Goal: Task Accomplishment & Management: Manage account settings

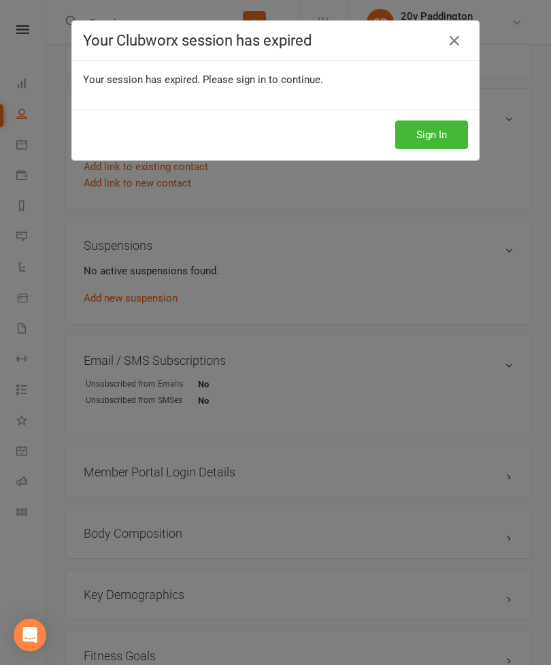
click at [452, 143] on button "Sign In" at bounding box center [432, 135] width 73 height 29
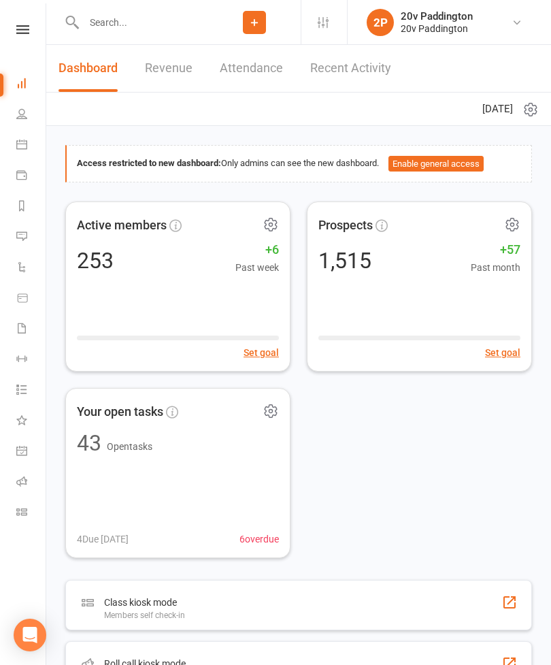
click at [27, 240] on icon at bounding box center [21, 236] width 11 height 11
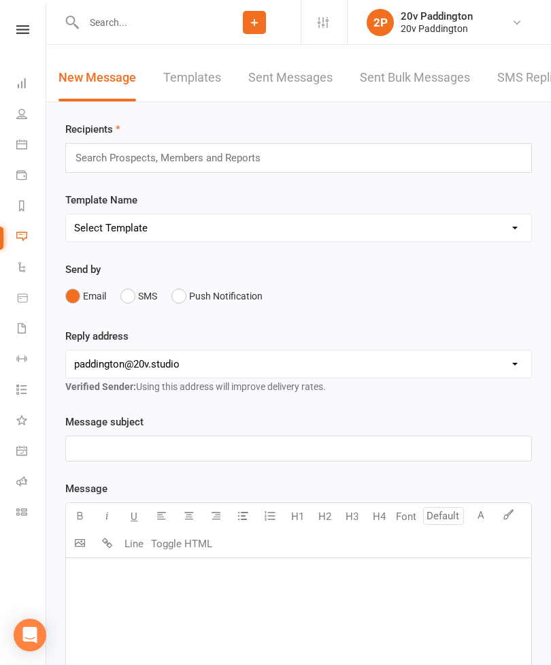
click at [148, 24] on input "text" at bounding box center [144, 22] width 129 height 19
click at [513, 22] on icon at bounding box center [517, 22] width 11 height 11
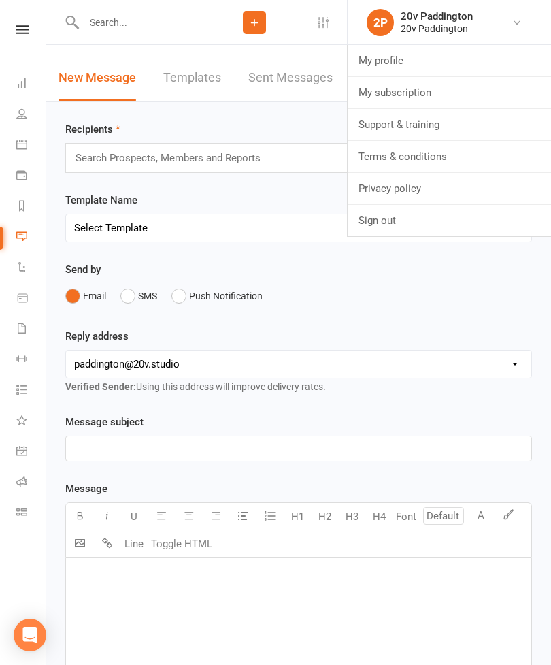
click at [420, 216] on link "Sign out" at bounding box center [450, 220] width 204 height 31
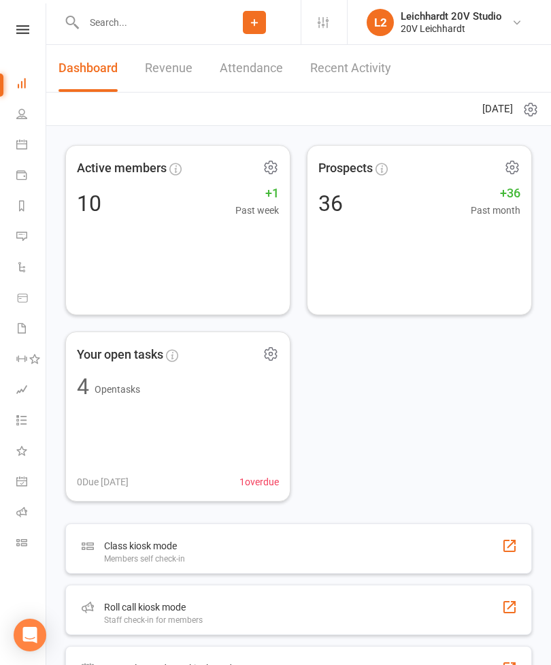
click at [25, 236] on icon at bounding box center [21, 236] width 11 height 11
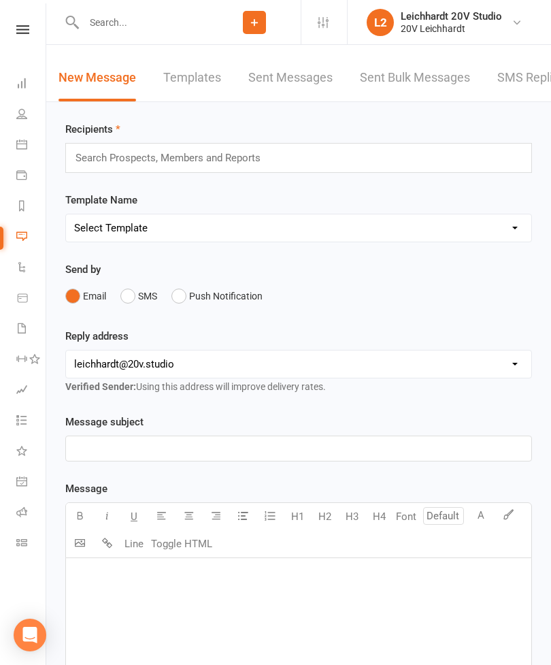
click at [530, 90] on link "SMS Replies" at bounding box center [532, 77] width 68 height 47
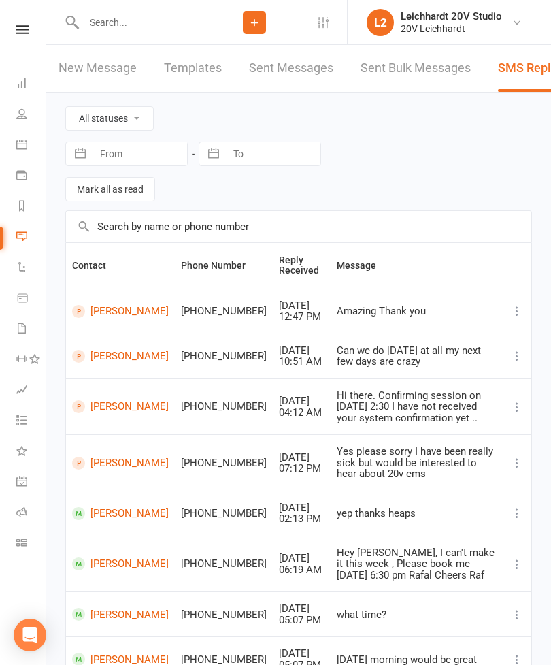
click at [22, 116] on icon at bounding box center [21, 113] width 11 height 11
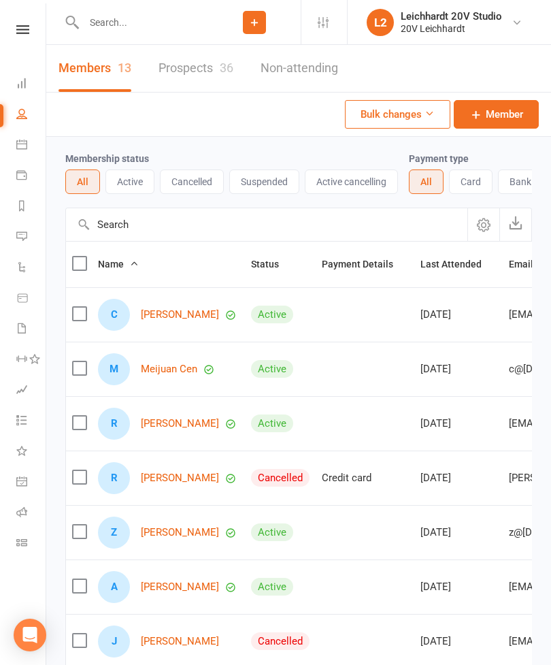
click at [212, 69] on link "Prospects 36" at bounding box center [196, 68] width 75 height 47
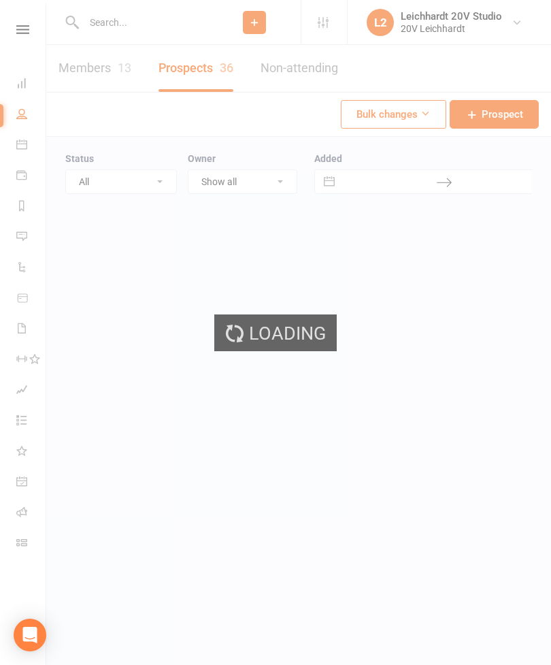
select select "100"
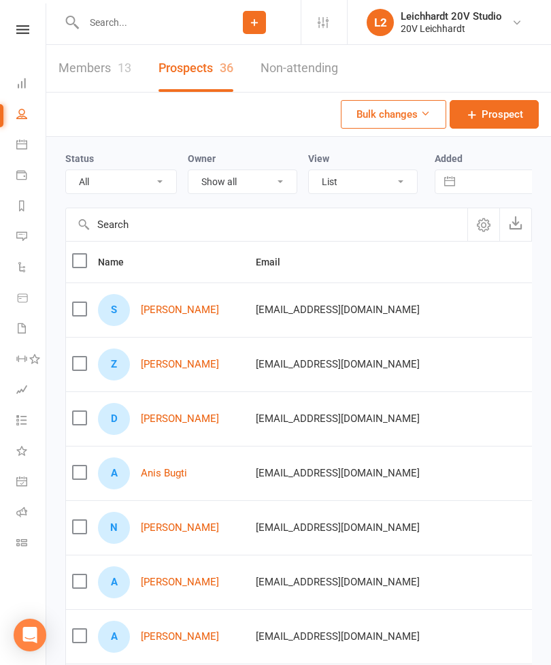
click at [116, 71] on link "Members 13" at bounding box center [95, 68] width 73 height 47
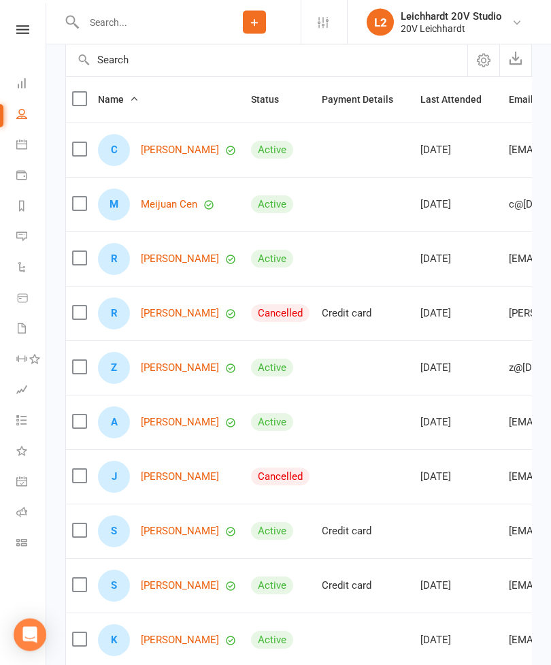
click at [167, 311] on link "Rebecca Ellis" at bounding box center [180, 314] width 78 height 12
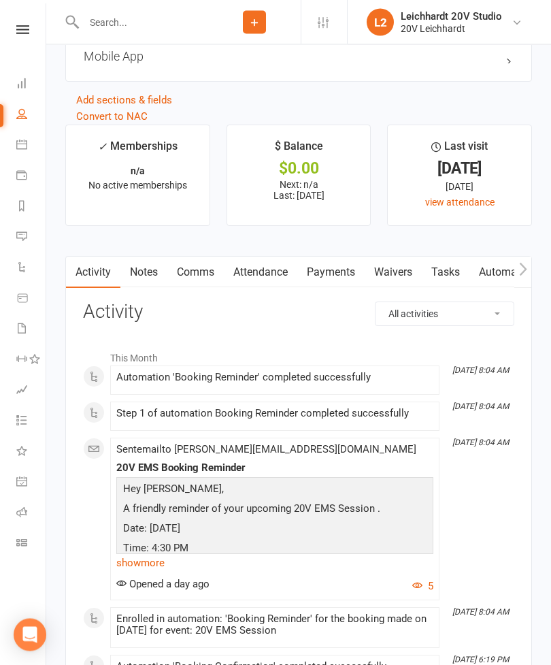
click at [340, 285] on link "Payments" at bounding box center [331, 272] width 67 height 31
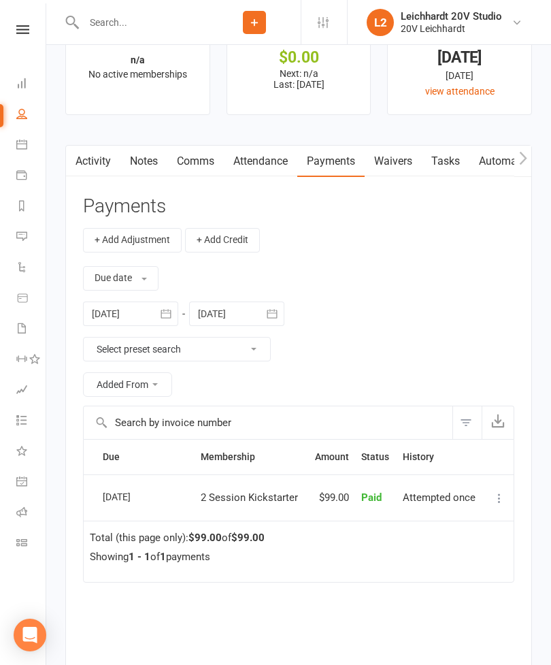
click at [86, 163] on link "Activity" at bounding box center [93, 161] width 54 height 31
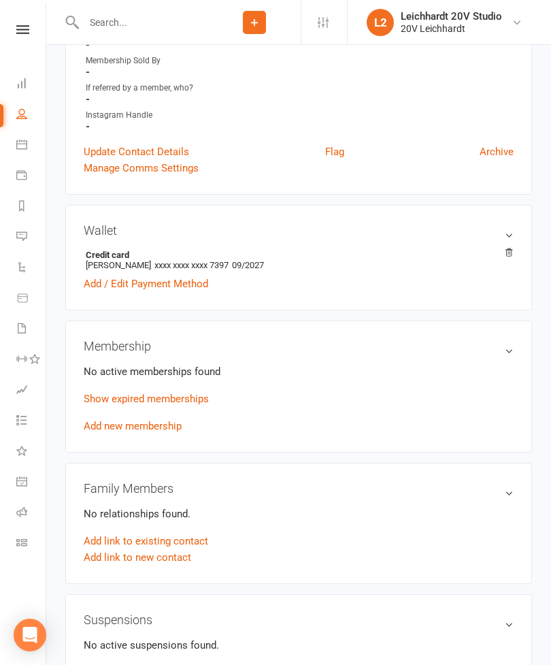
scroll to position [428, 0]
click at [111, 432] on link "Add new membership" at bounding box center [133, 427] width 98 height 12
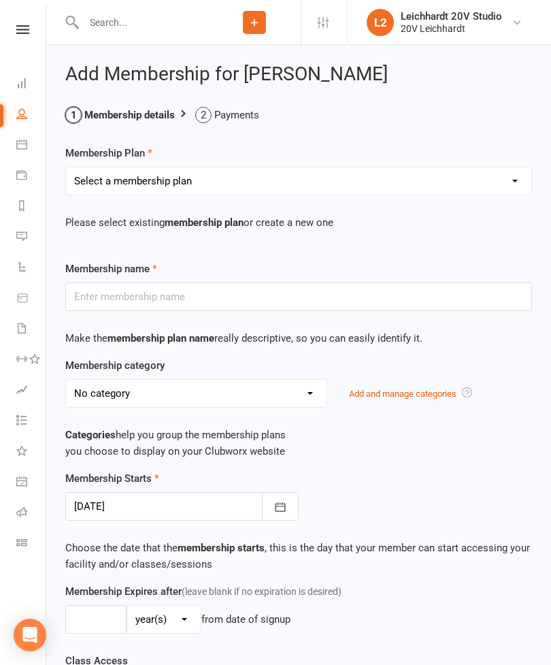
click at [126, 190] on select "Select a membership plan Create new Membership Plan 10 Sauna Pack 10 Session Pa…" at bounding box center [299, 180] width 466 height 27
select select "27"
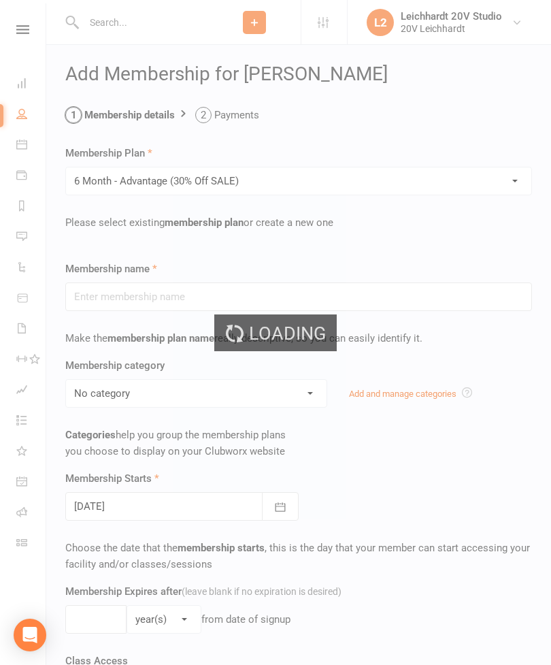
type input "6 Month - Advantage (30% Off SALE)"
select select "2"
type input "0"
type input "2"
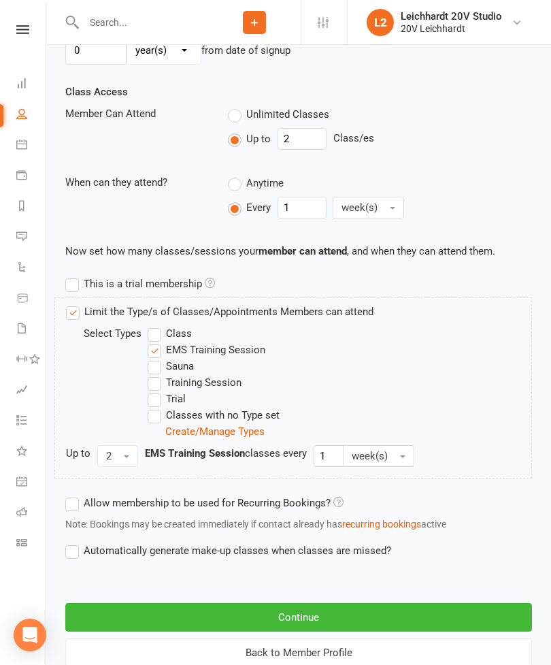
scroll to position [581, 0]
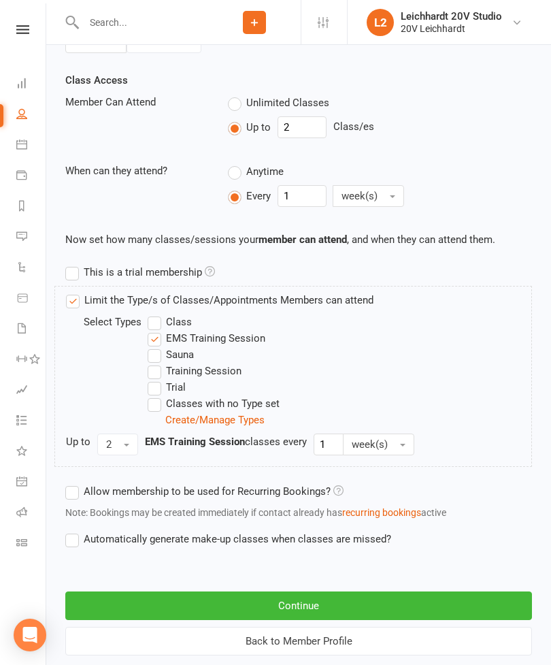
click at [214, 595] on button "Continue" at bounding box center [298, 606] width 467 height 29
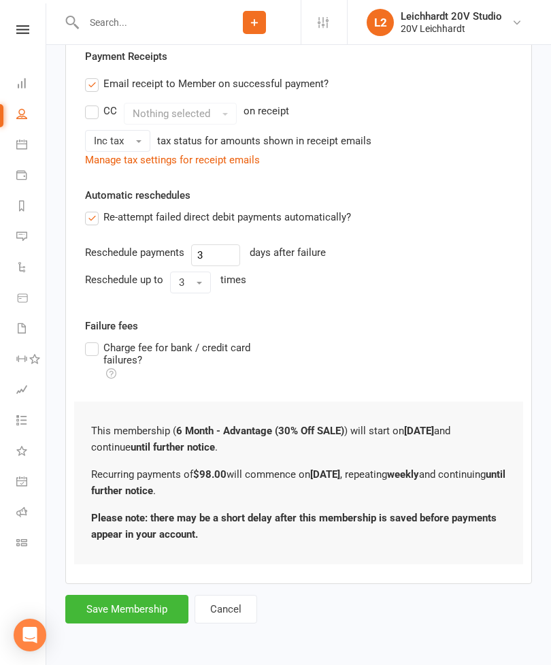
scroll to position [0, 0]
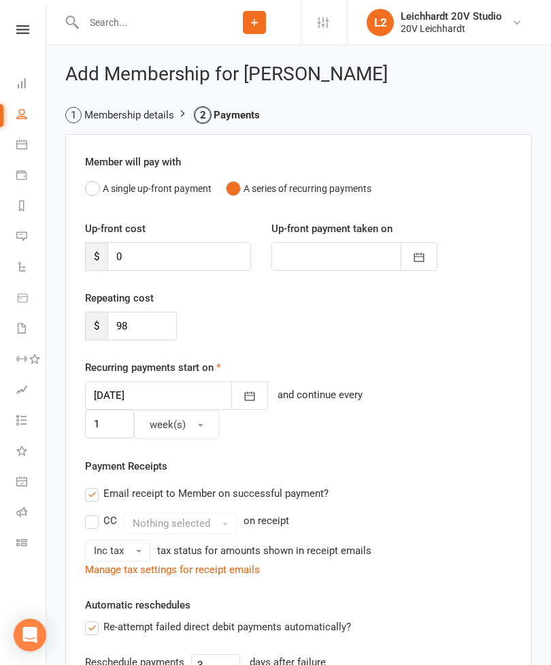
click at [117, 399] on div at bounding box center [176, 395] width 183 height 29
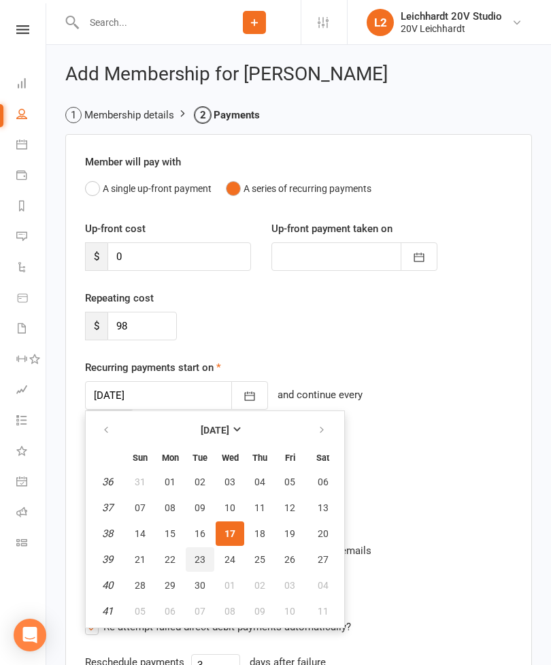
click at [191, 562] on button "23" at bounding box center [200, 559] width 29 height 25
type input "23 Sep 2025"
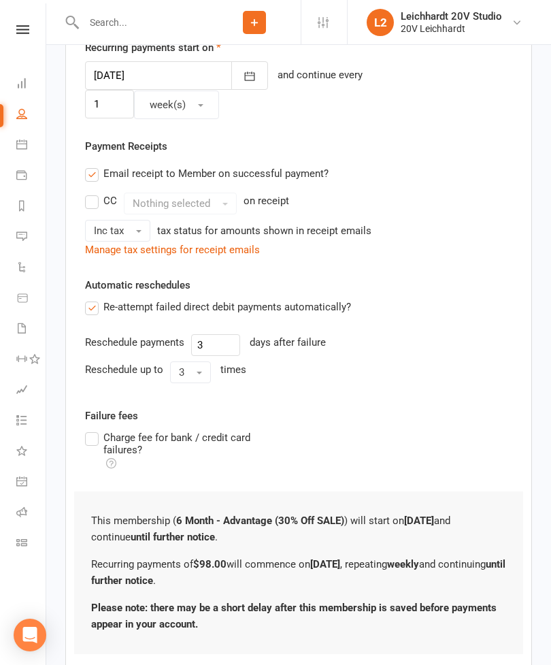
scroll to position [349, 0]
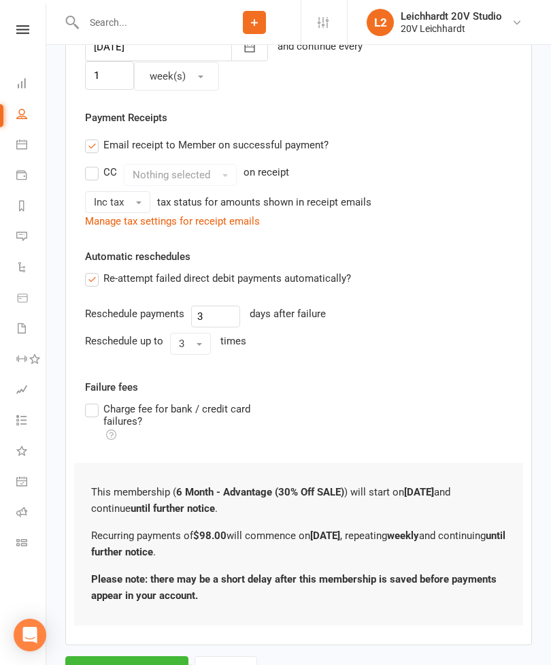
click at [121, 656] on button "Save Membership" at bounding box center [126, 670] width 123 height 29
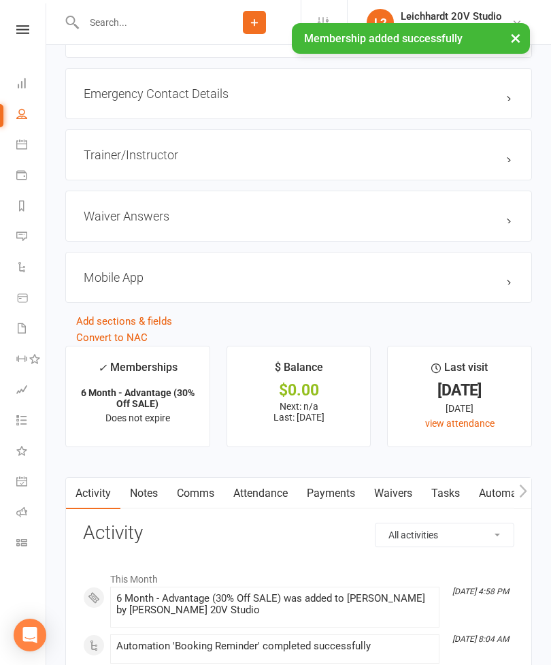
scroll to position [1643, 0]
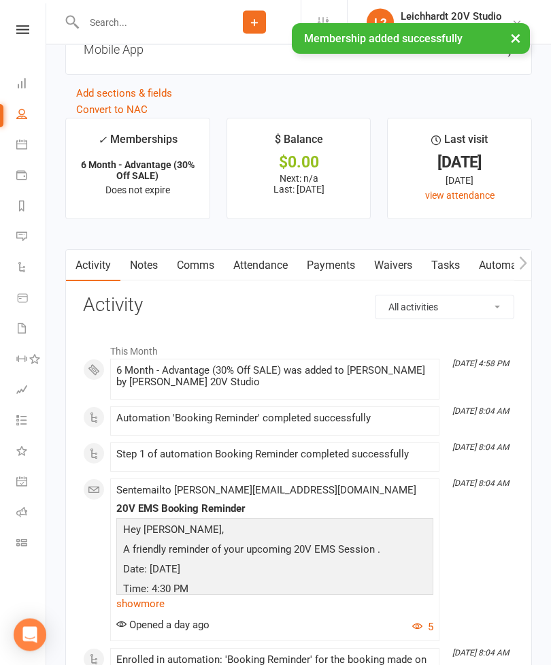
click at [335, 278] on link "Payments" at bounding box center [331, 266] width 67 height 31
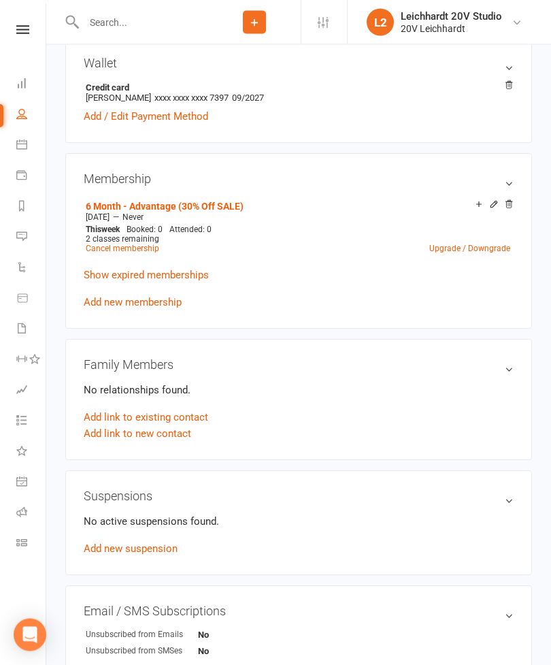
scroll to position [603, 0]
click at [513, 207] on icon at bounding box center [509, 204] width 10 height 10
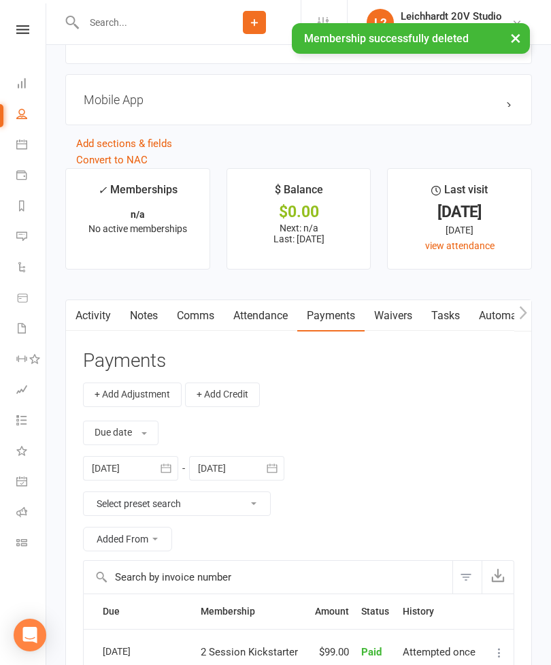
scroll to position [1550, 0]
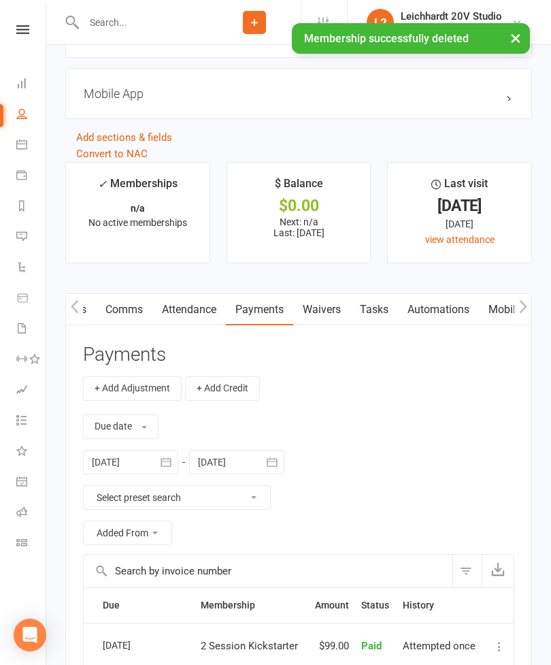
click at [359, 387] on div "+ Add Adjustment + Add Credit" at bounding box center [299, 388] width 432 height 25
click at [320, 315] on link "Waivers" at bounding box center [310, 309] width 57 height 31
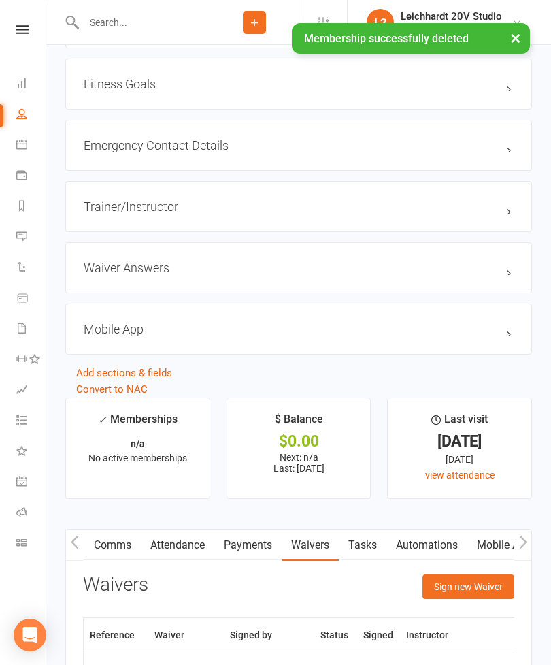
click at [466, 595] on button "Sign new Waiver" at bounding box center [469, 587] width 92 height 25
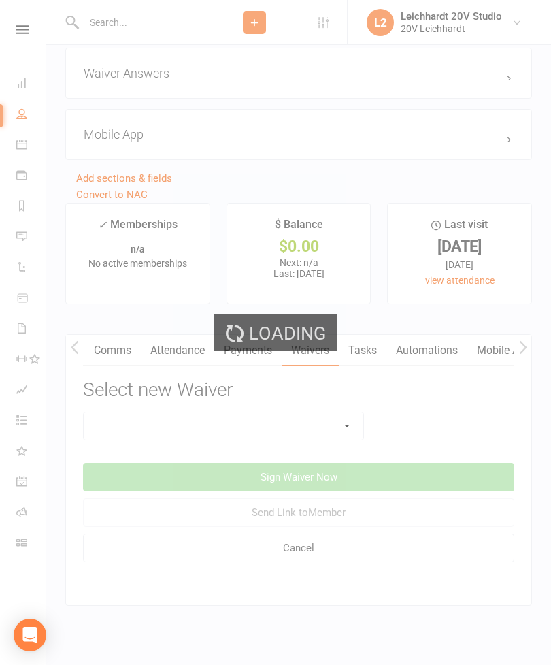
scroll to position [1539, 0]
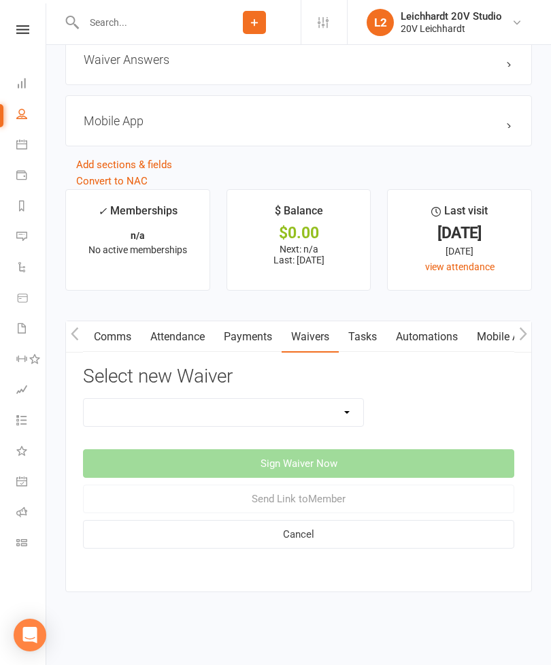
click at [242, 402] on select "20v Ambassador Program 20v Pre Exercise Questionnaire 20V Sauna Sessions 2 Sess…" at bounding box center [224, 412] width 280 height 27
select select "14742"
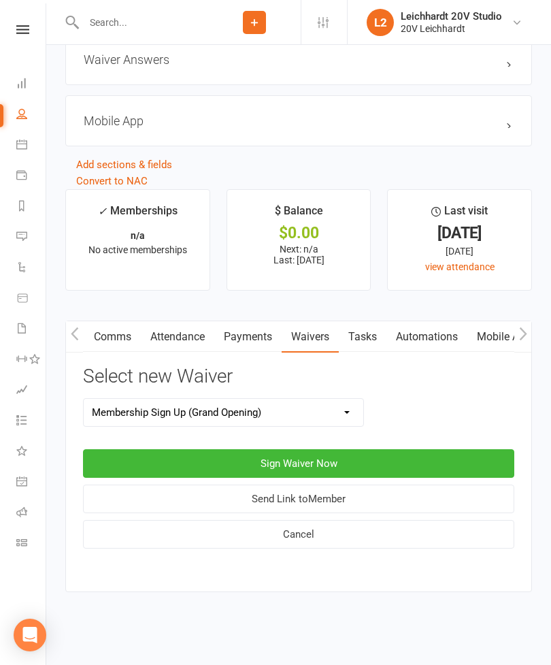
click at [363, 450] on button "Sign Waiver Now" at bounding box center [299, 463] width 432 height 29
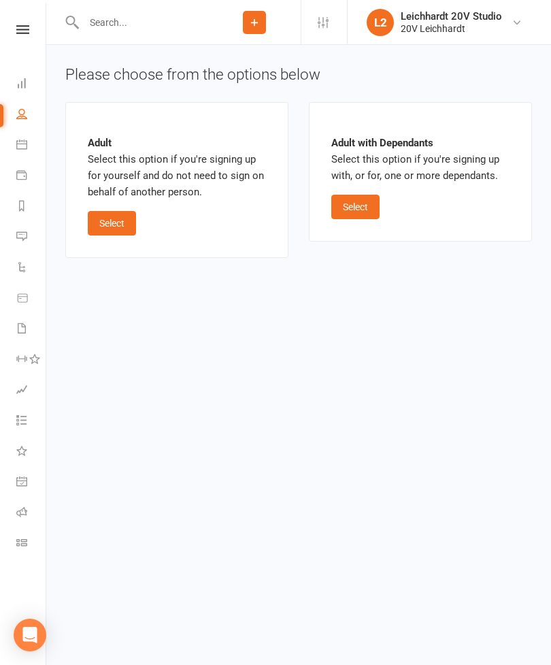
click at [132, 232] on button "Select" at bounding box center [112, 223] width 48 height 25
select select "09"
select select "2027"
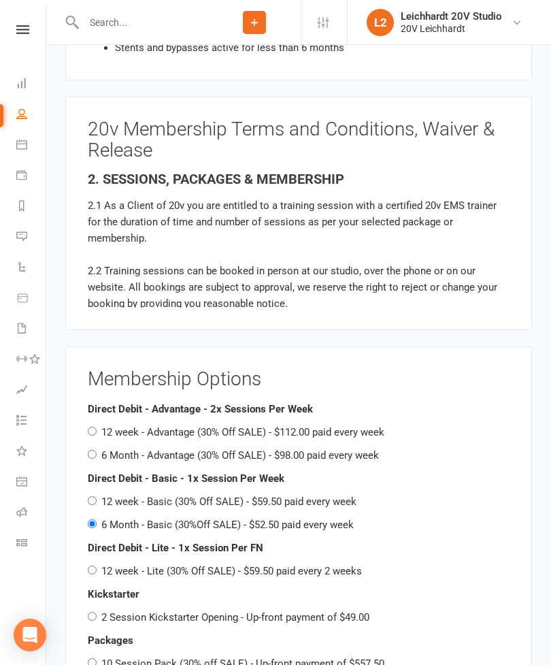
scroll to position [1313, 0]
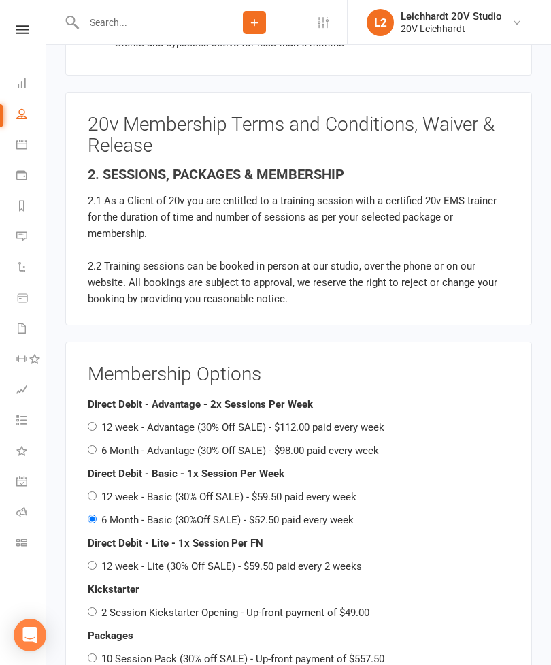
click at [97, 445] on input "6 Month - Advantage (30% Off SALE) - $98.00 paid every week" at bounding box center [92, 449] width 9 height 9
radio input "true"
radio input "false"
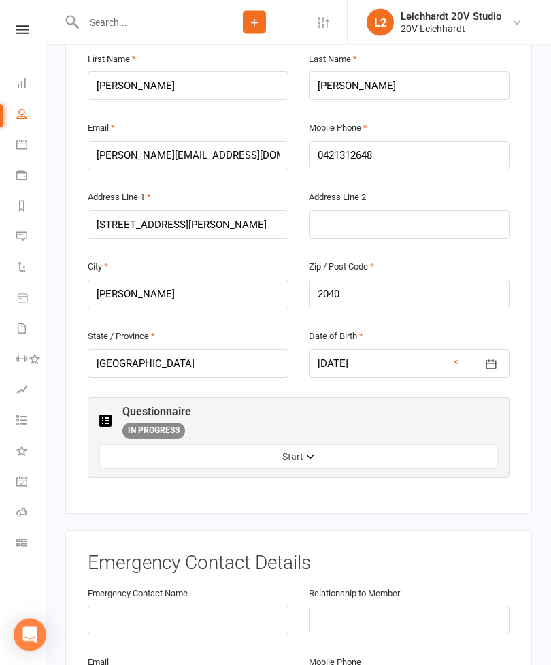
click at [330, 445] on button "Start" at bounding box center [298, 457] width 399 height 25
select select "Google"
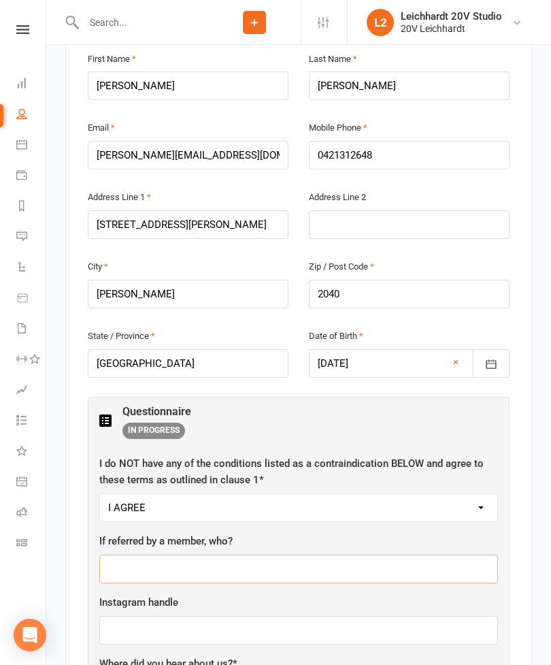
click at [212, 555] on input "text" at bounding box center [298, 569] width 399 height 29
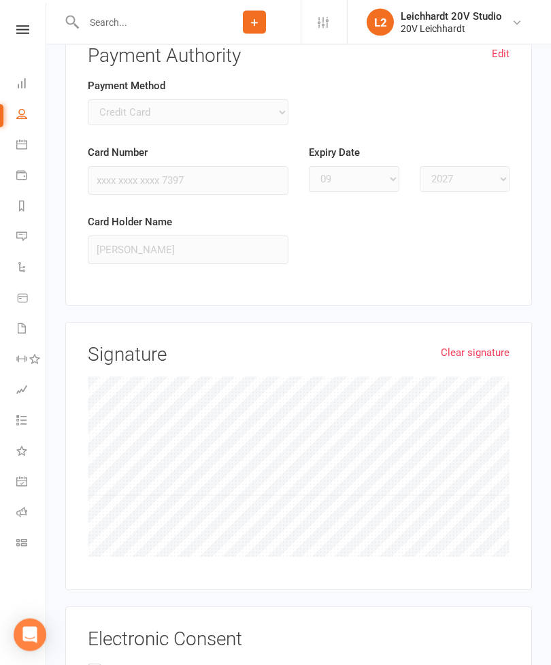
scroll to position [2414, 0]
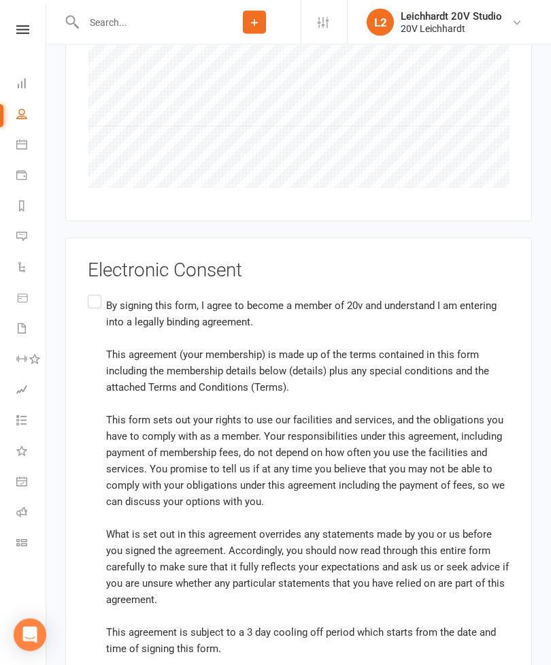
click at [103, 293] on label "By signing this form, I agree to become a member of 20v and understand I am ent…" at bounding box center [299, 478] width 422 height 370
click at [97, 293] on input "By signing this form, I agree to become a member of 20v and understand I am ent…" at bounding box center [92, 293] width 9 height 0
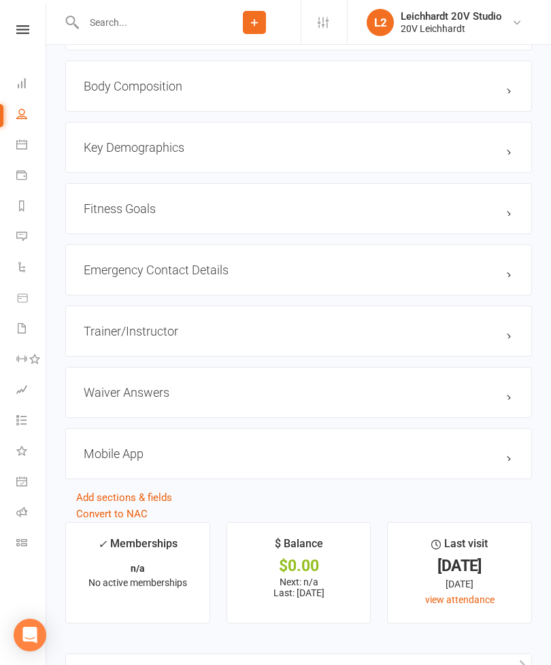
scroll to position [1189, 0]
click at [27, 334] on link "Waivers 1" at bounding box center [31, 330] width 31 height 31
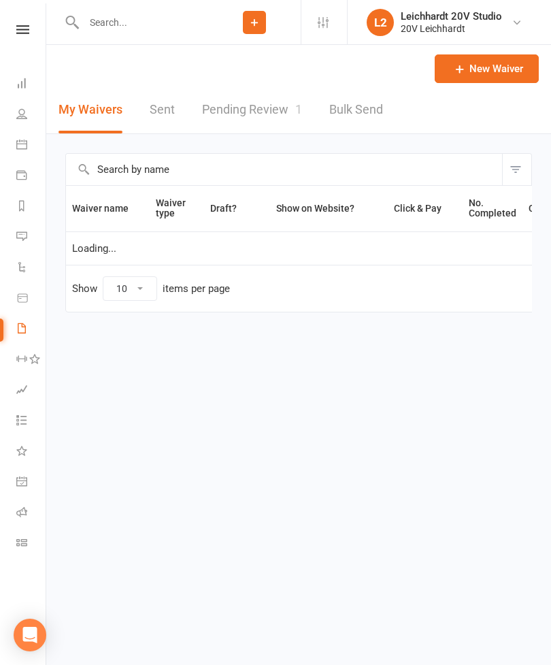
select select "100"
click at [269, 123] on link "Pending Review 1" at bounding box center [252, 109] width 100 height 47
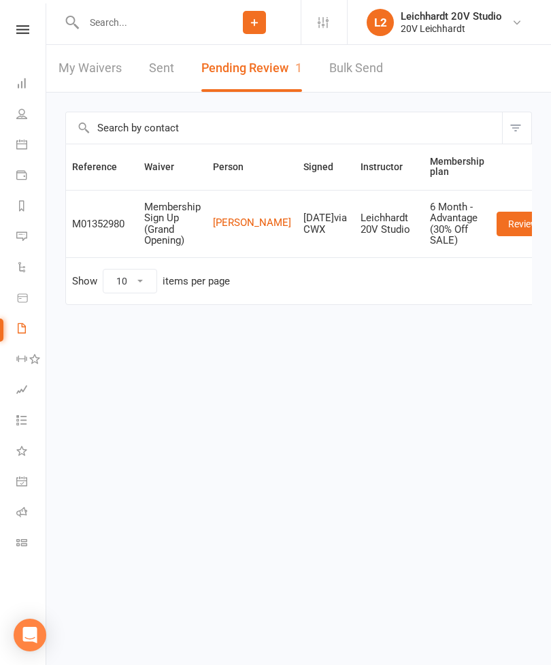
click at [501, 229] on link "Review" at bounding box center [523, 224] width 53 height 25
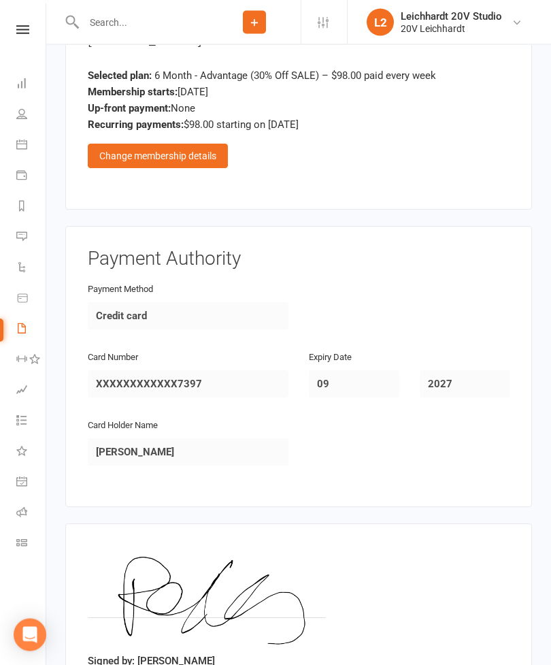
scroll to position [1543, 0]
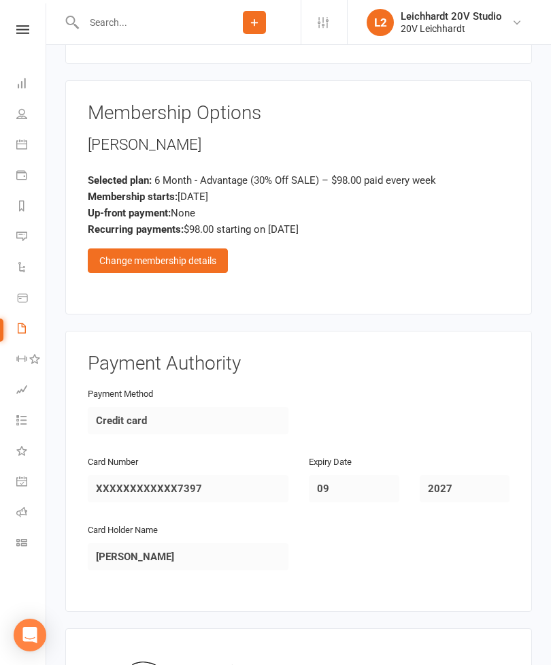
click at [205, 248] on div "Change membership details" at bounding box center [158, 260] width 140 height 25
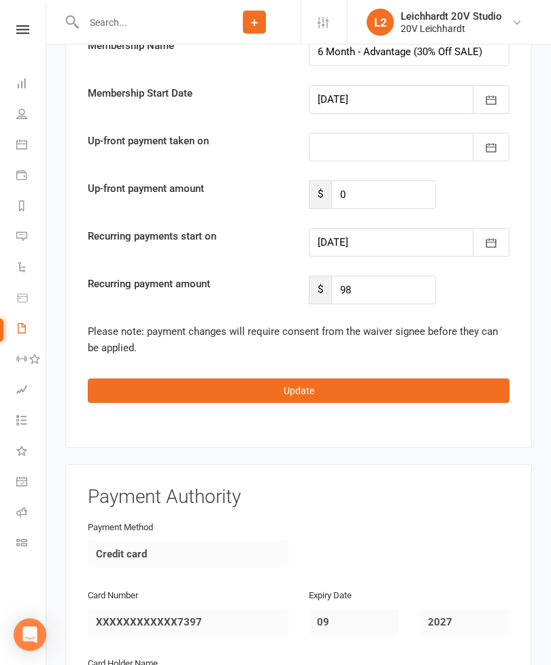
click at [392, 229] on div at bounding box center [409, 243] width 201 height 29
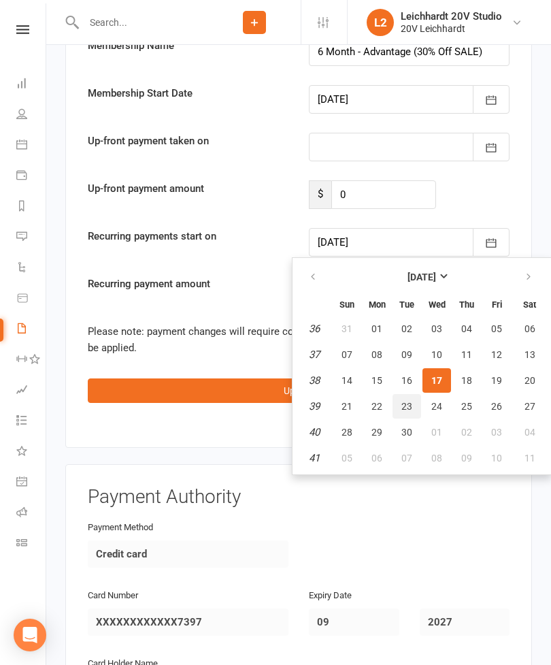
click at [413, 394] on button "23" at bounding box center [407, 406] width 29 height 25
type input "23 Sep 2025"
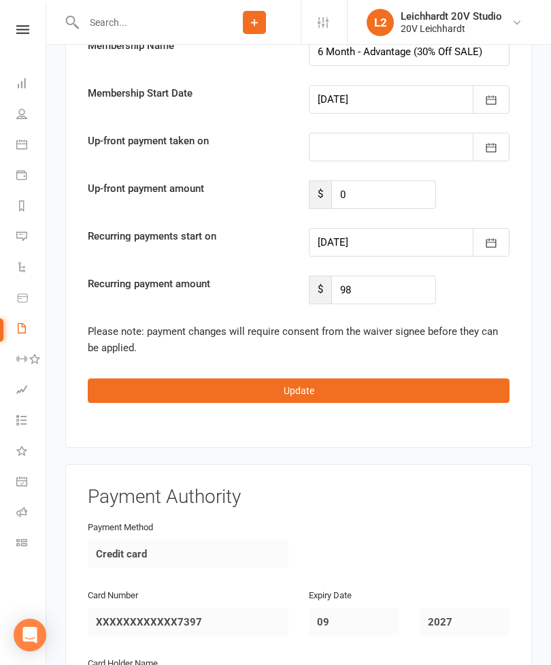
click at [347, 379] on button "Update" at bounding box center [299, 391] width 422 height 25
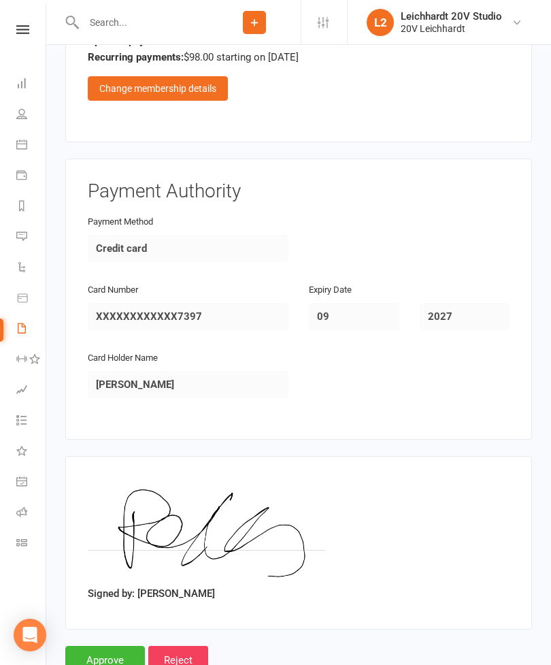
click at [120, 646] on input "Approve" at bounding box center [105, 660] width 80 height 29
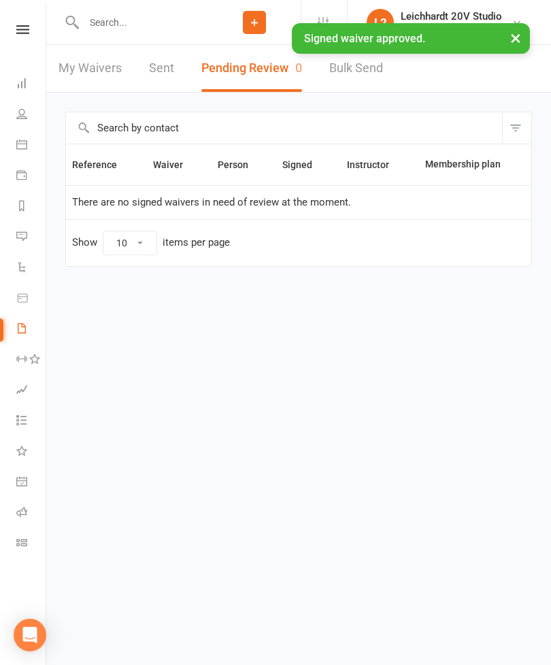
click at [32, 155] on link "Calendar" at bounding box center [31, 146] width 31 height 31
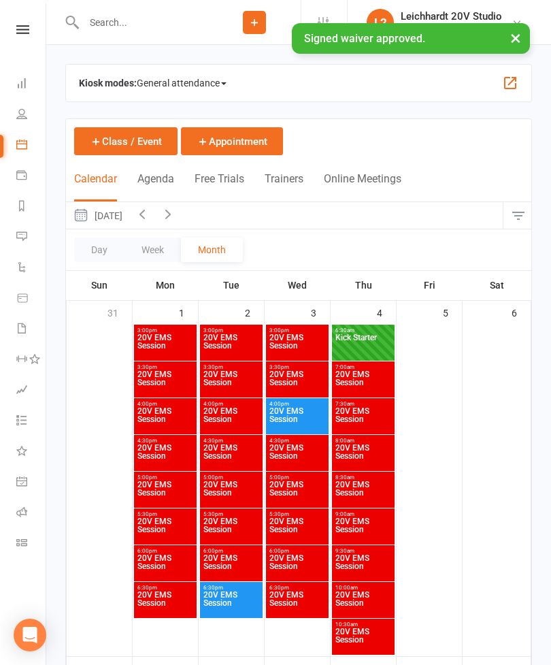
click at [173, 174] on button "Agenda" at bounding box center [156, 186] width 37 height 29
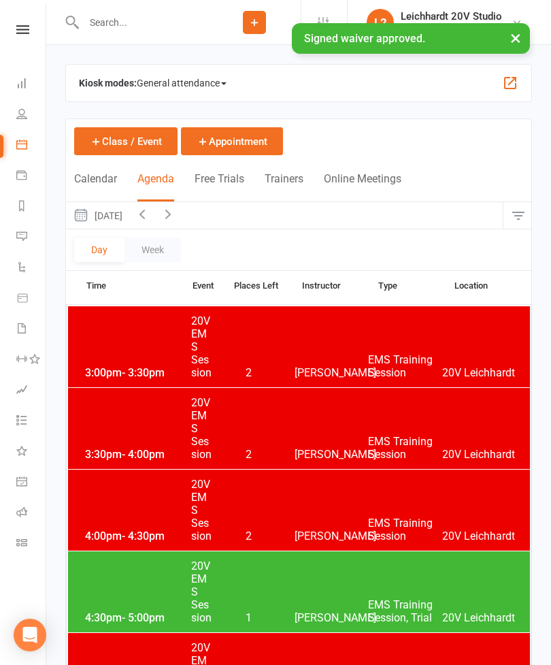
click at [129, 220] on button "Wednesday, Sep 17, 2025" at bounding box center [97, 215] width 63 height 27
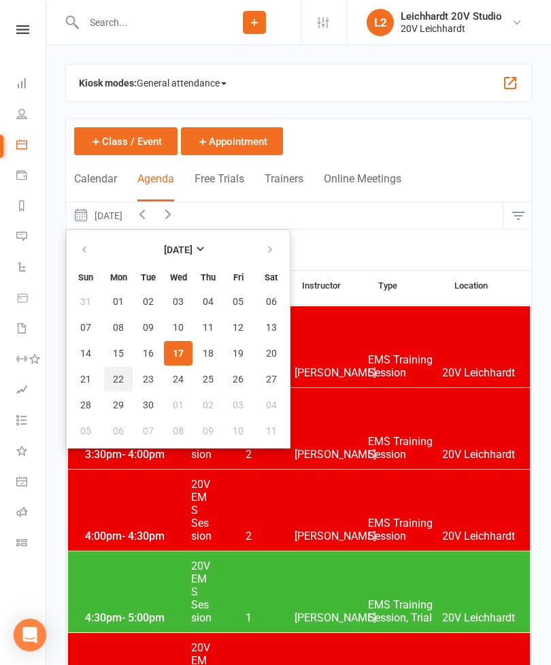
click at [118, 379] on span "22" at bounding box center [118, 379] width 11 height 11
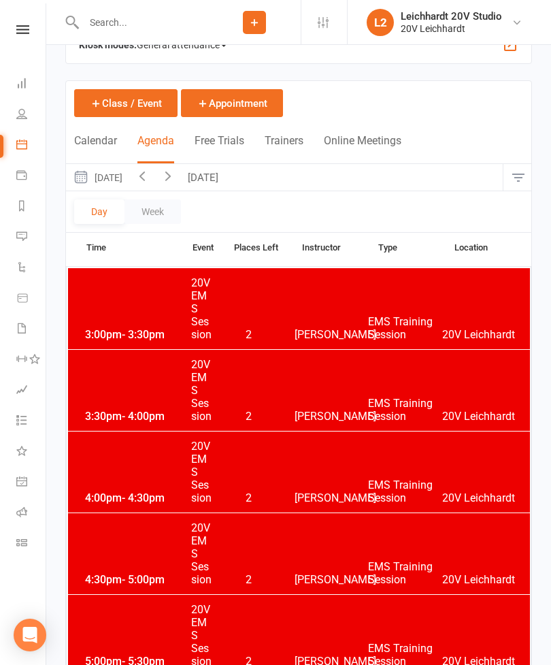
scroll to position [40, 0]
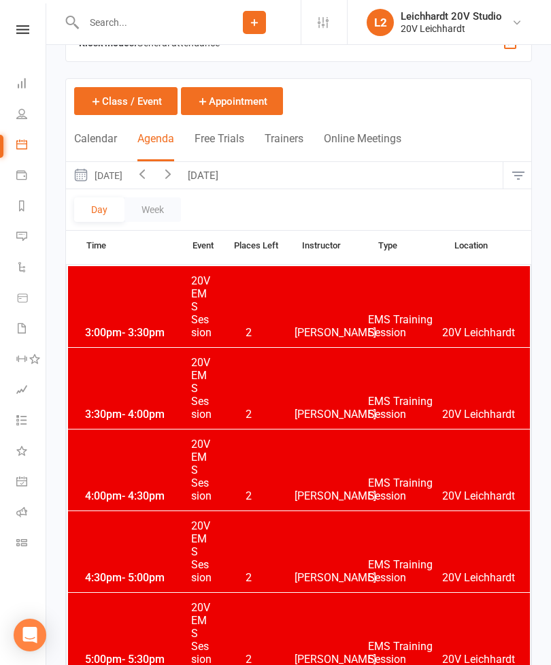
click at [117, 182] on button "Monday, Sep 22, 2025" at bounding box center [97, 175] width 63 height 27
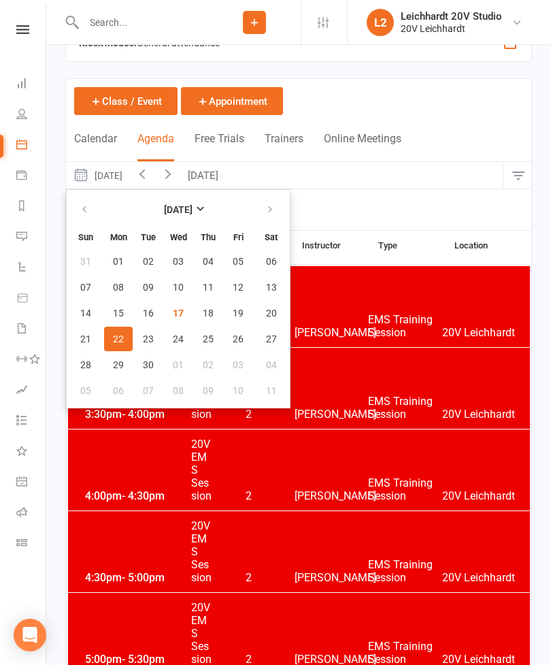
click at [119, 338] on span "22" at bounding box center [118, 339] width 11 height 11
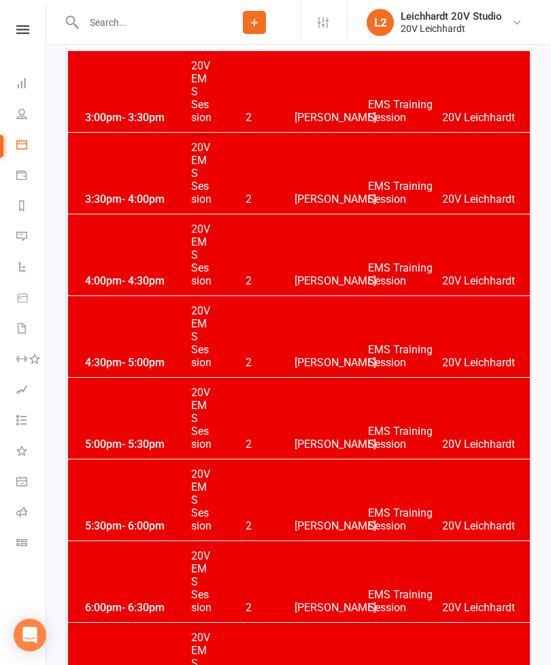
scroll to position [260, 0]
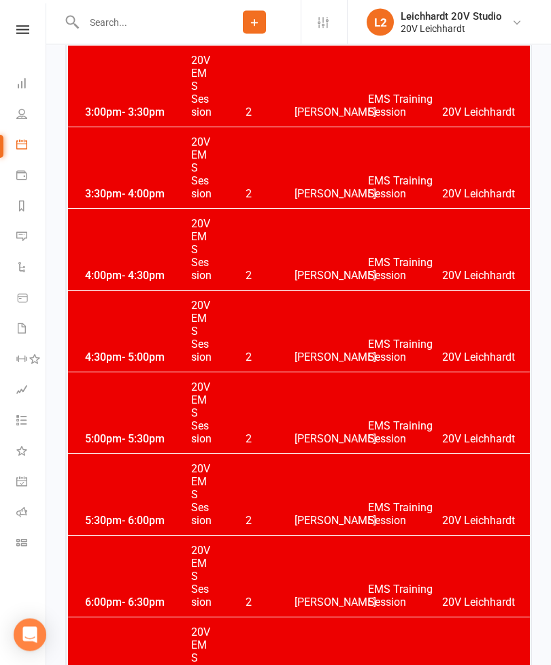
click at [129, 336] on div "4:30pm - 5:00pm 20V EMS Session 2 Joel Cox EMS Training Session 20V Leichhardt" at bounding box center [299, 331] width 462 height 81
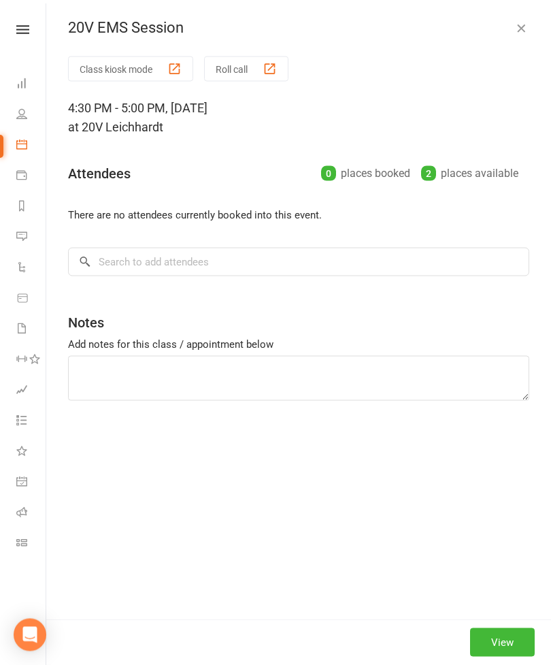
scroll to position [261, 0]
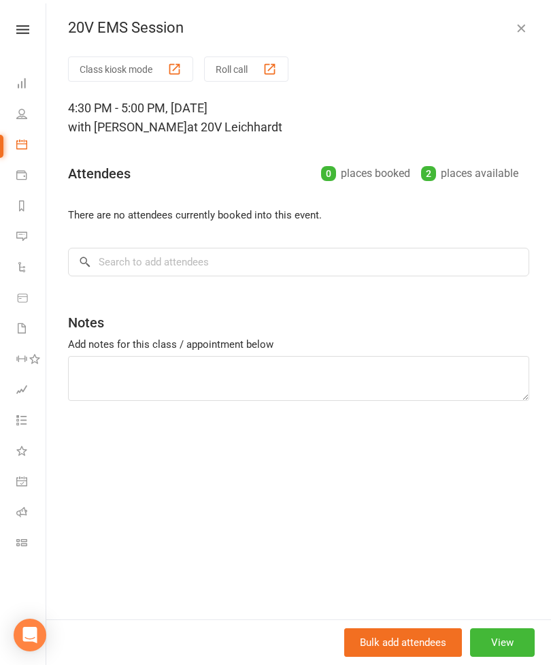
click at [477, 657] on button "View" at bounding box center [502, 642] width 65 height 29
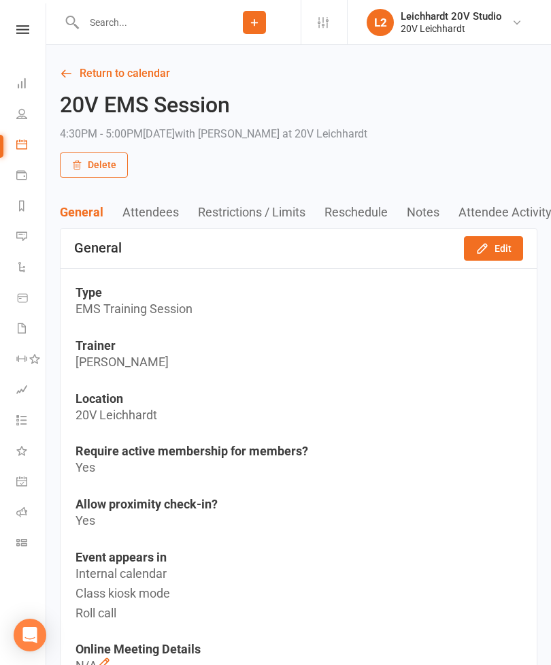
click at [482, 253] on icon "button" at bounding box center [483, 249] width 14 height 14
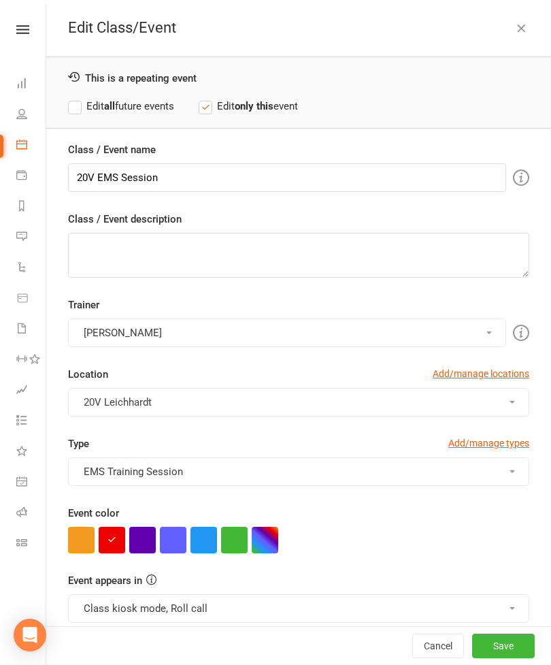
click at [204, 542] on button "button" at bounding box center [204, 540] width 27 height 27
click at [488, 658] on button "Save" at bounding box center [503, 646] width 63 height 25
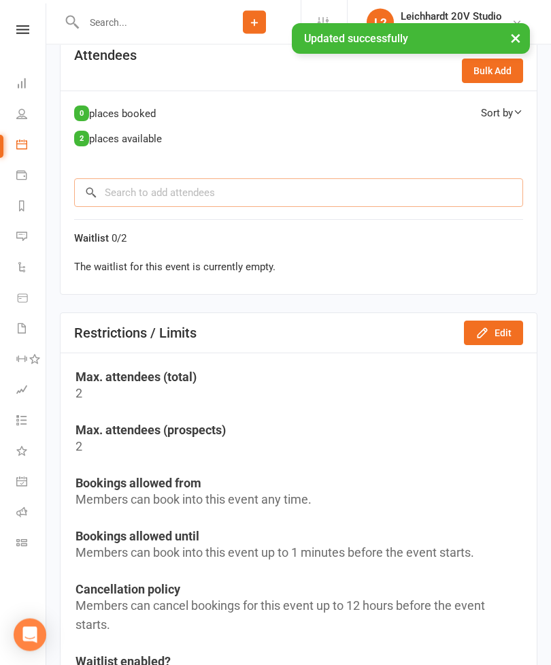
click at [123, 194] on input "search" at bounding box center [298, 193] width 449 height 29
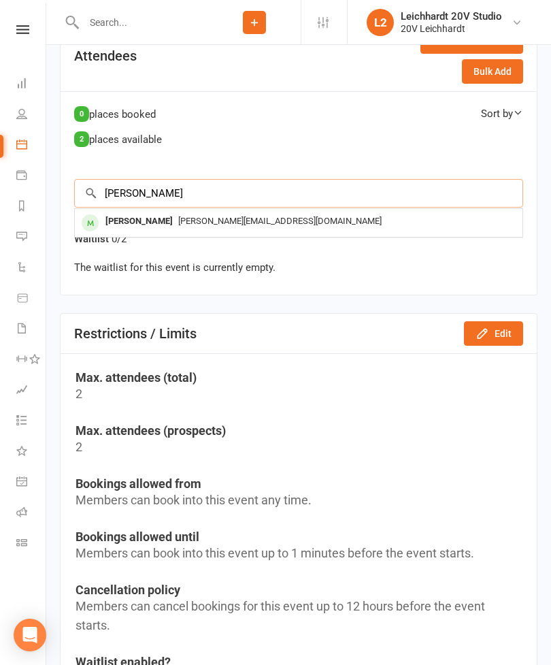
type input "Rebacca"
click at [130, 225] on div "Rebecca Ellis" at bounding box center [139, 222] width 78 height 20
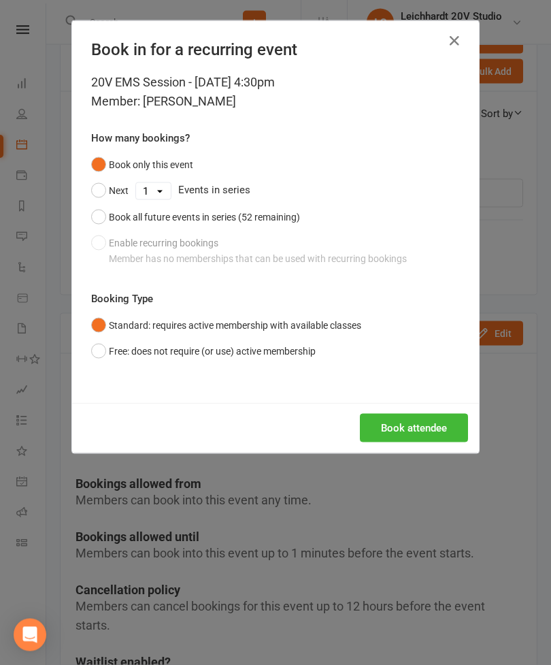
scroll to position [691, 0]
click at [379, 427] on button "Book attendee" at bounding box center [414, 428] width 108 height 29
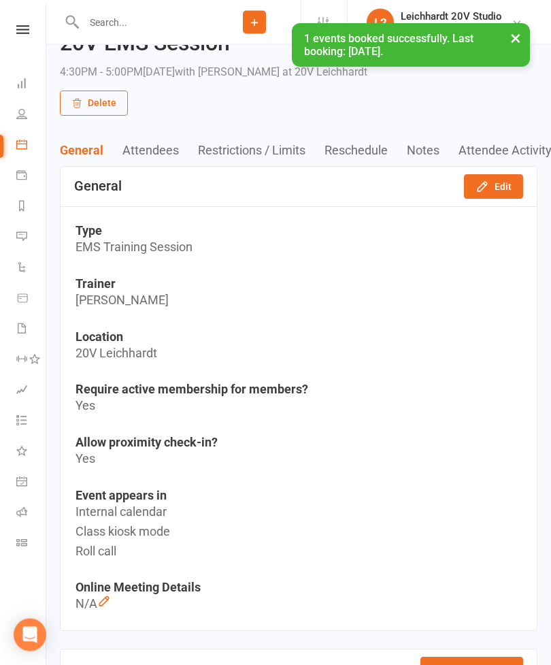
scroll to position [0, 0]
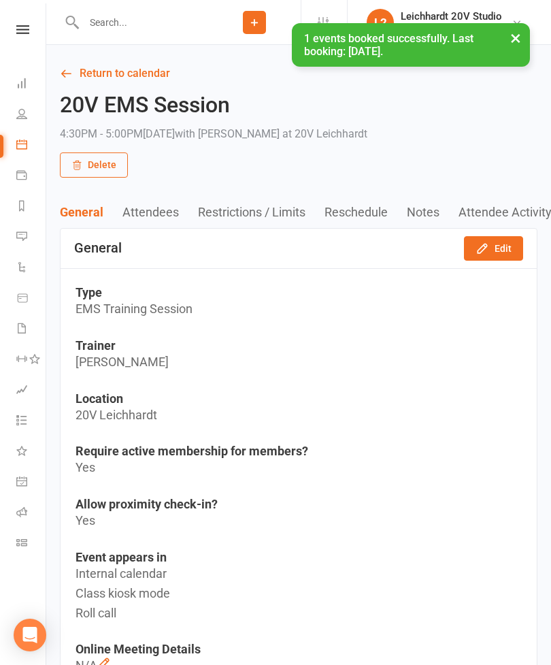
click at [129, 76] on link "Return to calendar" at bounding box center [299, 73] width 478 height 19
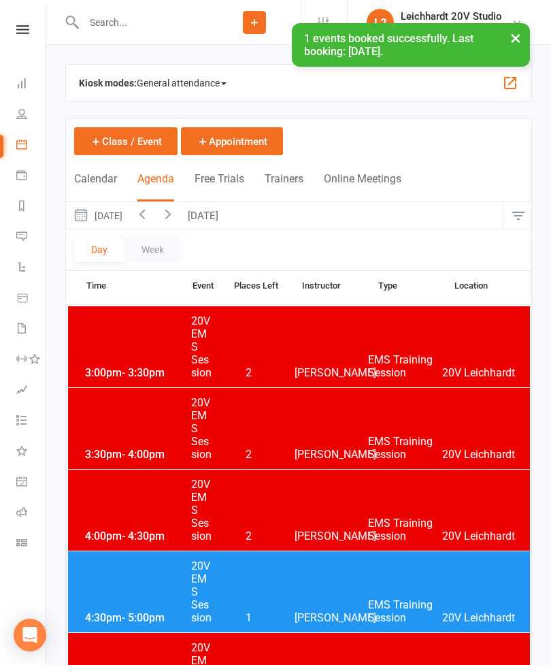
click at [129, 218] on button "Monday, Sep 22, 2025" at bounding box center [97, 215] width 63 height 27
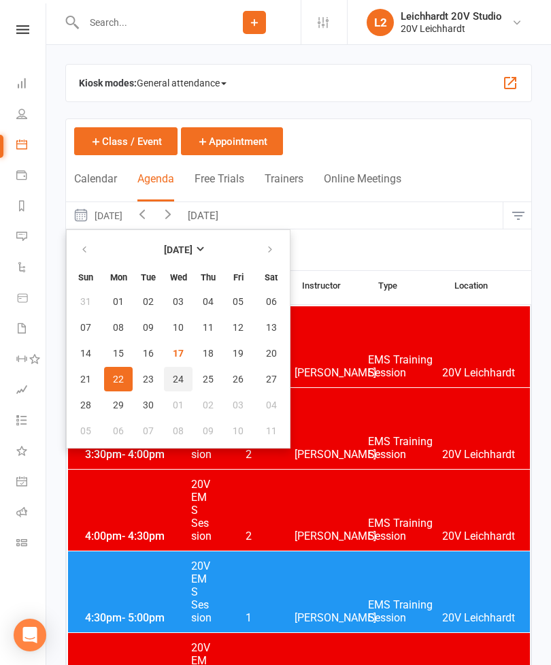
click at [188, 378] on button "24" at bounding box center [178, 379] width 29 height 25
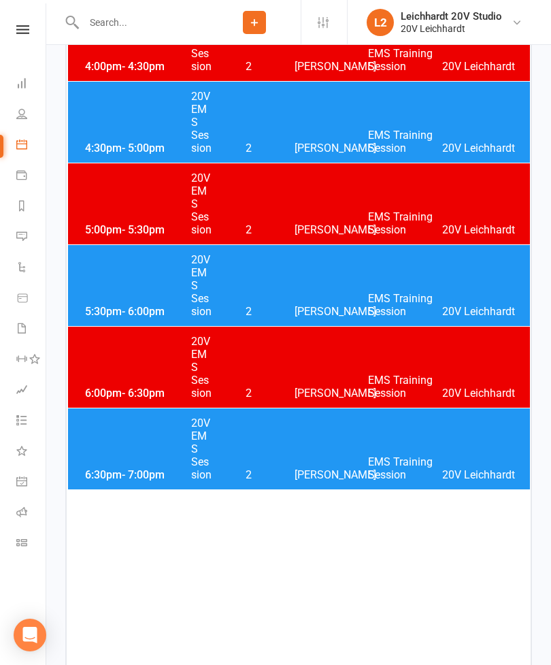
scroll to position [498, 0]
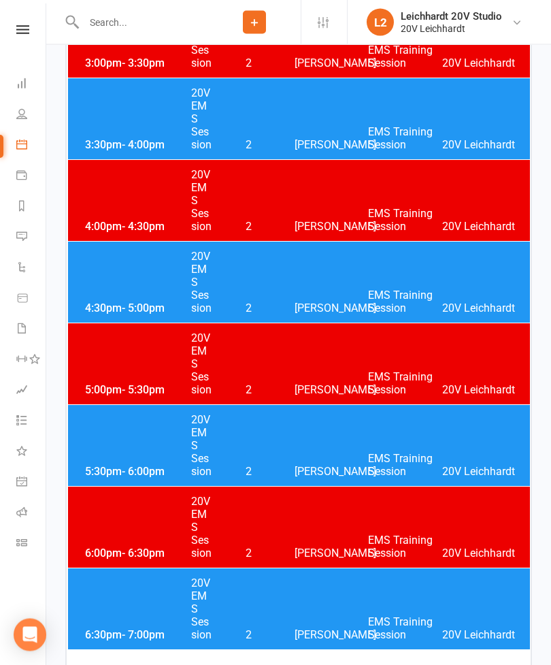
click at [310, 278] on div "4:30pm - 5:00pm 20V EMS Session 2 Joel Cox EMS Training Session 20V Leichhardt" at bounding box center [299, 282] width 462 height 81
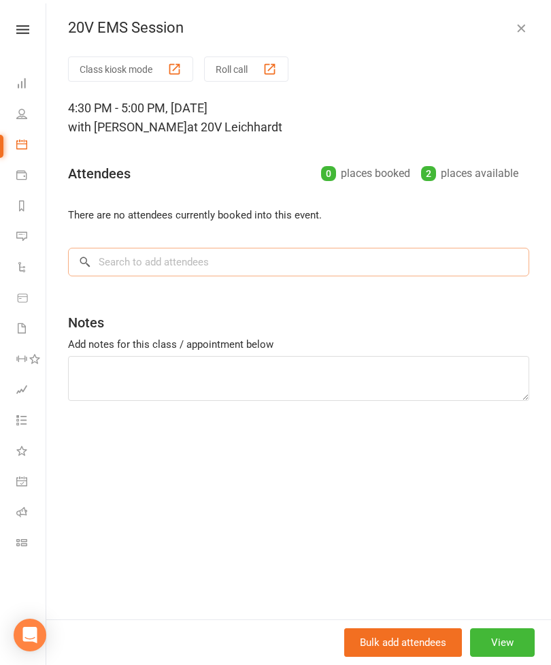
click at [231, 259] on input "search" at bounding box center [299, 262] width 462 height 29
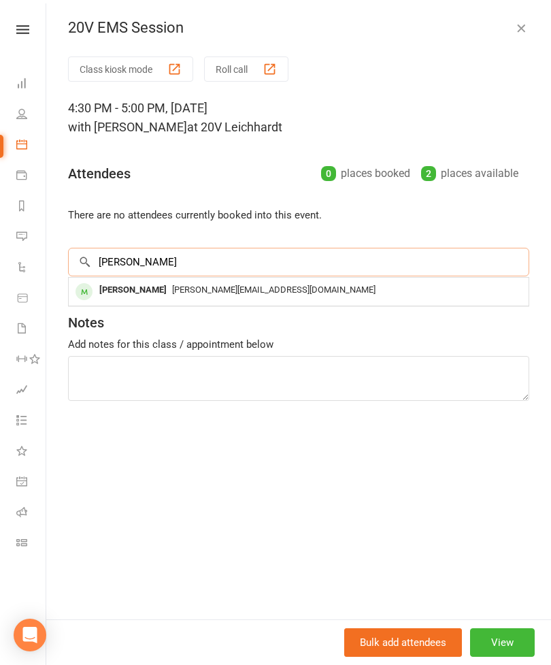
type input "Rebacca"
click at [189, 291] on span "rebecca.ellis89@hotmail.com" at bounding box center [274, 290] width 204 height 10
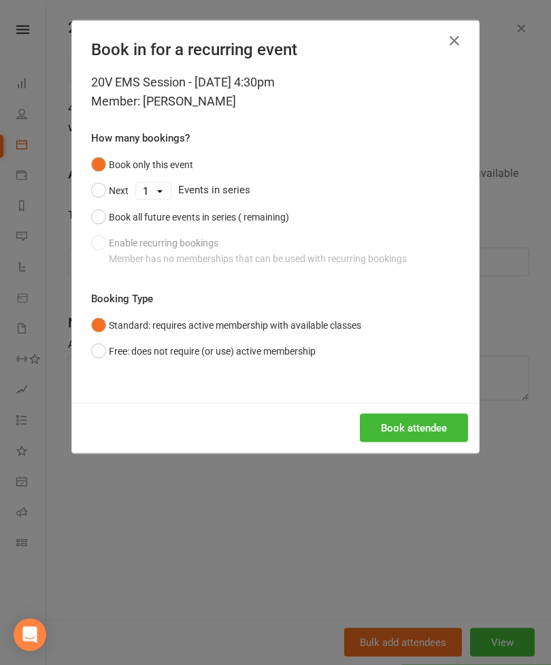
scroll to position [340, 0]
click at [422, 425] on button "Book attendee" at bounding box center [414, 428] width 108 height 29
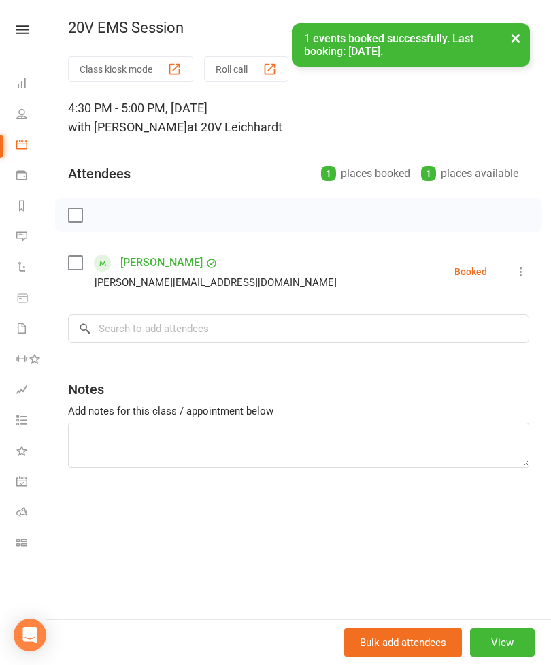
click at [517, 51] on button "×" at bounding box center [516, 37] width 25 height 29
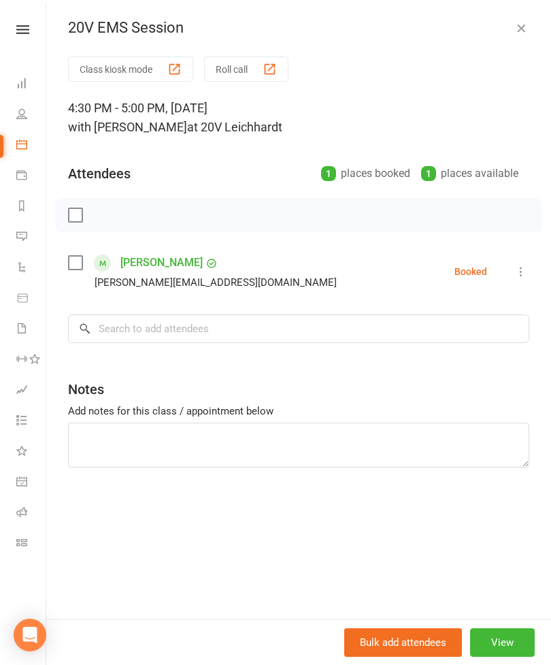
click at [522, 31] on icon "button" at bounding box center [522, 28] width 14 height 14
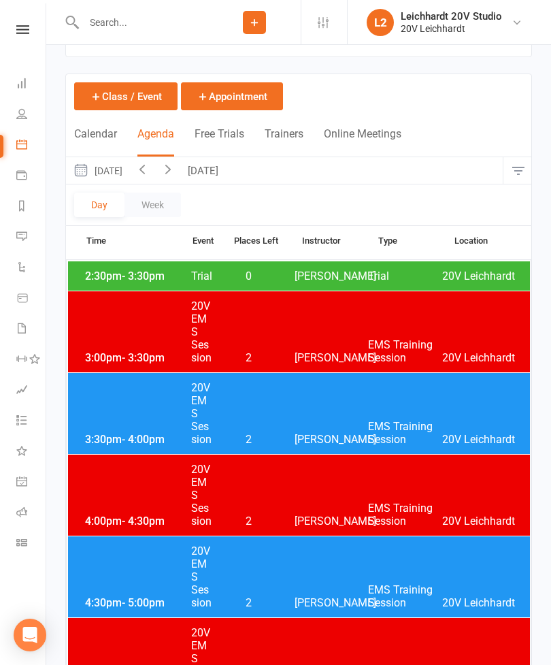
scroll to position [0, 0]
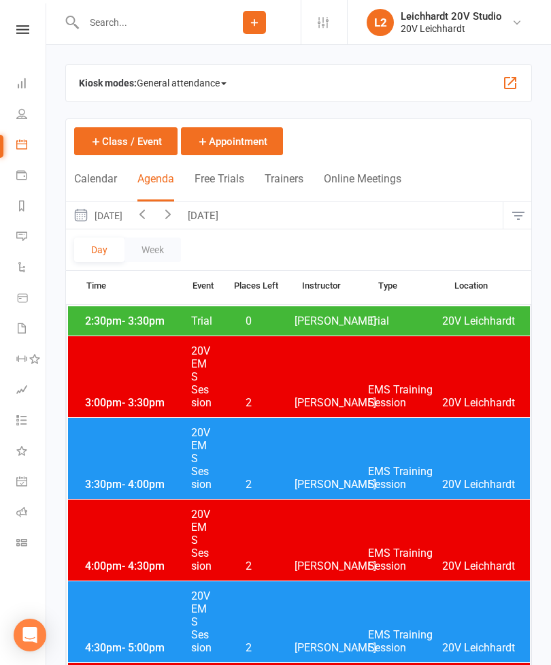
click at [129, 216] on button "Wednesday, Sep 24, 2025" at bounding box center [97, 215] width 63 height 27
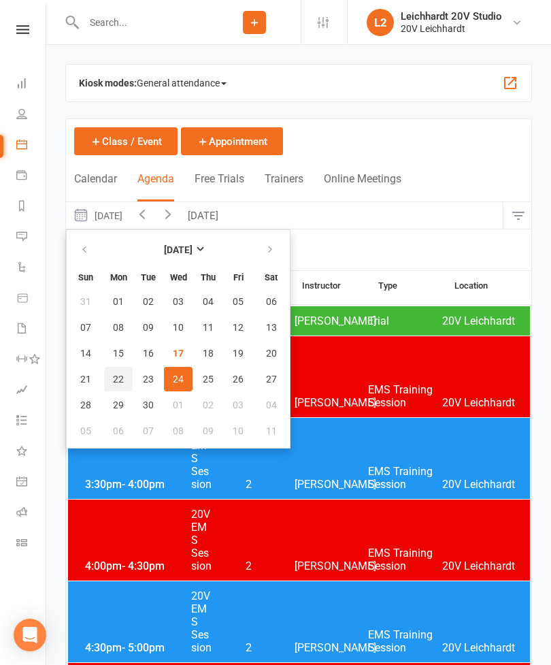
click at [121, 384] on span "22" at bounding box center [118, 379] width 11 height 11
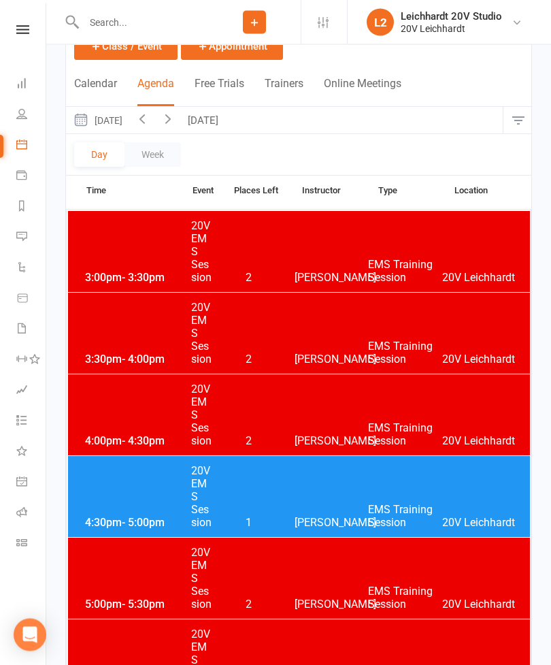
scroll to position [93, 0]
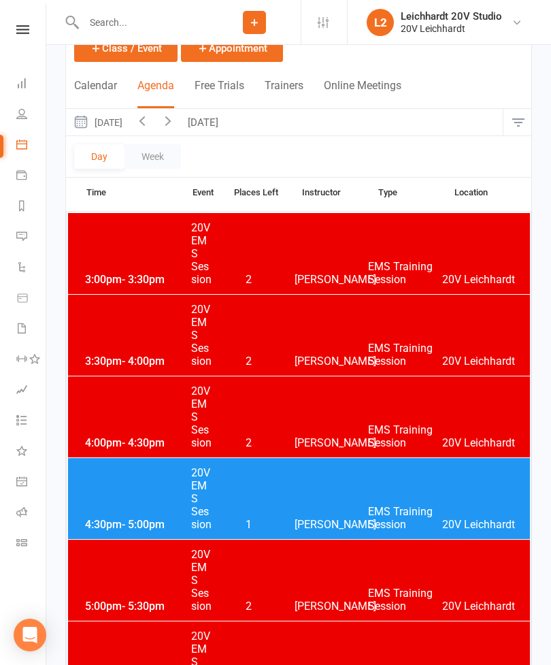
click at [160, 494] on div "4:30pm - 5:00pm 20V EMS Session 1 Joel Cox EMS Training Session 20V Leichhardt" at bounding box center [299, 498] width 462 height 81
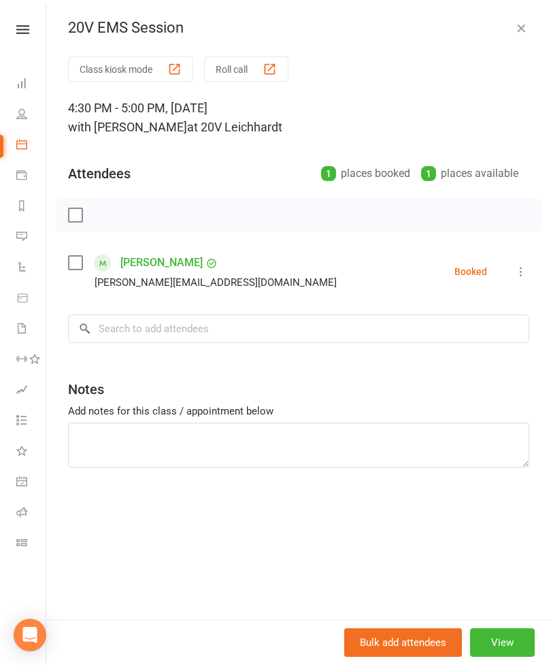
click at [526, 274] on icon at bounding box center [522, 272] width 14 height 14
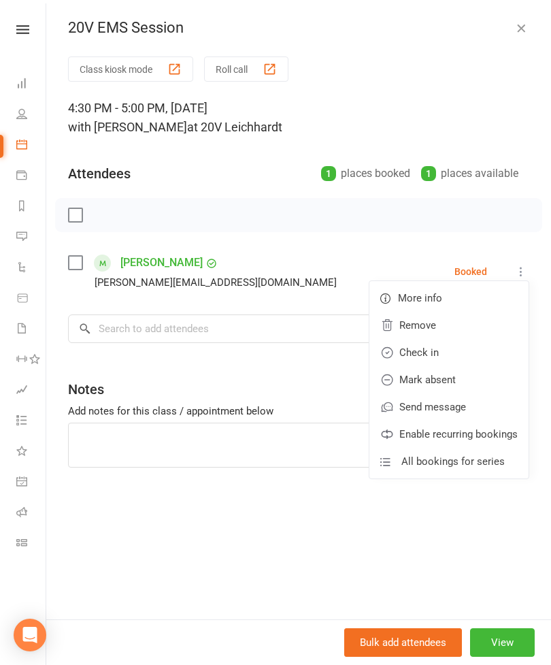
click at [456, 327] on link "Remove" at bounding box center [449, 325] width 159 height 27
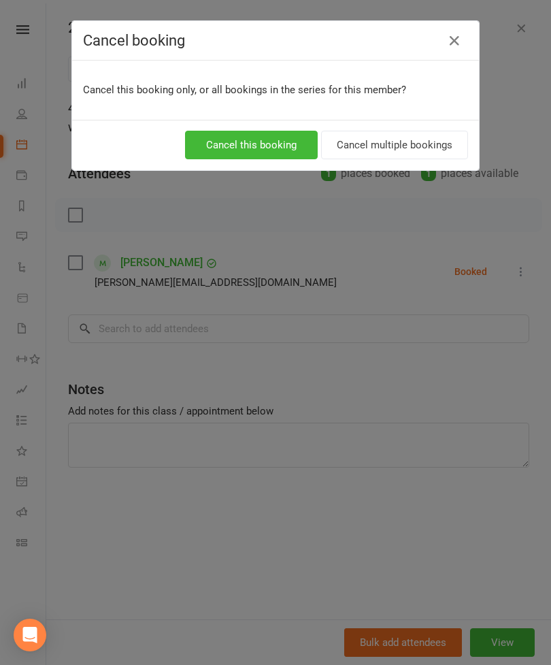
click at [272, 151] on button "Cancel this booking" at bounding box center [251, 145] width 133 height 29
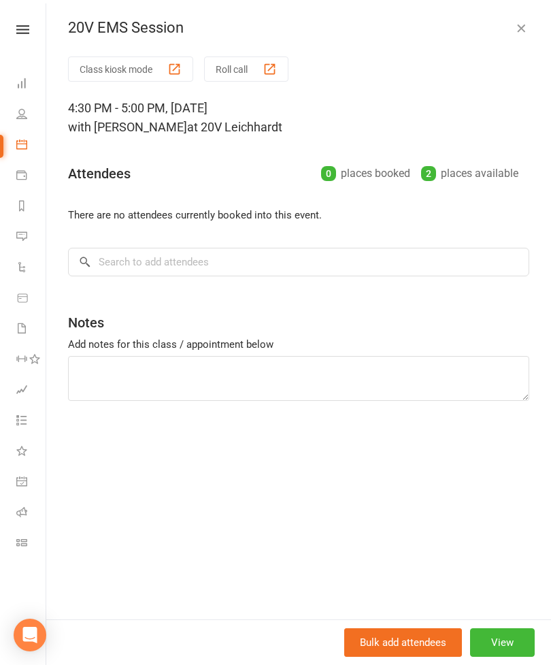
click at [498, 657] on button "View" at bounding box center [502, 642] width 65 height 29
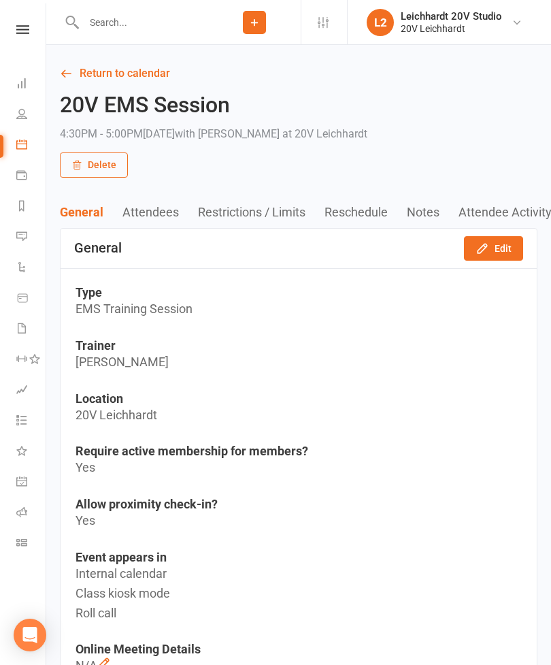
click at [511, 253] on button "Edit" at bounding box center [493, 248] width 59 height 25
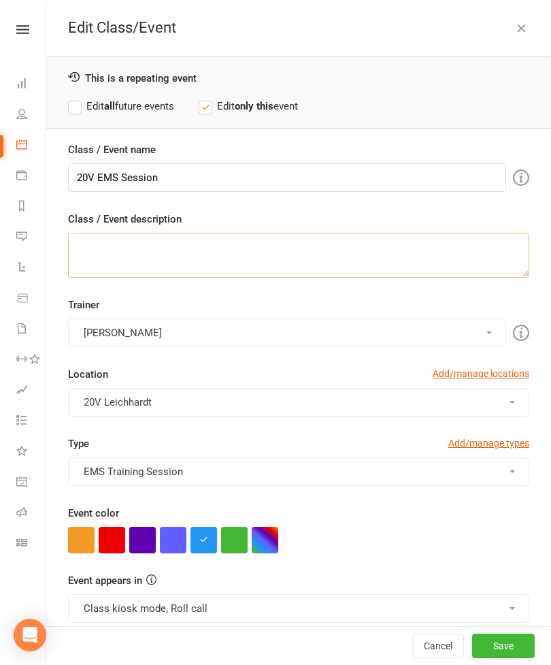
click at [508, 256] on textarea "Class / Event description" at bounding box center [299, 255] width 462 height 45
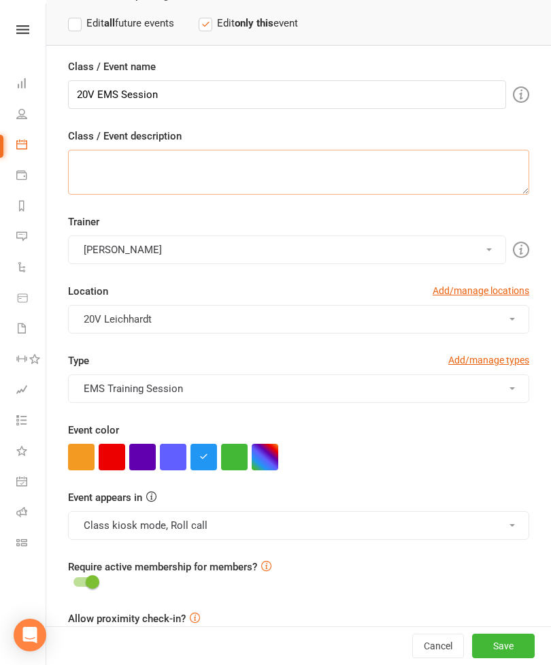
scroll to position [80, 0]
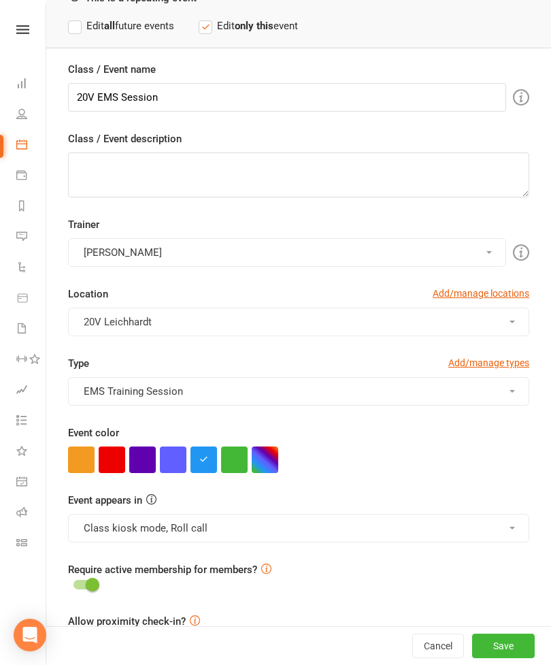
click at [120, 462] on button "button" at bounding box center [112, 460] width 27 height 27
click at [320, 519] on button "Class kiosk mode, Roll call" at bounding box center [299, 528] width 462 height 29
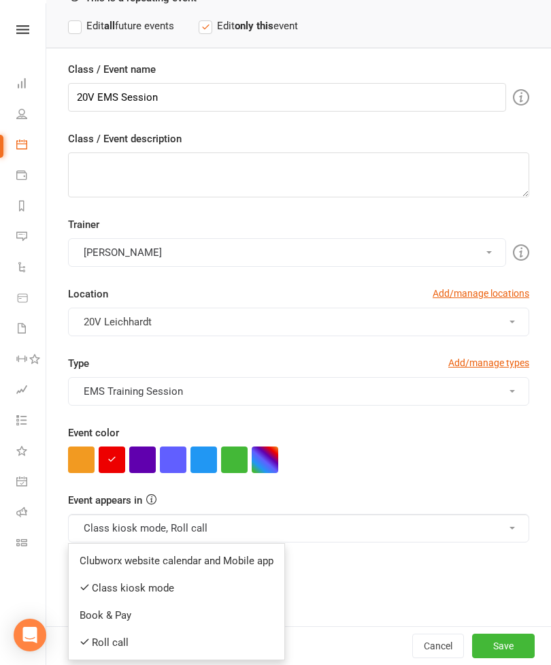
click at [505, 658] on button "Save" at bounding box center [503, 646] width 63 height 25
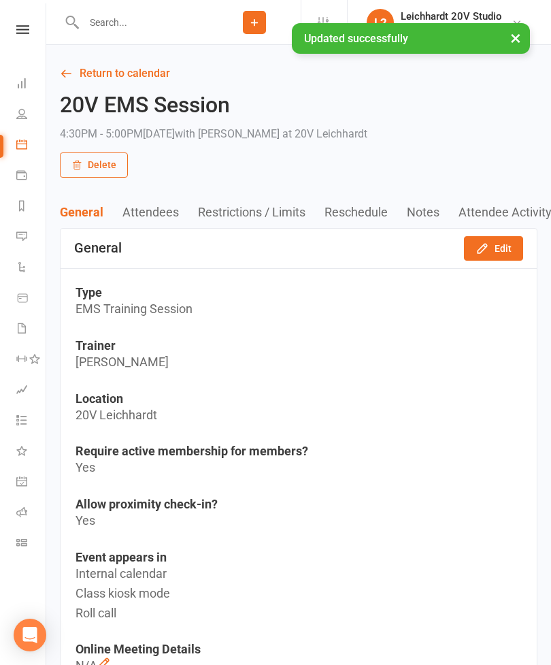
click at [35, 156] on link "Calendar" at bounding box center [31, 146] width 31 height 31
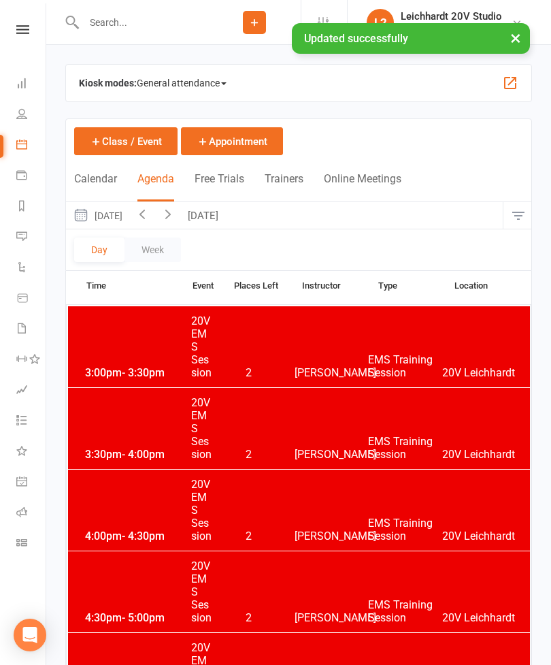
click at [129, 215] on button "Monday, Sep 22, 2025" at bounding box center [97, 215] width 63 height 27
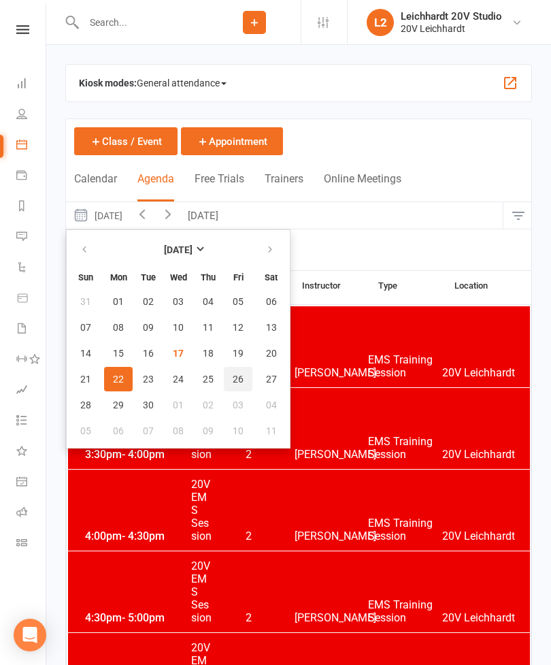
click at [243, 387] on button "26" at bounding box center [238, 379] width 29 height 25
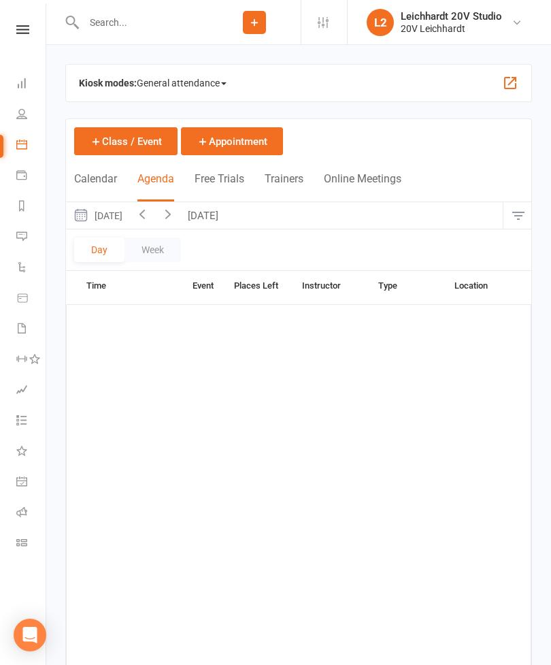
click at [33, 242] on link "Messages" at bounding box center [31, 238] width 31 height 31
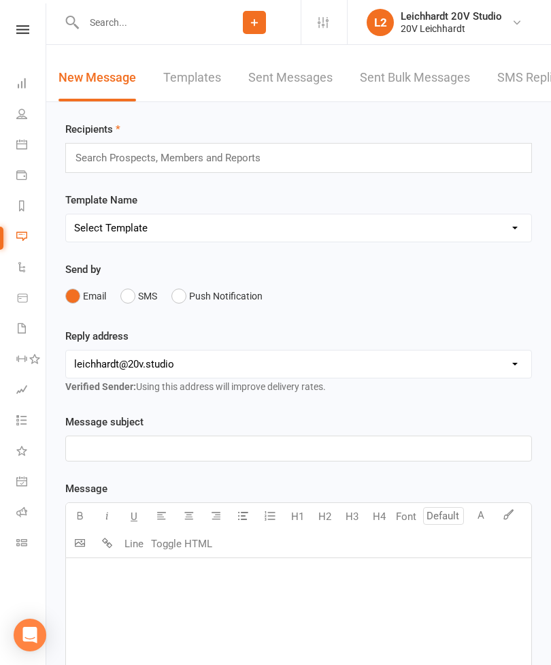
click at [519, 88] on link "SMS Replies" at bounding box center [532, 77] width 68 height 47
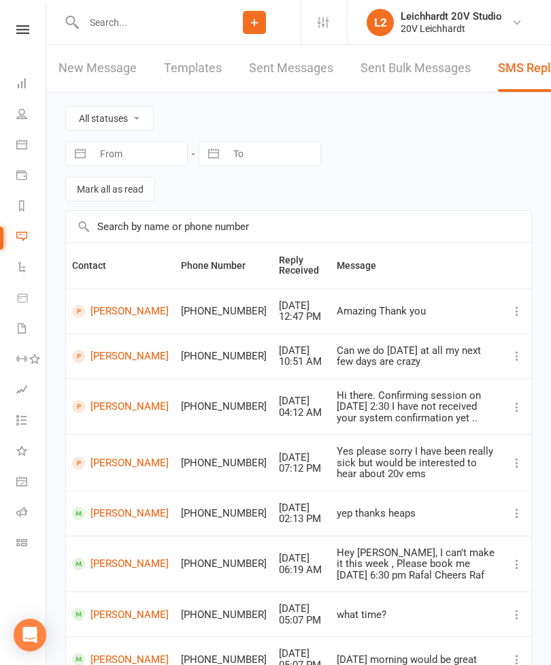
click at [29, 152] on link "Calendar" at bounding box center [31, 146] width 31 height 31
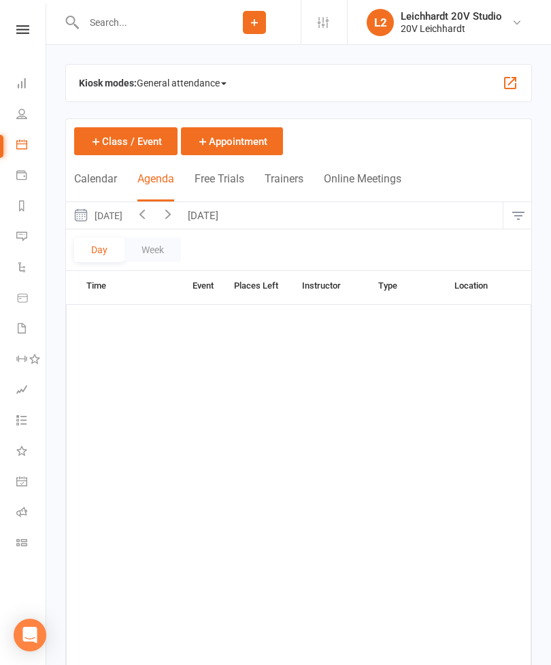
click at [129, 221] on button "Friday, Sep 26, 2025" at bounding box center [97, 215] width 63 height 27
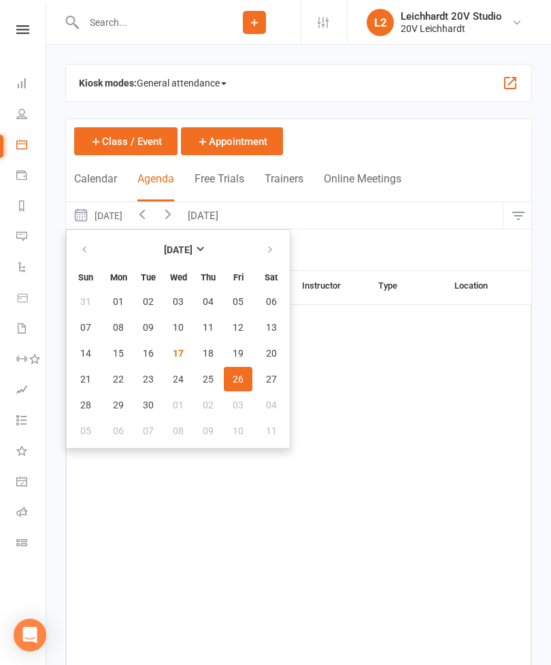
click at [242, 385] on button "26" at bounding box center [238, 379] width 29 height 25
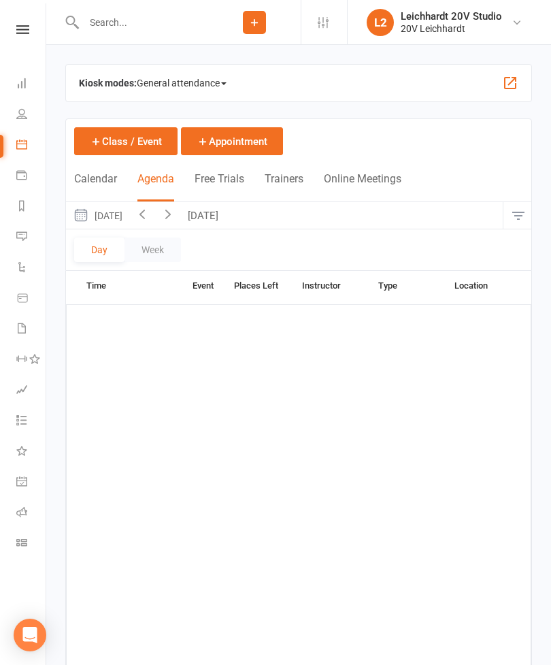
click at [131, 146] on button "Class / Event" at bounding box center [125, 141] width 103 height 28
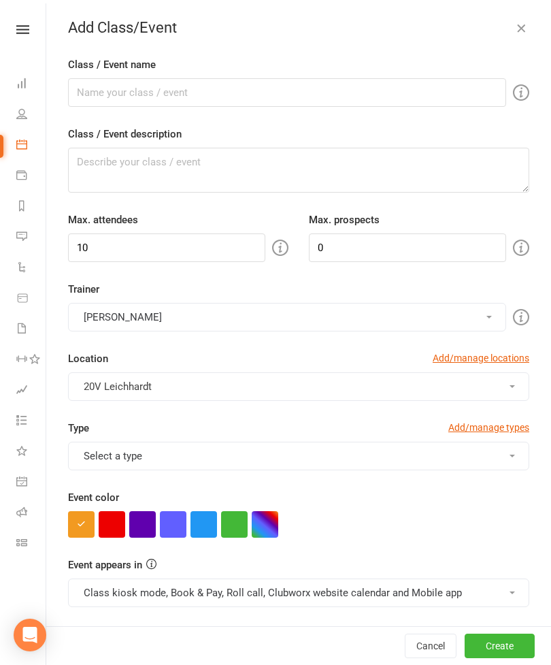
checkbox input "true"
click at [176, 255] on input "10" at bounding box center [166, 248] width 197 height 29
type input "1"
type input "2"
click at [362, 249] on input "0" at bounding box center [407, 248] width 197 height 29
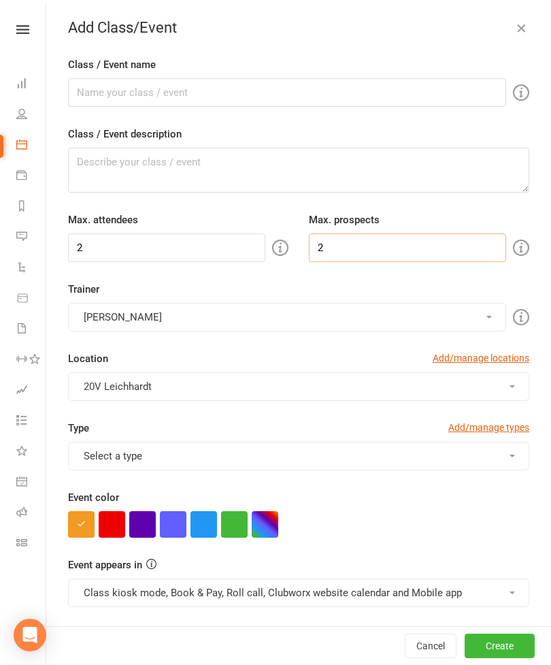
type input "2"
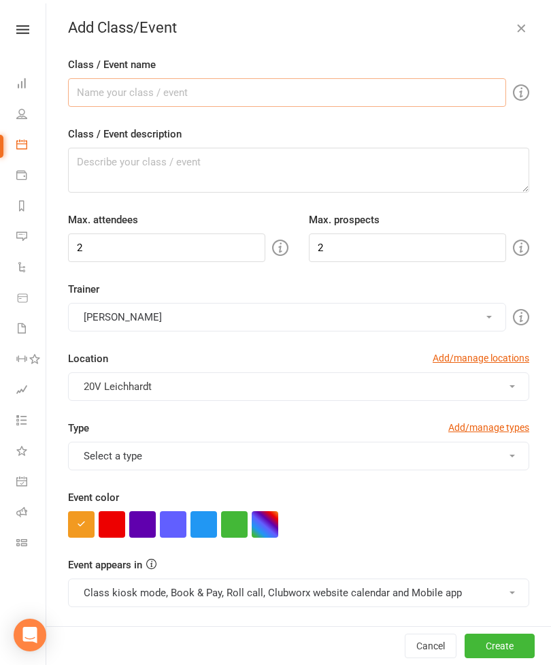
click at [226, 105] on input "Class / Event name" at bounding box center [287, 92] width 438 height 29
click at [101, 94] on input "20VEMS Session" at bounding box center [287, 92] width 438 height 29
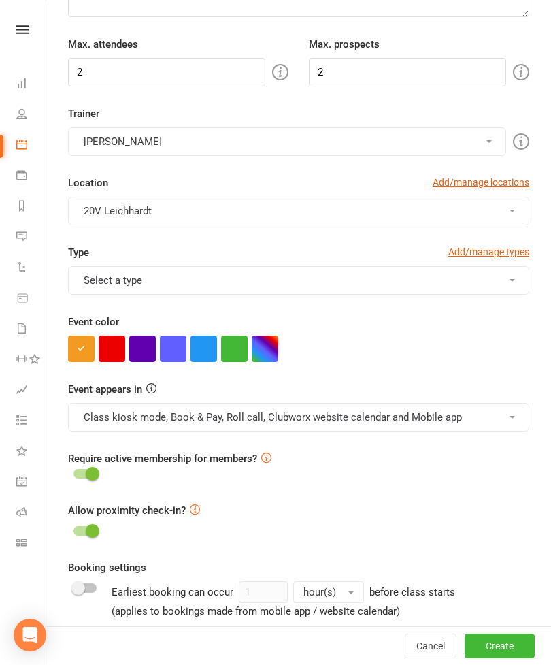
scroll to position [182, 0]
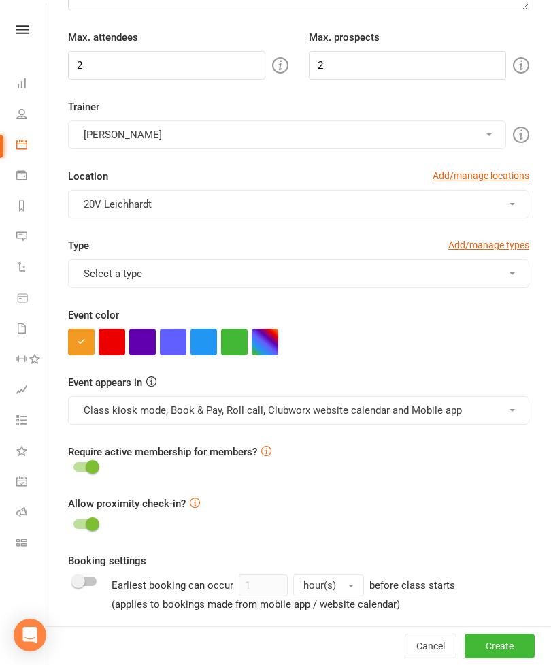
type input "20V EMS Session"
click at [282, 286] on button "Select a type" at bounding box center [299, 273] width 462 height 29
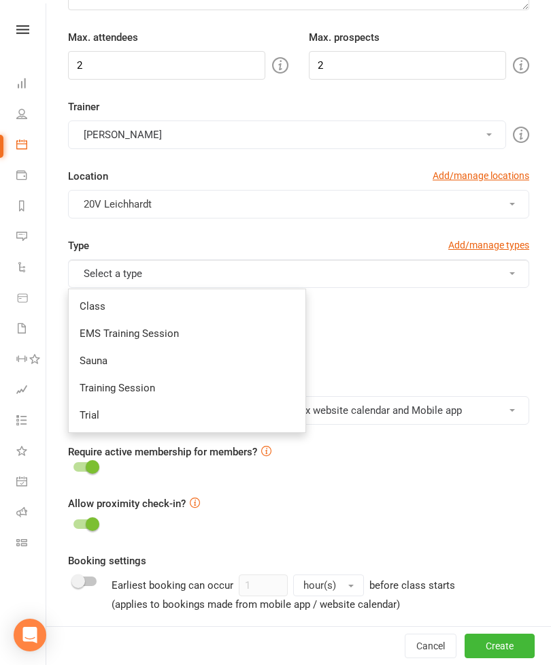
click at [195, 334] on link "EMS Training Session" at bounding box center [187, 333] width 237 height 27
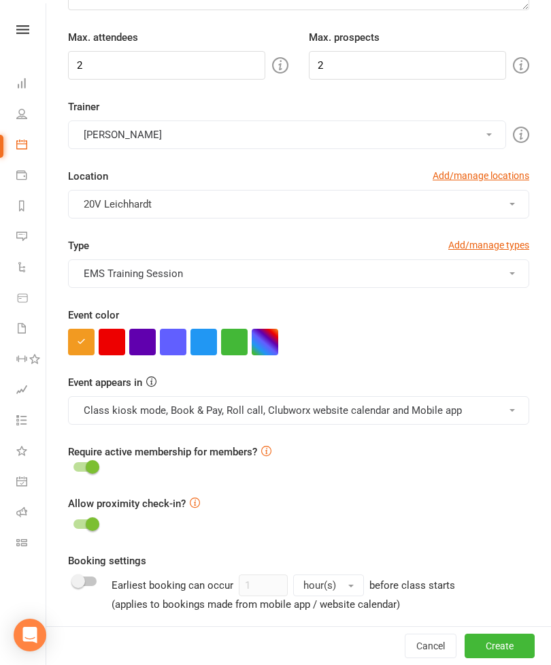
click at [214, 342] on button "button" at bounding box center [204, 342] width 27 height 27
click at [293, 413] on button "Class kiosk mode, Book & Pay, Roll call, Clubworx website calendar and Mobile a…" at bounding box center [299, 410] width 462 height 29
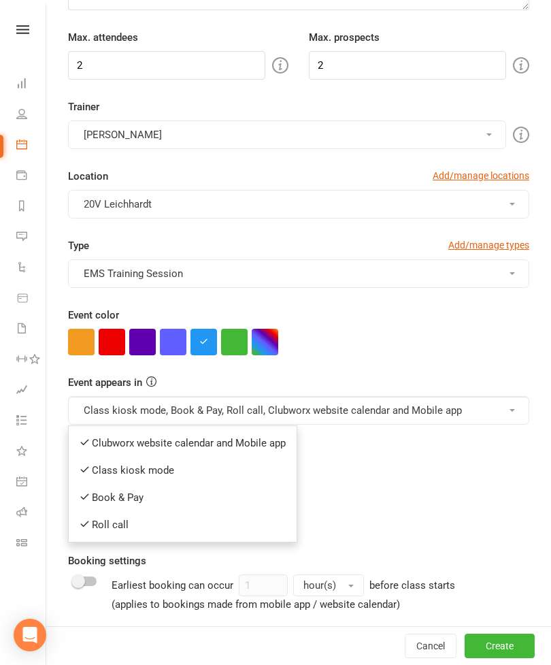
click at [258, 450] on link "Clubworx website calendar and Mobile app" at bounding box center [183, 443] width 228 height 27
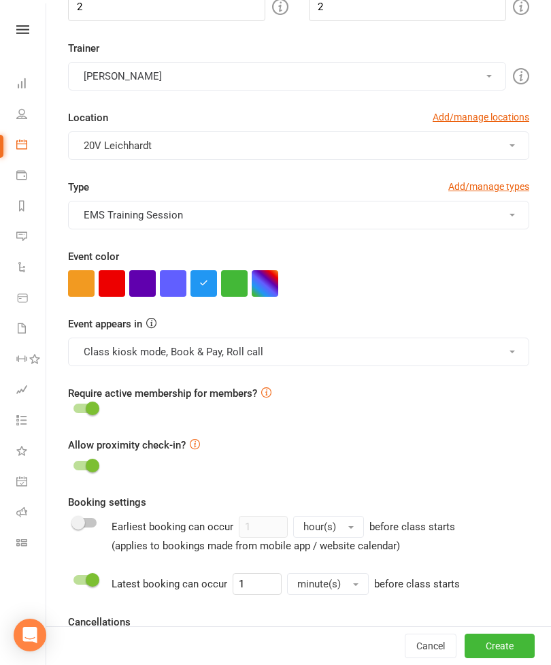
scroll to position [218, 0]
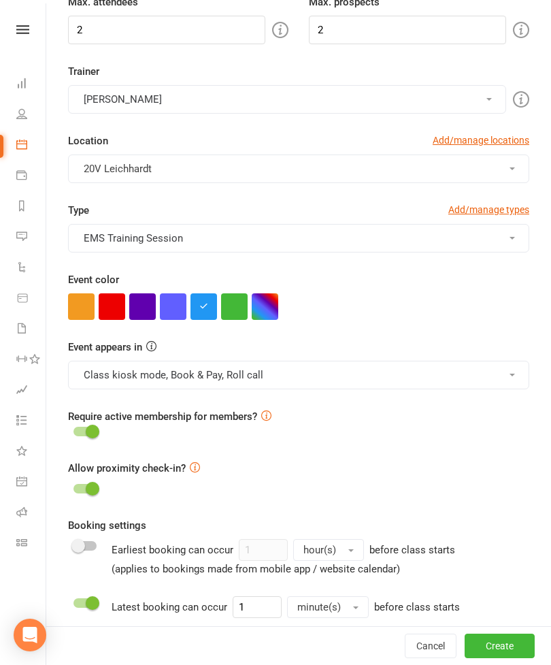
click at [238, 374] on button "Class kiosk mode, Book & Pay, Roll call" at bounding box center [299, 375] width 462 height 29
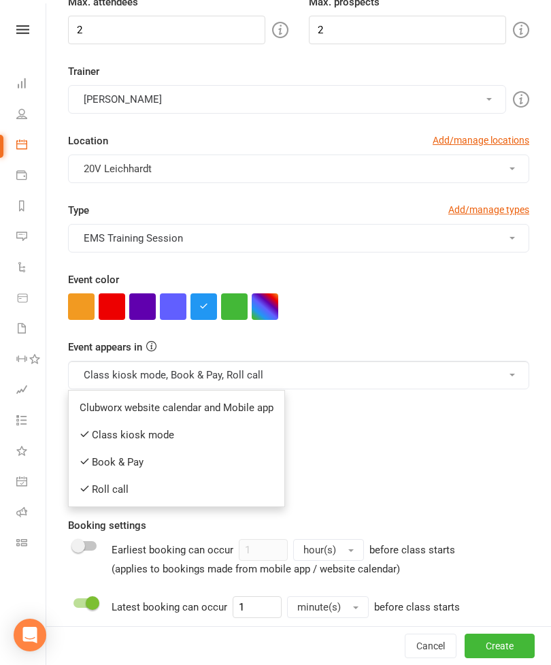
click at [334, 327] on form "Class / Event name 20V EMS Session Class / Event description Max. attendees 2 M…" at bounding box center [299, 456] width 462 height 1234
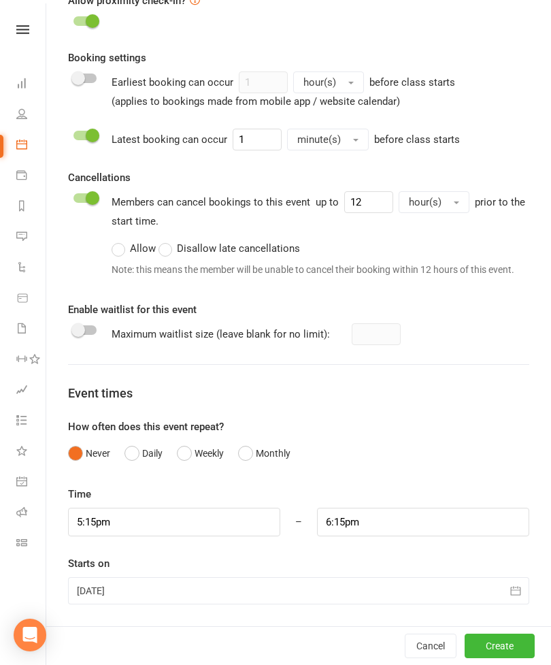
scroll to position [684, 0]
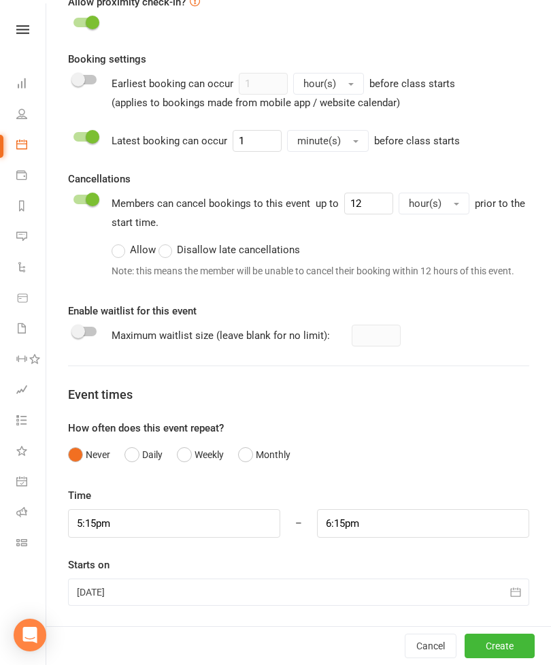
click at [140, 592] on div at bounding box center [299, 592] width 462 height 27
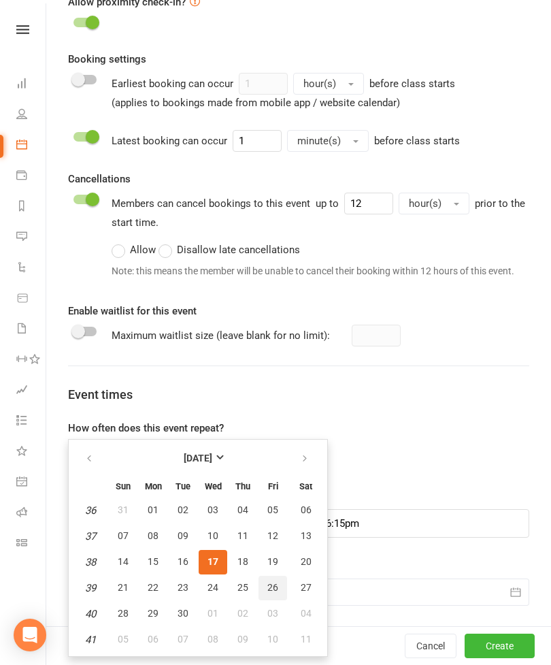
click at [274, 588] on span "26" at bounding box center [273, 587] width 11 height 11
type input "26 Sep 2025"
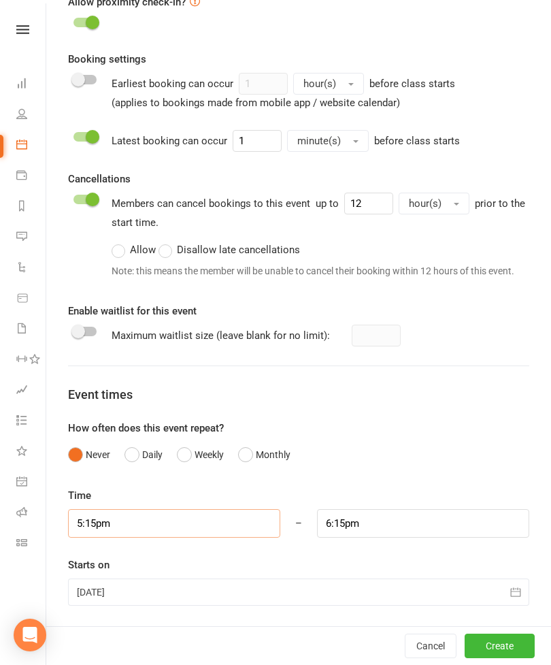
click at [153, 523] on input "5:15pm" at bounding box center [174, 523] width 212 height 29
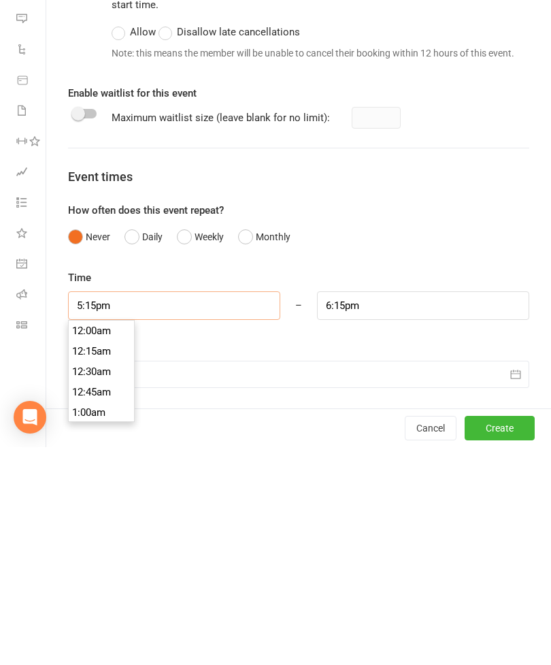
scroll to position [1389, 0]
click at [110, 539] on li "5:00pm" at bounding box center [101, 549] width 65 height 20
type input "5:00pm"
click at [366, 509] on input "6:00pm" at bounding box center [423, 523] width 212 height 29
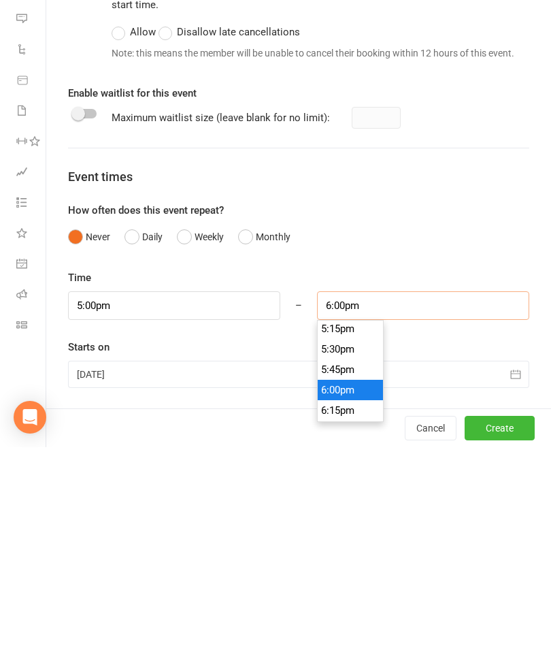
scroll to position [1411, 0]
click at [349, 558] on li "5:30pm" at bounding box center [350, 568] width 65 height 20
type input "5:30pm"
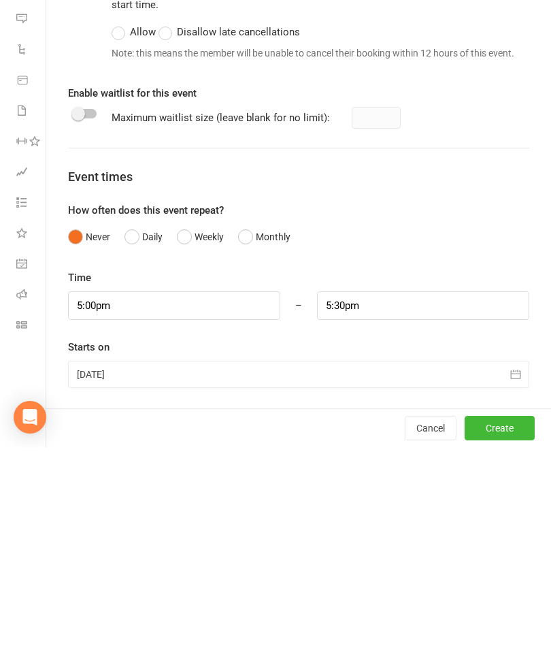
click at [497, 634] on button "Create" at bounding box center [500, 646] width 70 height 25
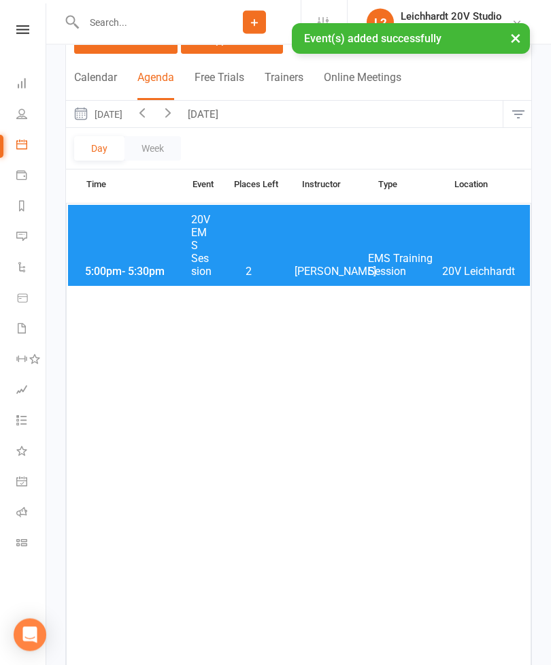
scroll to position [0, 0]
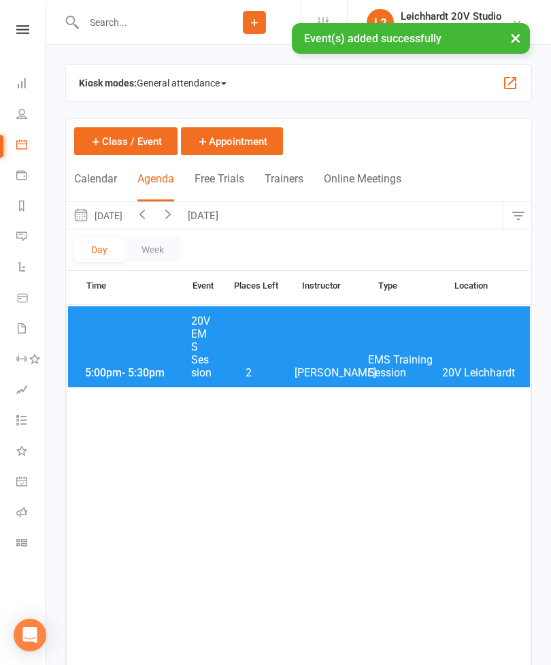
click at [303, 342] on div "5:00pm - 5:30pm 20V EMS Session 2 Joel Cox EMS Training Session 20V Leichhardt" at bounding box center [299, 346] width 462 height 81
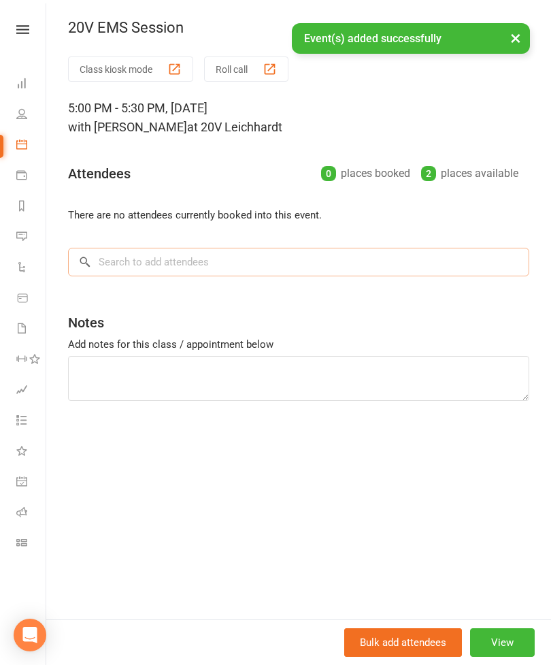
click at [242, 274] on input "search" at bounding box center [299, 262] width 462 height 29
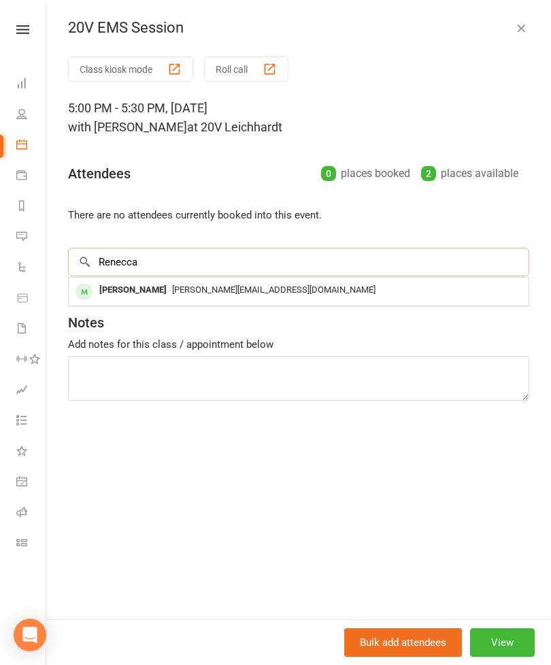
type input "Renecca"
click at [197, 296] on div "rebecca.ellis89@hotmail.com" at bounding box center [298, 290] width 449 height 20
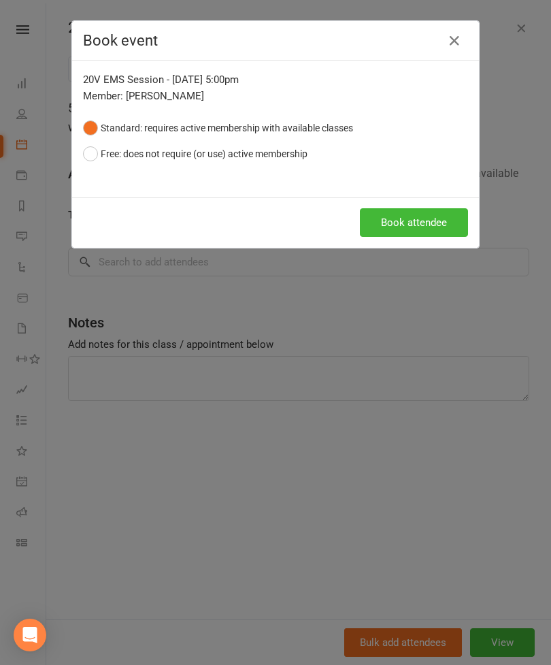
click at [427, 219] on button "Book attendee" at bounding box center [414, 222] width 108 height 29
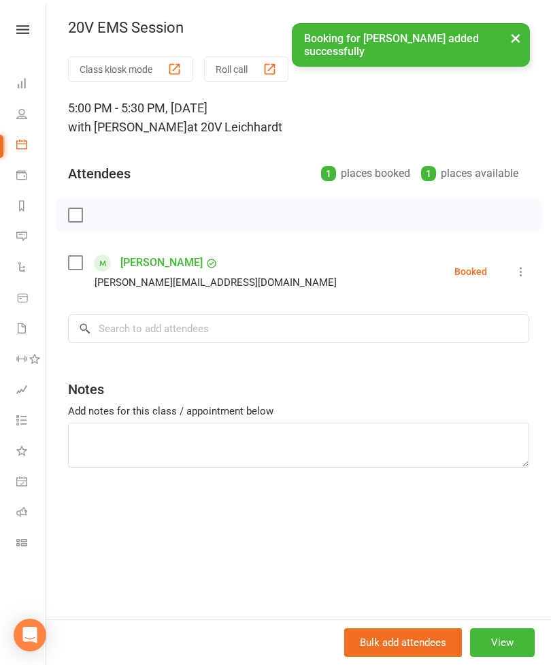
click at [515, 48] on button "×" at bounding box center [516, 37] width 25 height 29
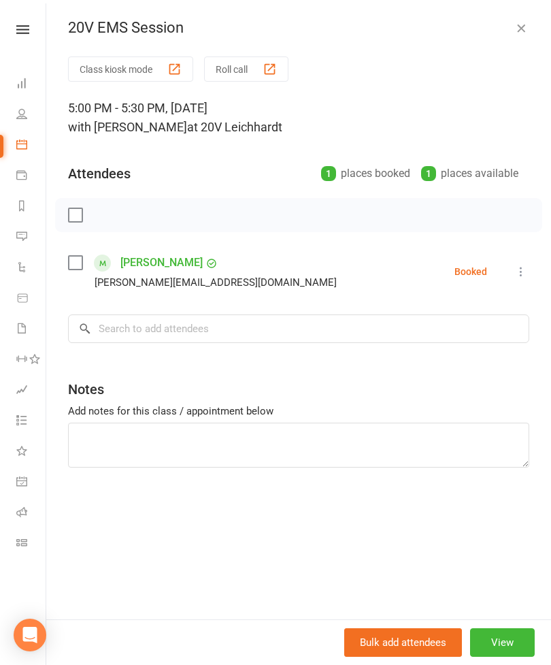
click at [526, 22] on icon "button" at bounding box center [522, 28] width 14 height 14
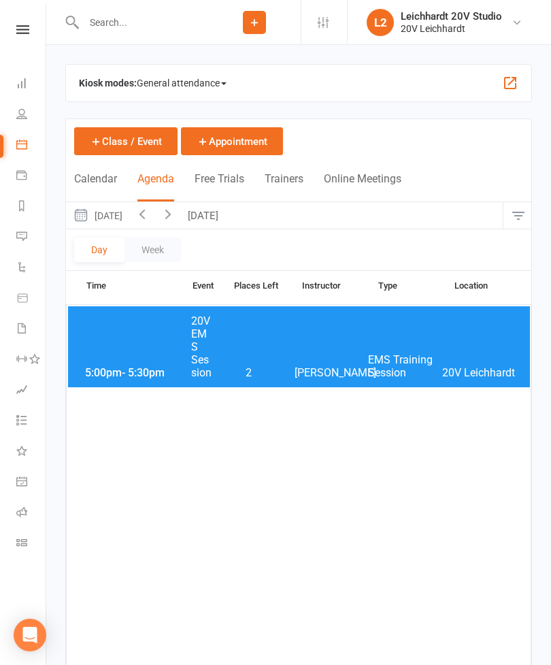
click at [110, 225] on button "Friday, Sep 26, 2025" at bounding box center [97, 215] width 63 height 27
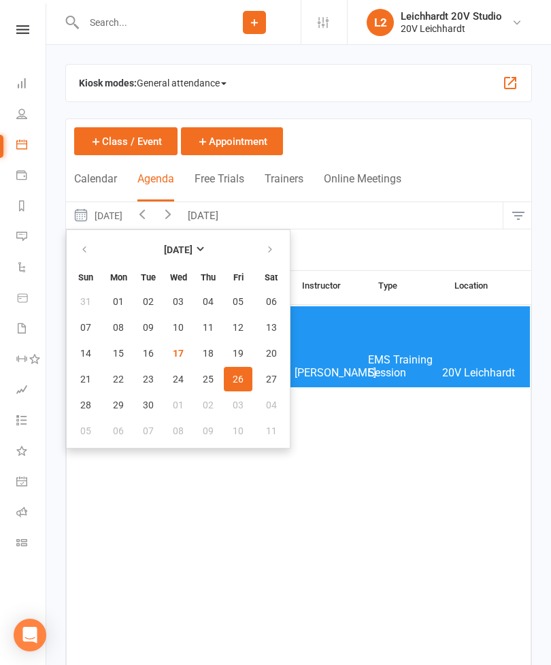
click at [180, 381] on span "24" at bounding box center [178, 379] width 11 height 11
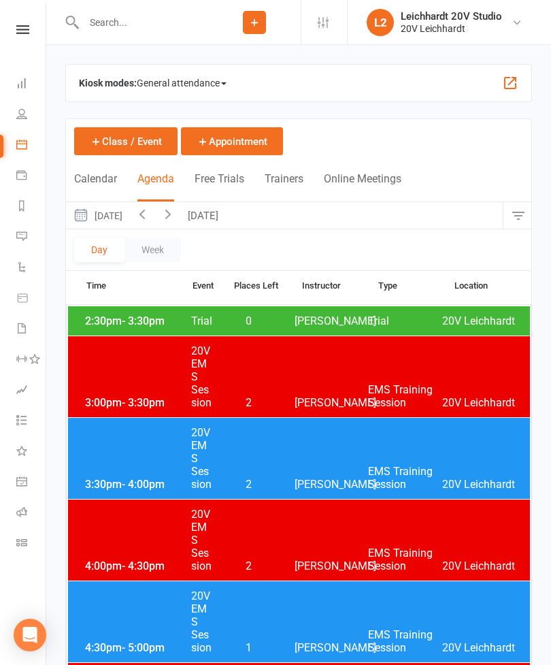
click at [129, 220] on button "Wednesday, Sep 24, 2025" at bounding box center [97, 215] width 63 height 27
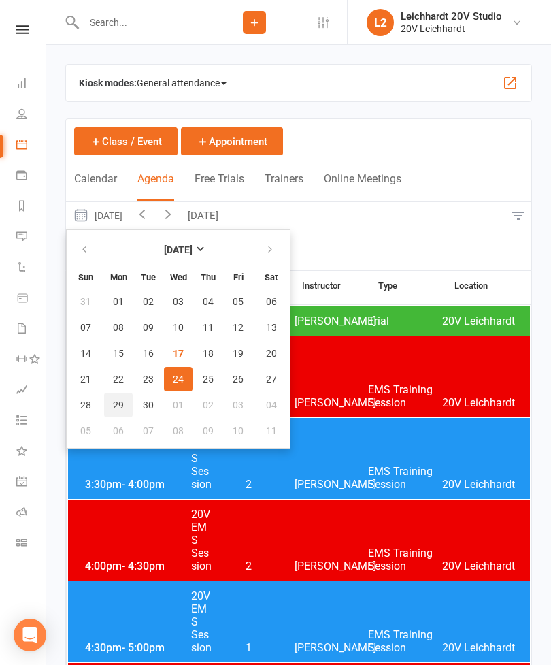
click at [125, 408] on button "29" at bounding box center [118, 405] width 29 height 25
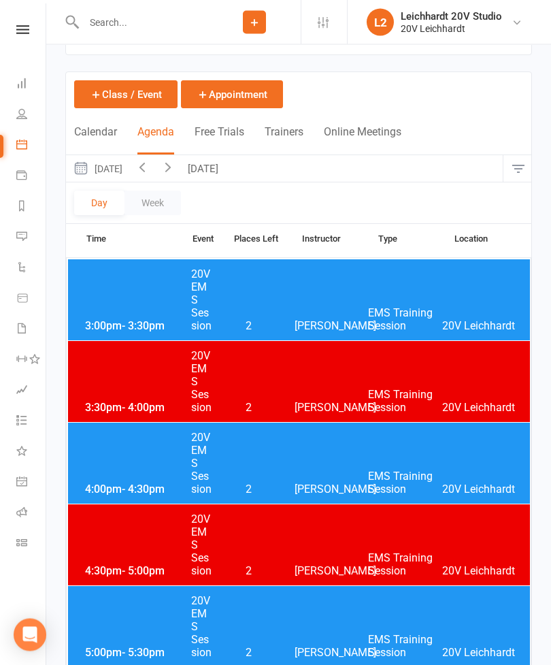
scroll to position [42, 0]
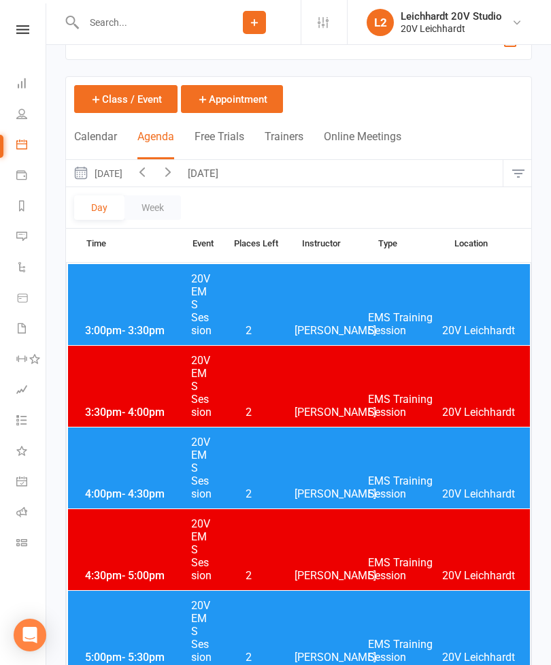
click at [129, 177] on button "Monday, Sep 29, 2025" at bounding box center [97, 173] width 63 height 27
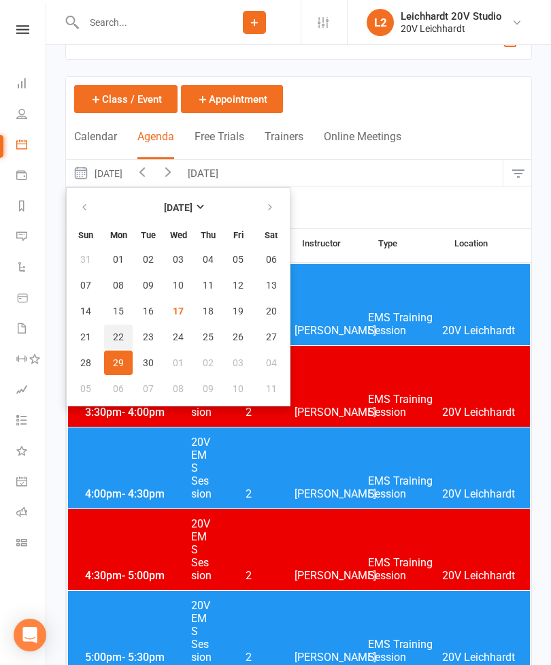
click at [121, 344] on button "22" at bounding box center [118, 337] width 29 height 25
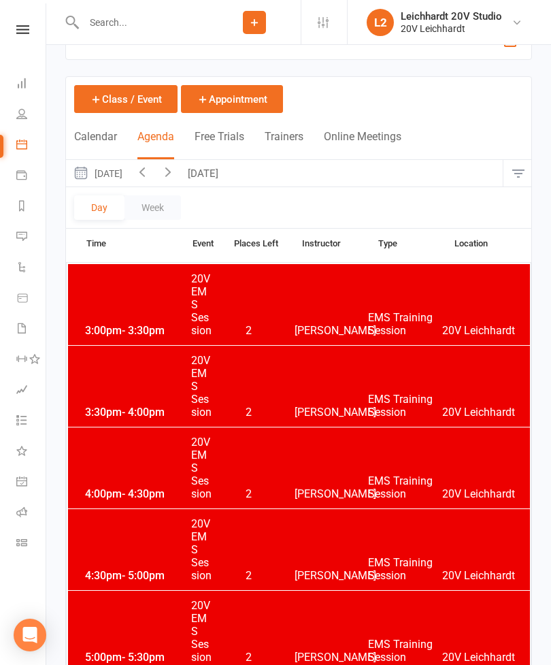
click at [129, 177] on button "Monday, Sep 22, 2025" at bounding box center [97, 173] width 63 height 27
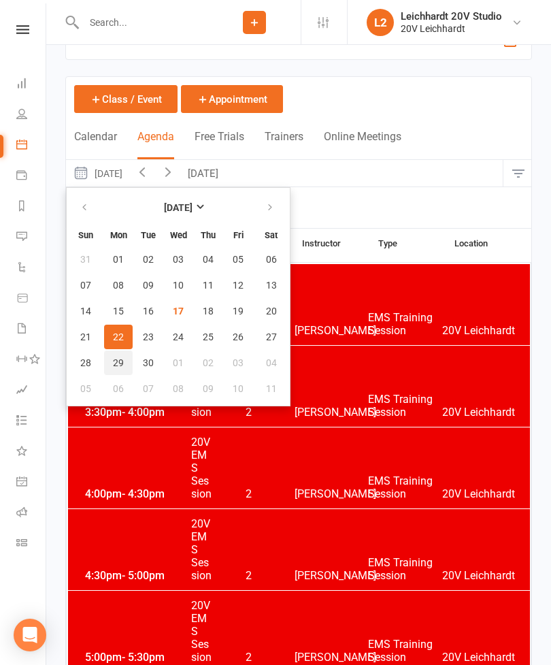
click at [121, 364] on span "29" at bounding box center [118, 362] width 11 height 11
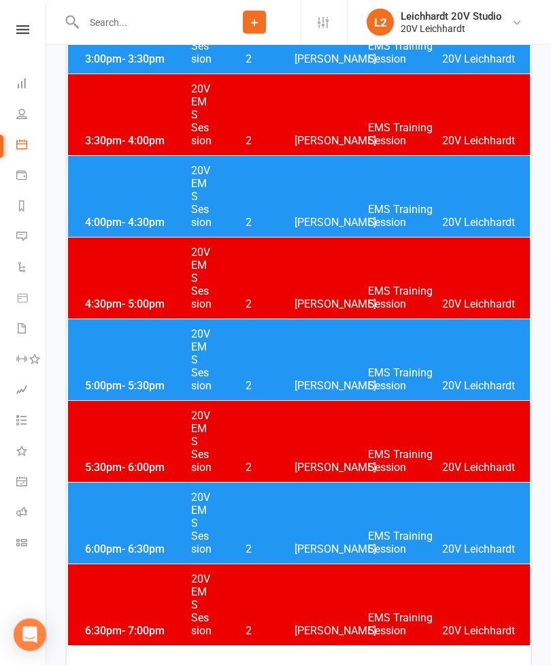
click at [303, 203] on div "4:00pm - 4:30pm 20V EMS Session 2 Joel Cox EMS Training Session 20V Leichhardt" at bounding box center [299, 197] width 462 height 81
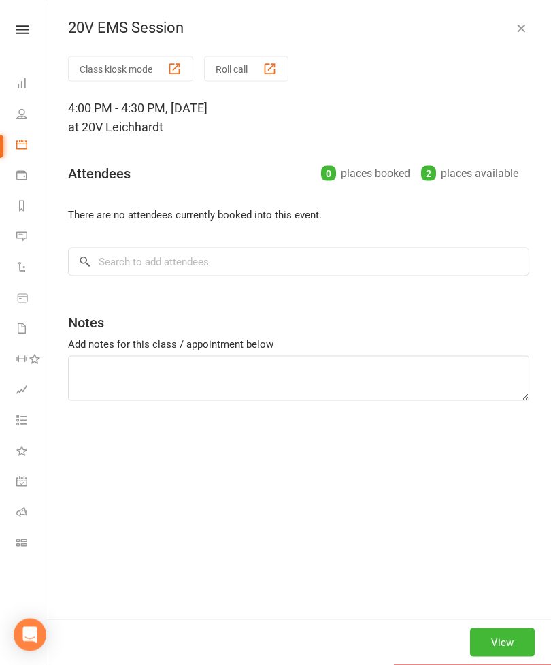
scroll to position [314, 0]
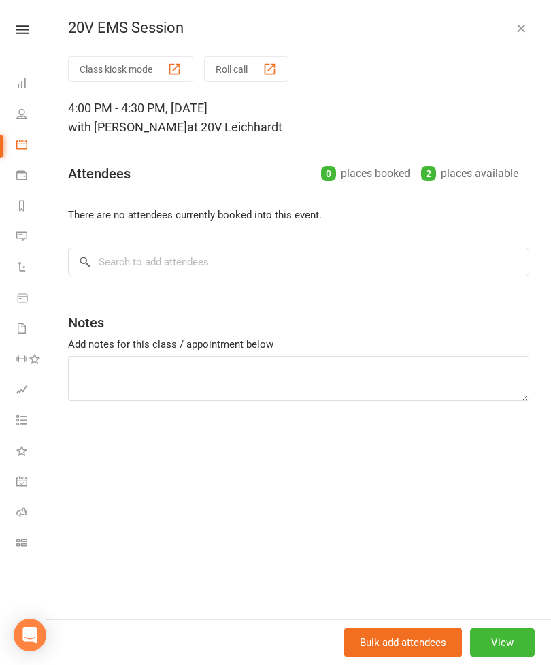
click at [517, 33] on icon "button" at bounding box center [522, 28] width 14 height 14
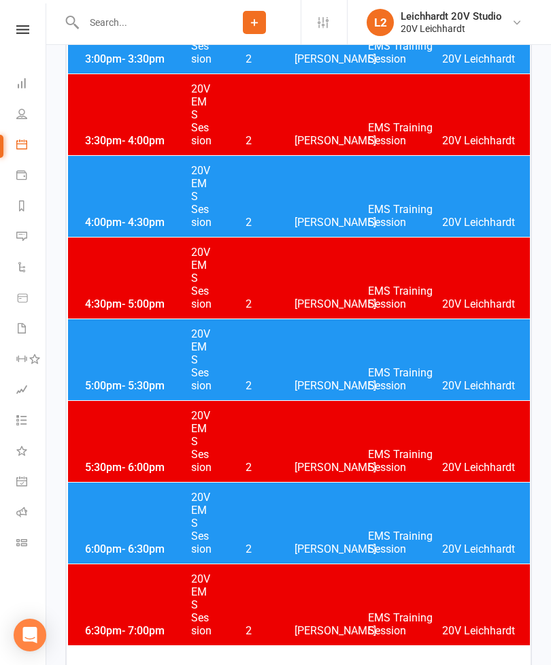
click at [325, 200] on div "4:00pm - 4:30pm 20V EMS Session 2 Joel Cox EMS Training Session 20V Leichhardt" at bounding box center [299, 196] width 462 height 81
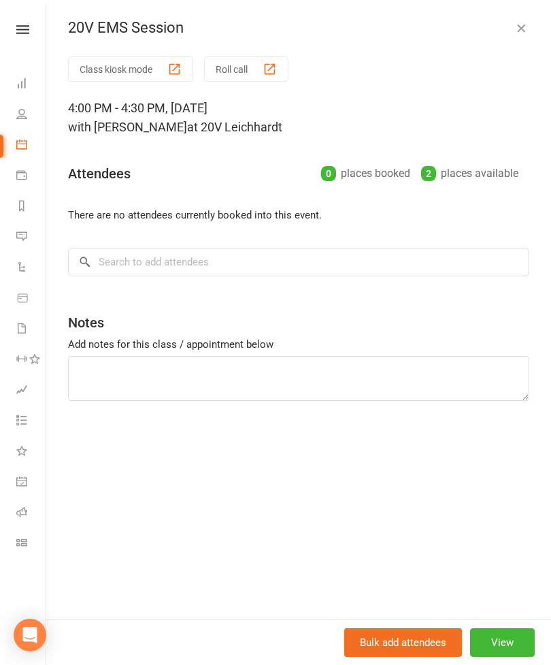
click at [517, 27] on icon "button" at bounding box center [522, 28] width 14 height 14
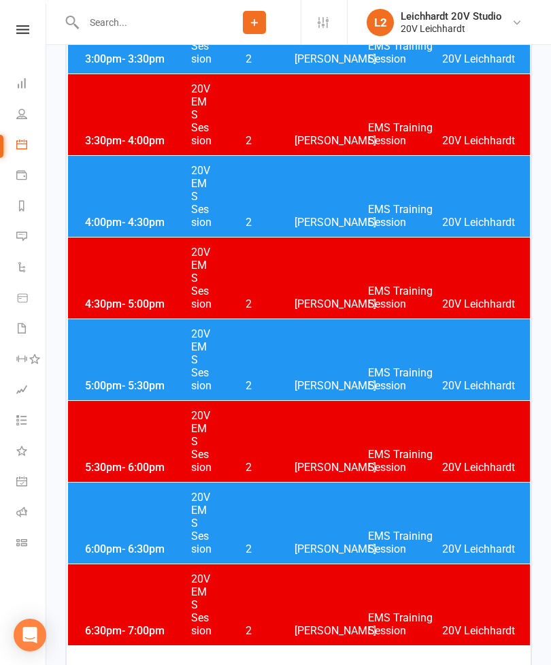
click at [295, 192] on div "4:00pm - 4:30pm 20V EMS Session 2 Joel Cox EMS Training Session 20V Leichhardt" at bounding box center [299, 196] width 462 height 81
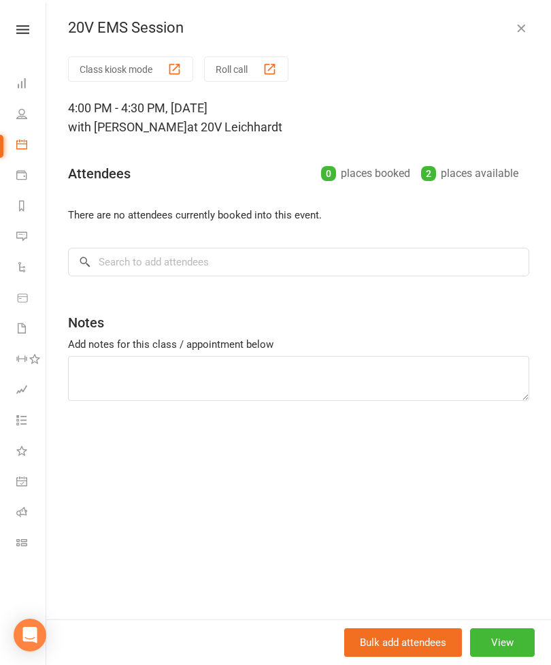
click at [493, 657] on button "View" at bounding box center [502, 642] width 65 height 29
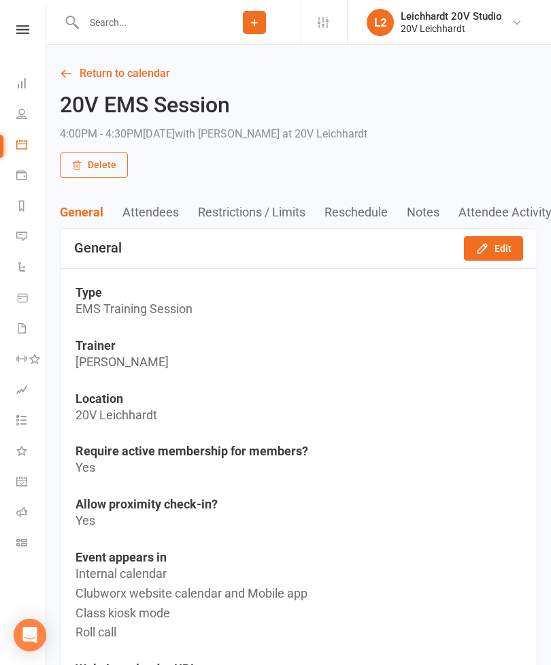
click at [502, 249] on button "Edit" at bounding box center [493, 248] width 59 height 25
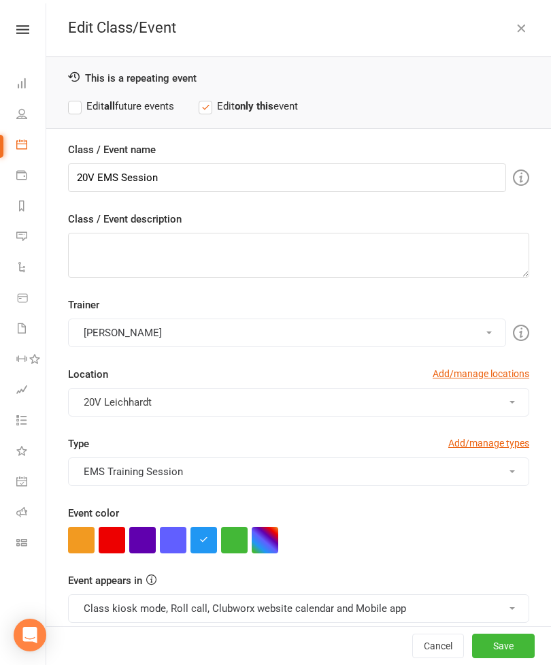
click at [109, 539] on button "button" at bounding box center [112, 540] width 27 height 27
click at [246, 599] on button "Class kiosk mode, Roll call, Clubworx website calendar and Mobile app" at bounding box center [299, 608] width 462 height 29
click at [259, 637] on link "Clubworx website calendar and Mobile app" at bounding box center [183, 641] width 228 height 27
click at [86, 100] on label "Edit all future events" at bounding box center [121, 106] width 106 height 16
click at [513, 658] on button "Save" at bounding box center [503, 646] width 63 height 25
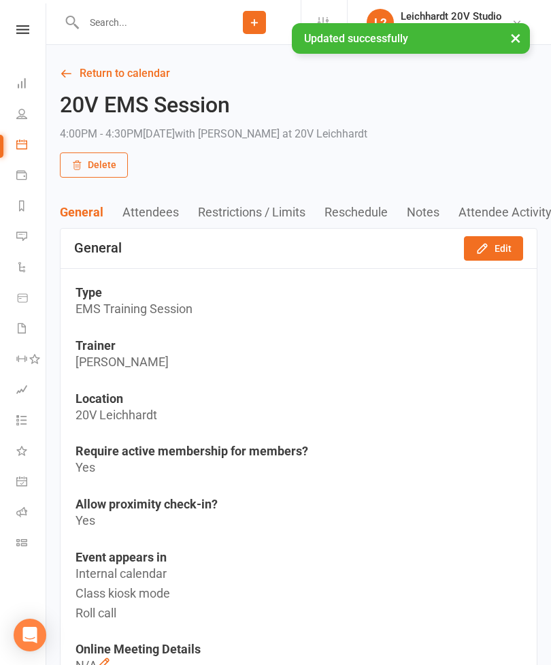
click at [150, 75] on link "Return to calendar" at bounding box center [299, 73] width 478 height 19
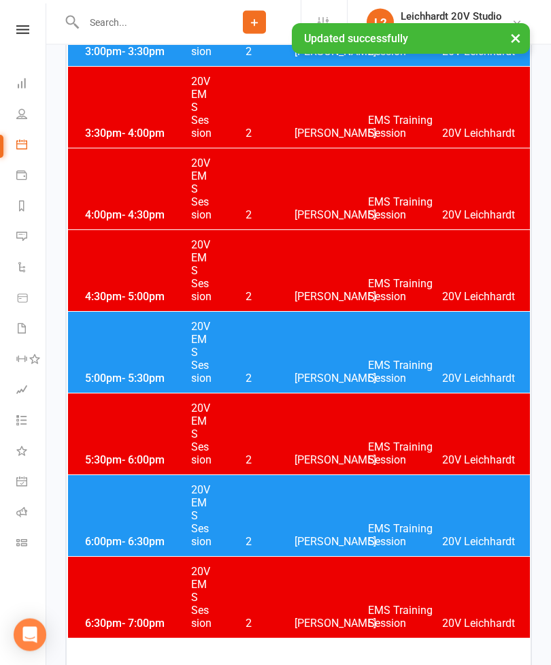
scroll to position [317, 0]
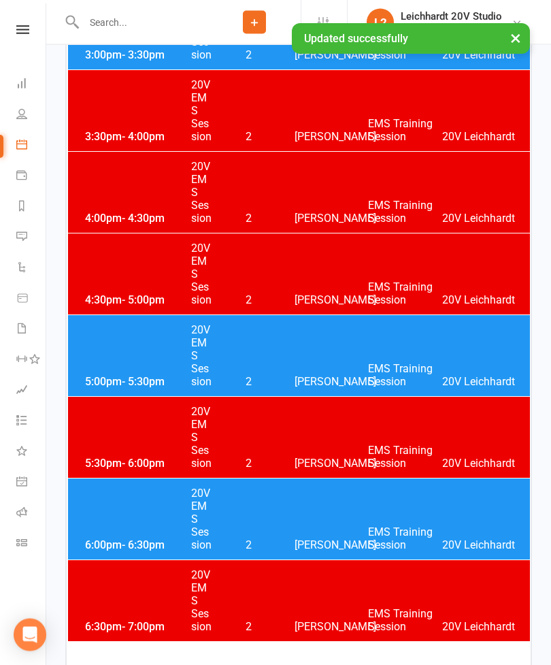
click at [300, 274] on div "4:30pm - 5:00pm 20V EMS Session 2 Joel Cox EMS Training Session 20V Leichhardt" at bounding box center [299, 274] width 462 height 81
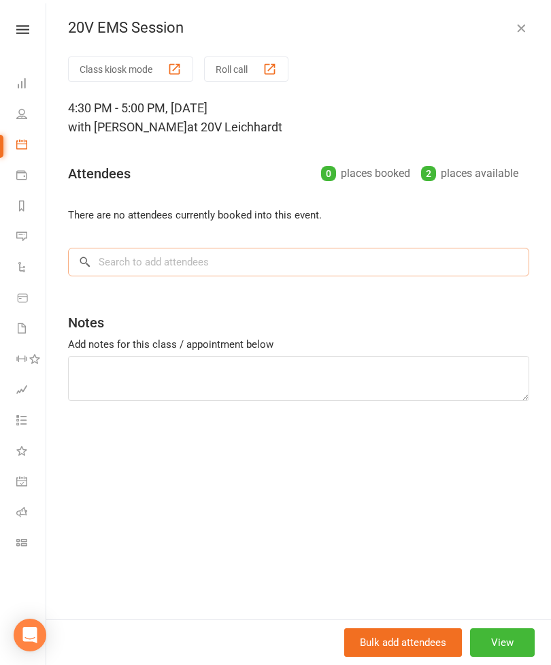
click at [243, 267] on input "search" at bounding box center [299, 262] width 462 height 29
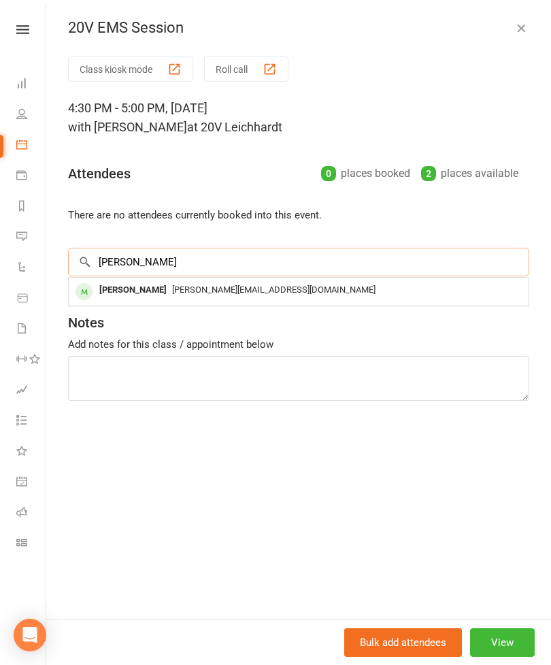
type input "Rebecca"
click at [191, 290] on span "rebecca.ellis89@hotmail.com" at bounding box center [274, 290] width 204 height 10
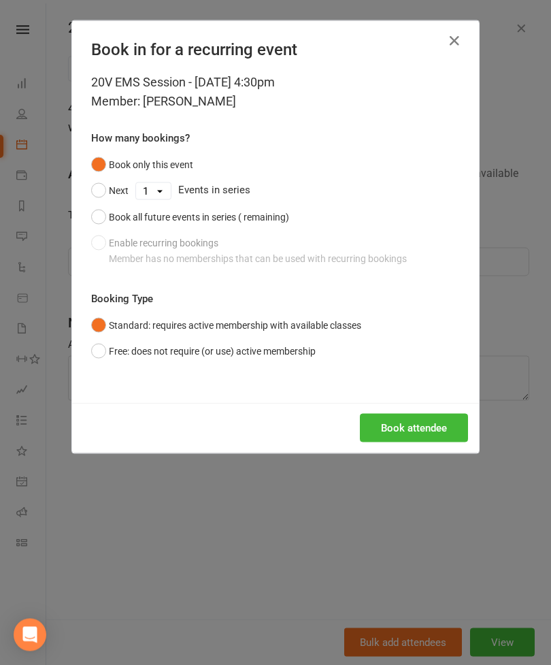
scroll to position [318, 0]
click at [152, 215] on div "Book all future events in series (51 remaining)" at bounding box center [204, 217] width 191 height 15
click at [414, 426] on button "Book attendee" at bounding box center [414, 428] width 108 height 29
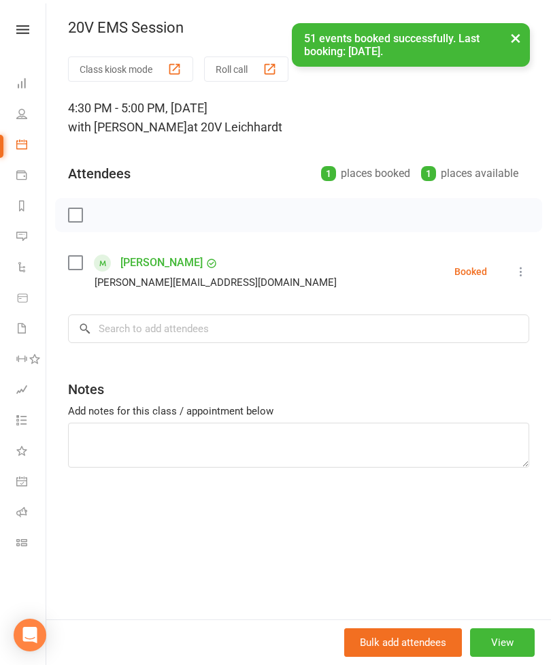
click at [516, 51] on button "×" at bounding box center [516, 37] width 25 height 29
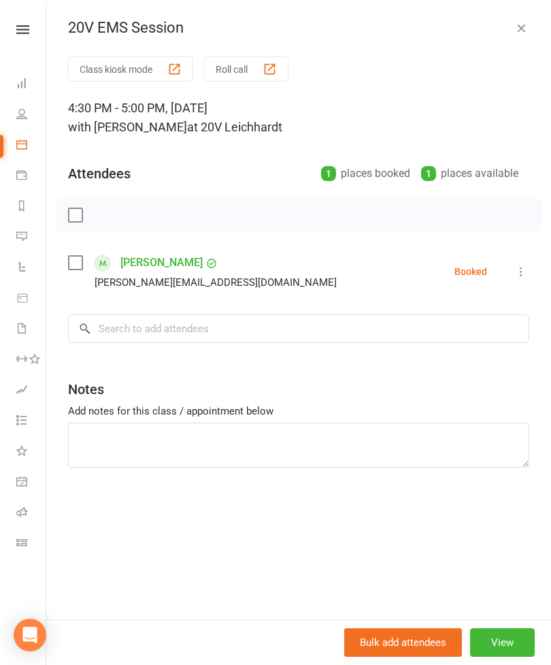
click at [526, 31] on icon "button" at bounding box center [522, 28] width 14 height 14
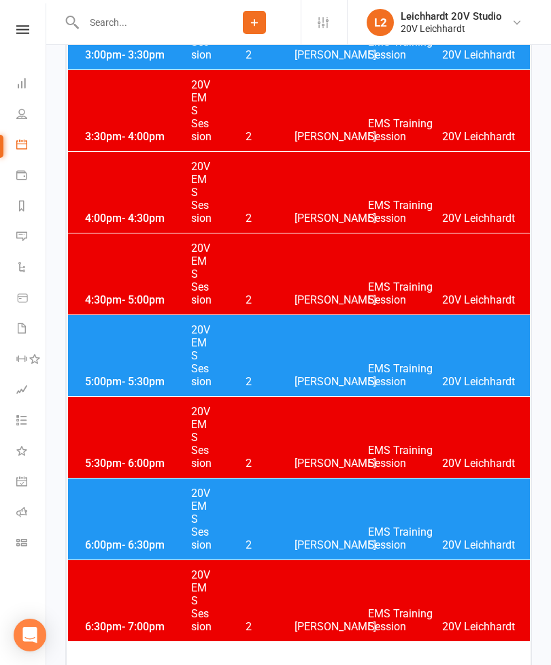
click at [298, 274] on div "4:30pm - 5:00pm 20V EMS Session 2 Joel Cox EMS Training Session 20V Leichhardt" at bounding box center [299, 274] width 462 height 81
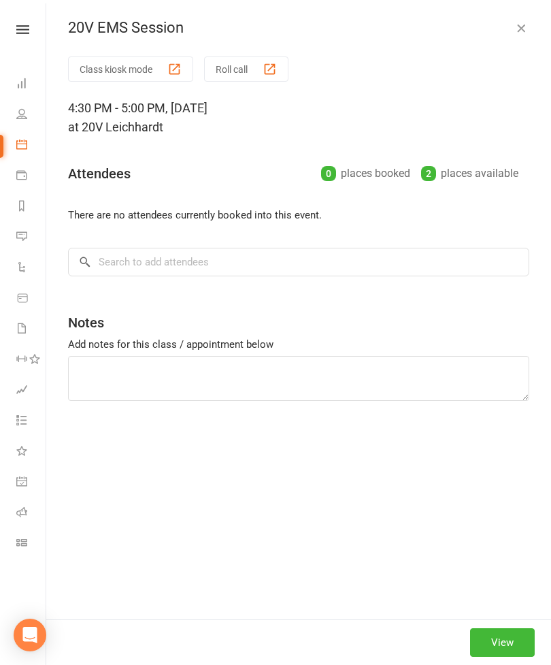
click at [513, 657] on button "View" at bounding box center [502, 642] width 65 height 29
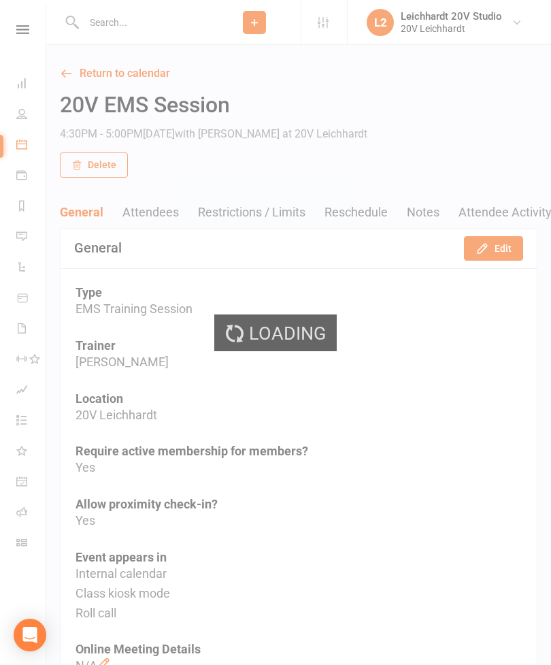
click at [506, 251] on button "Edit" at bounding box center [493, 248] width 59 height 25
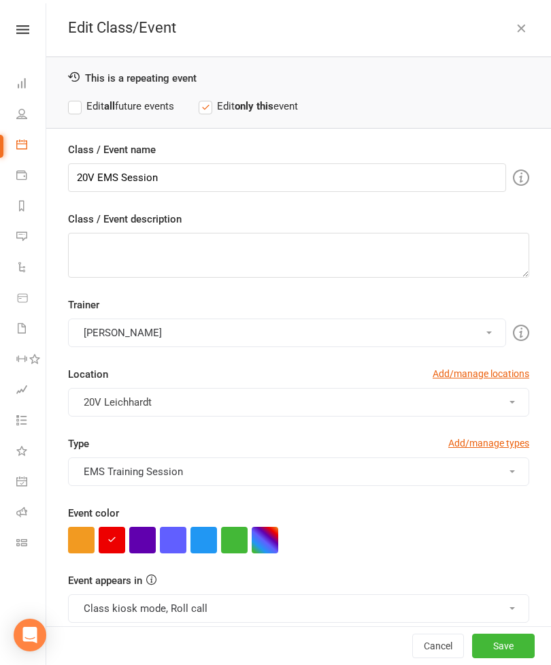
click at [197, 548] on button "button" at bounding box center [204, 540] width 27 height 27
click at [82, 113] on label "Edit all future events" at bounding box center [121, 106] width 106 height 16
click at [261, 620] on button "Class kiosk mode, Roll call" at bounding box center [299, 608] width 462 height 29
click at [206, 641] on link "Clubworx website calendar and Mobile app" at bounding box center [177, 641] width 216 height 27
click at [500, 658] on button "Save" at bounding box center [503, 646] width 63 height 25
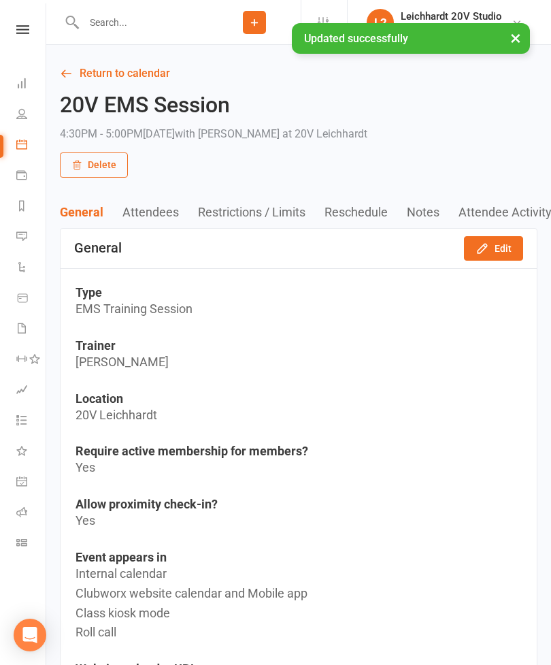
click at [156, 80] on link "Return to calendar" at bounding box center [299, 73] width 478 height 19
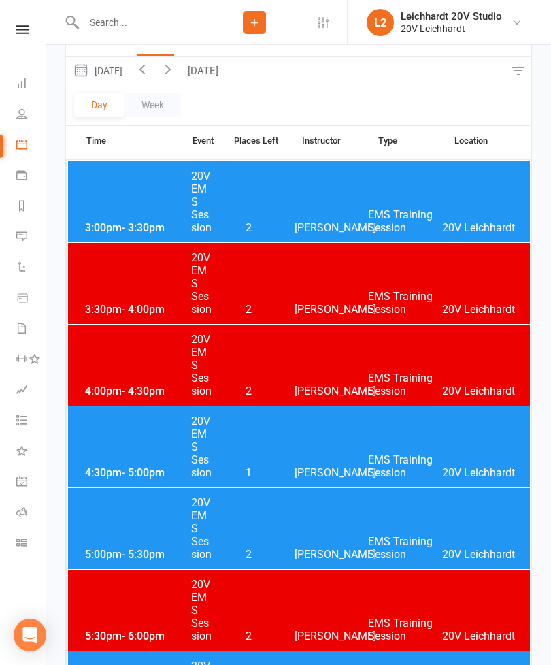
scroll to position [137, 0]
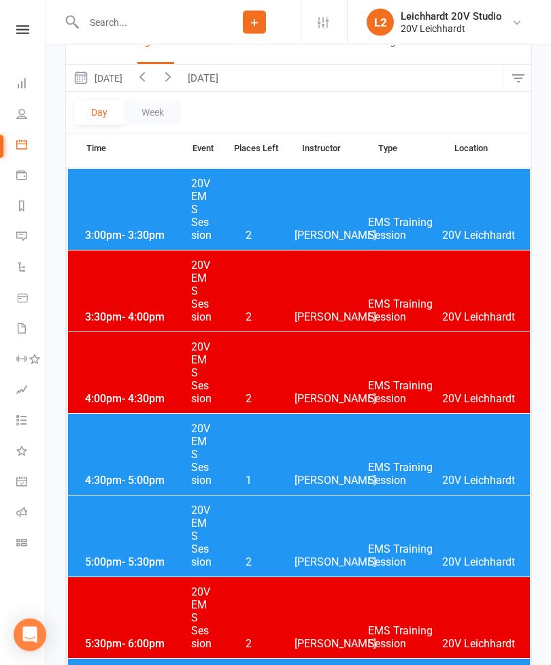
click at [29, 209] on link "Reports" at bounding box center [31, 207] width 31 height 31
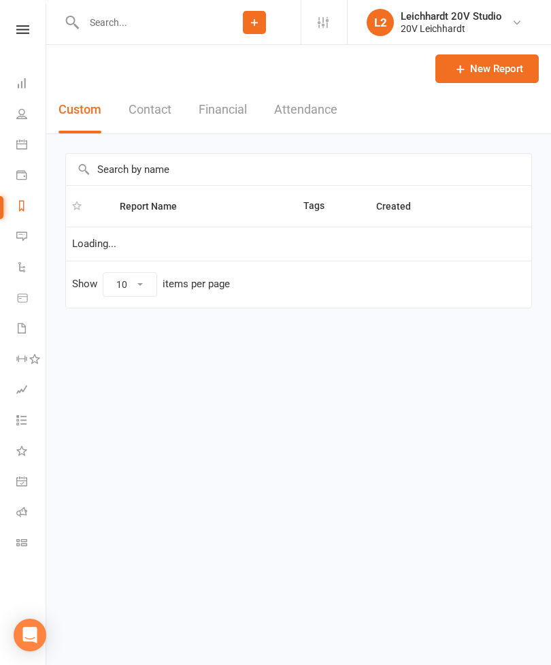
select select "100"
click at [242, 122] on button "Financial" at bounding box center [223, 109] width 48 height 47
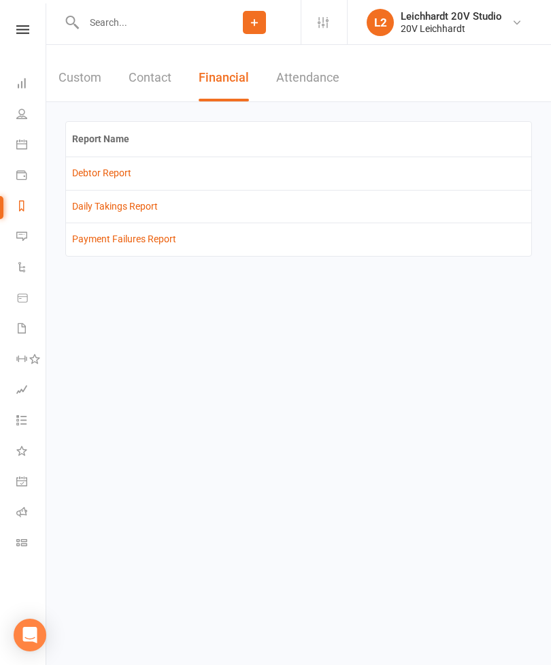
click at [143, 18] on input "text" at bounding box center [144, 22] width 129 height 19
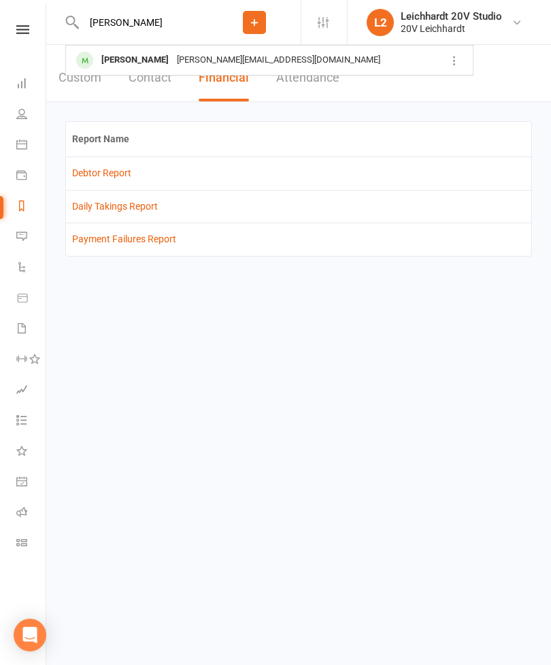
type input "Rebecca"
click at [194, 64] on div "rebecca.ellis89@hotmail.com" at bounding box center [279, 60] width 212 height 20
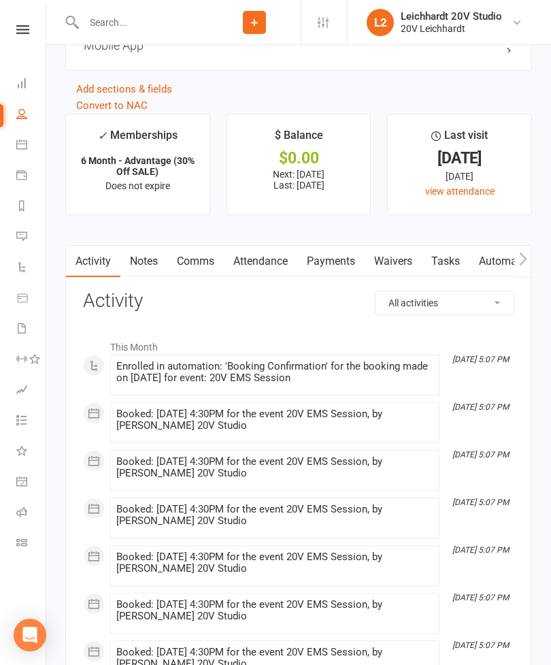
click at [344, 273] on link "Payments" at bounding box center [331, 261] width 67 height 31
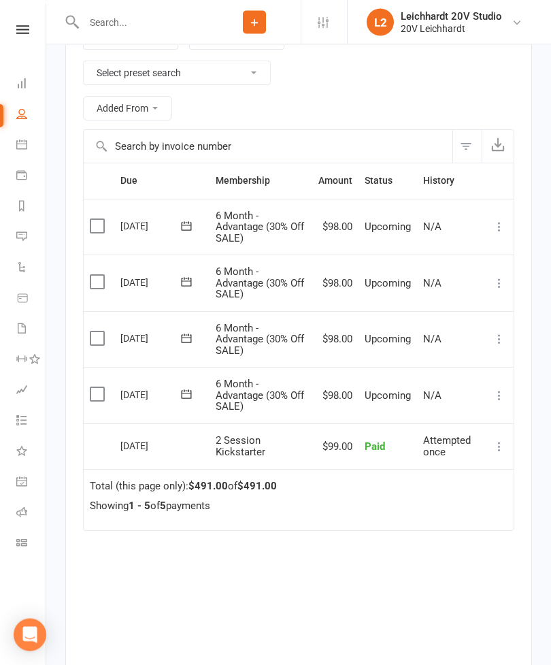
click at [496, 388] on button at bounding box center [500, 396] width 16 height 16
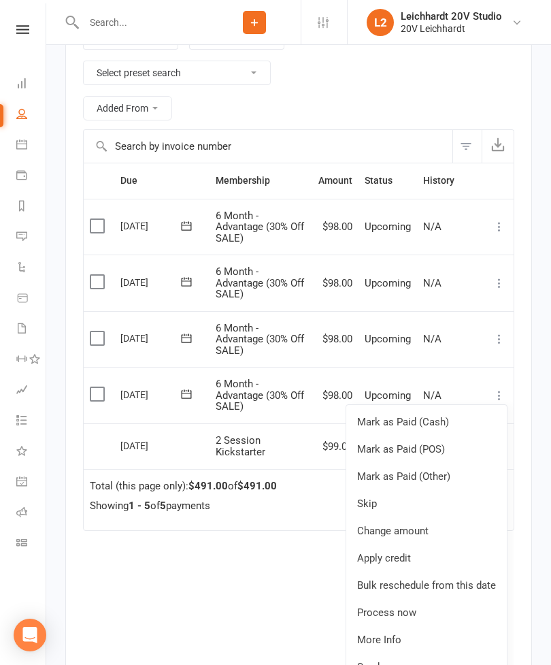
click at [431, 517] on link "Change amount" at bounding box center [427, 530] width 161 height 27
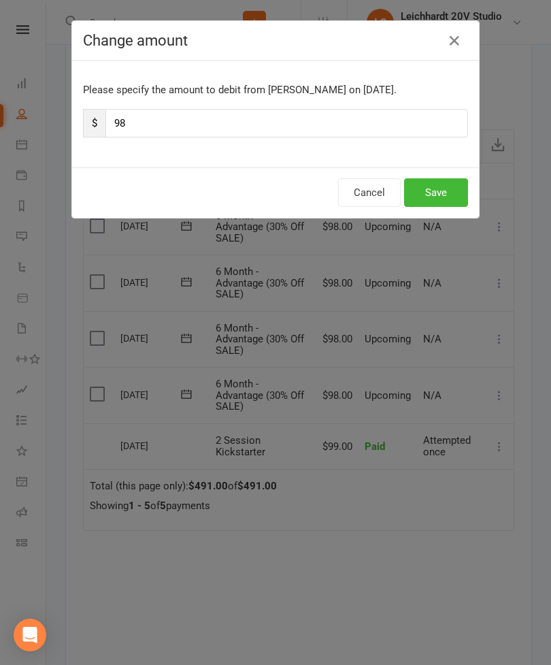
click at [285, 123] on input "98" at bounding box center [287, 123] width 363 height 29
type input "9"
type input "49"
click at [437, 199] on button "Save" at bounding box center [436, 192] width 64 height 29
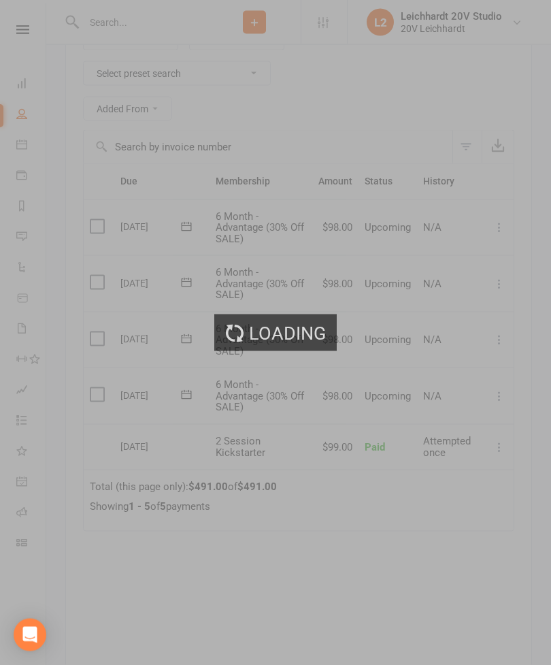
scroll to position [2024, 0]
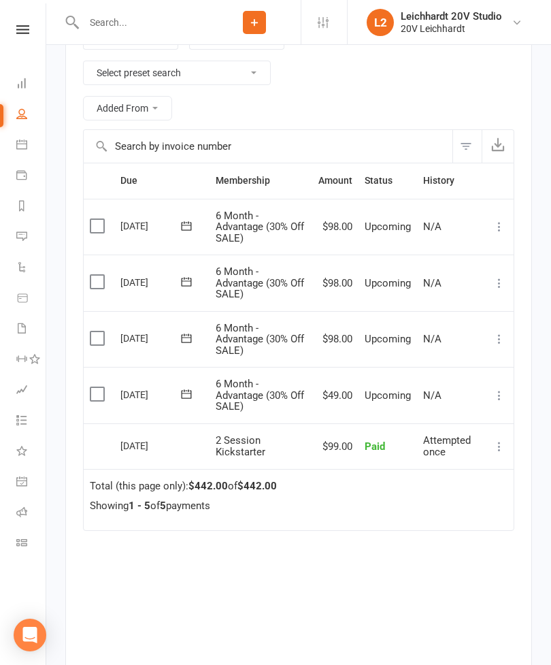
click at [29, 154] on link "Calendar" at bounding box center [31, 146] width 31 height 31
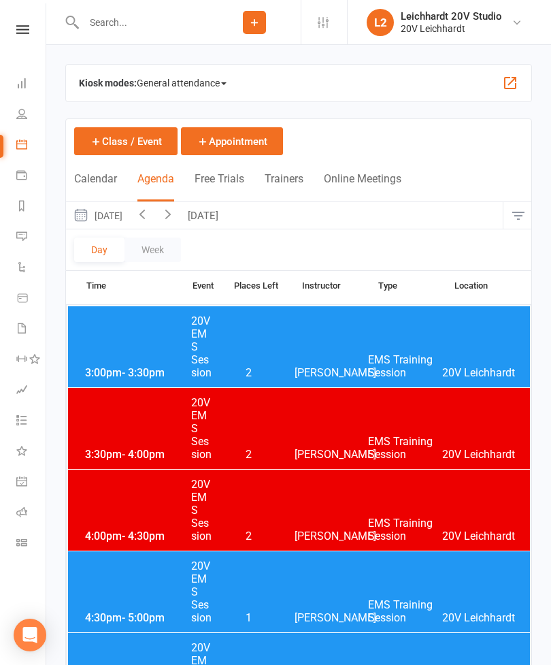
click at [129, 223] on button "Monday, Sep 29, 2025" at bounding box center [97, 215] width 63 height 27
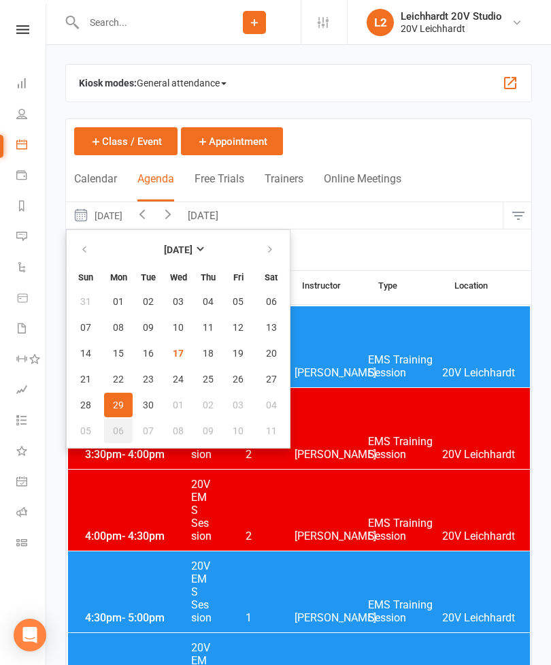
click at [122, 432] on span "06" at bounding box center [118, 431] width 11 height 11
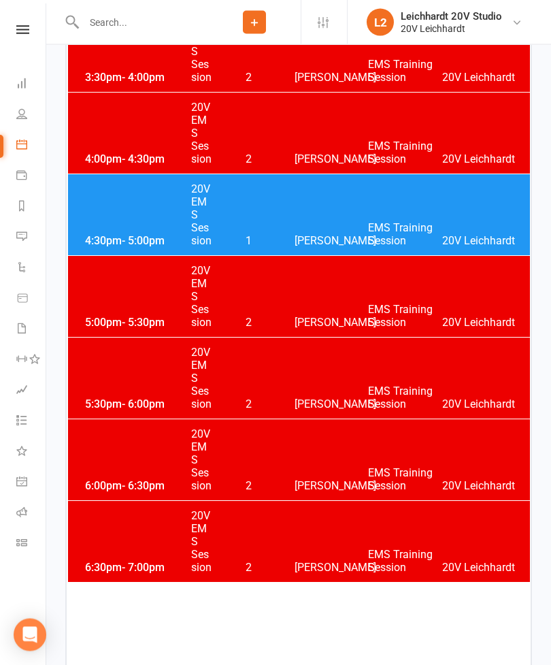
click at [331, 218] on div "4:30pm - 5:00pm 20V EMS Session 1 Joel Cox EMS Training Session 20V Leichhardt" at bounding box center [299, 215] width 462 height 81
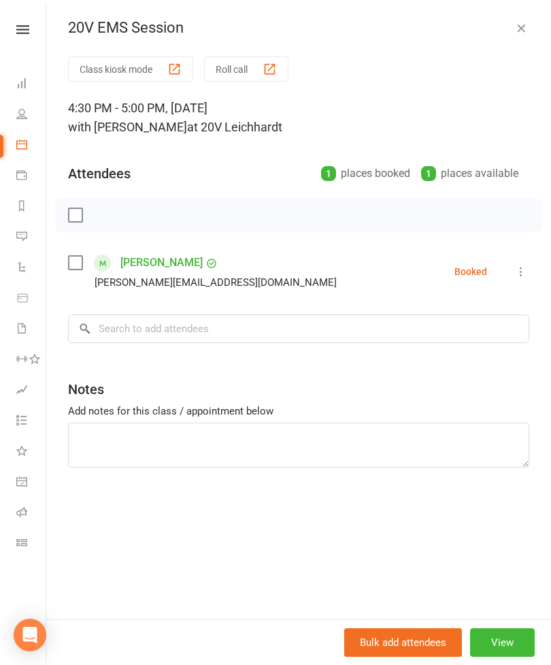
click at [526, 272] on icon at bounding box center [522, 272] width 14 height 14
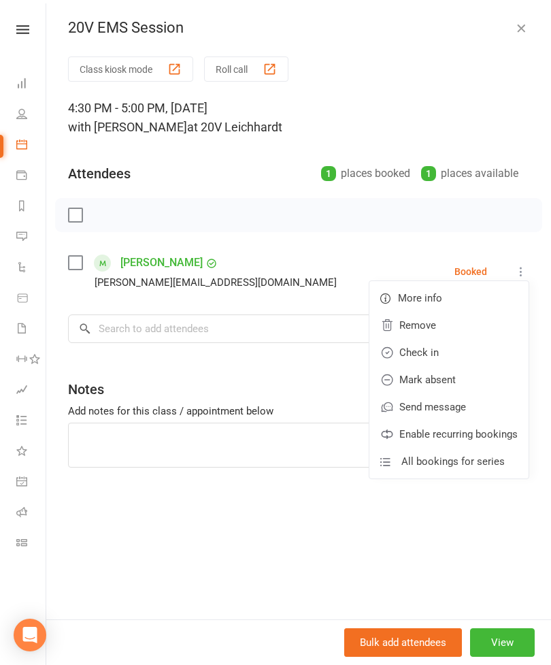
click at [452, 326] on link "Remove" at bounding box center [449, 325] width 159 height 27
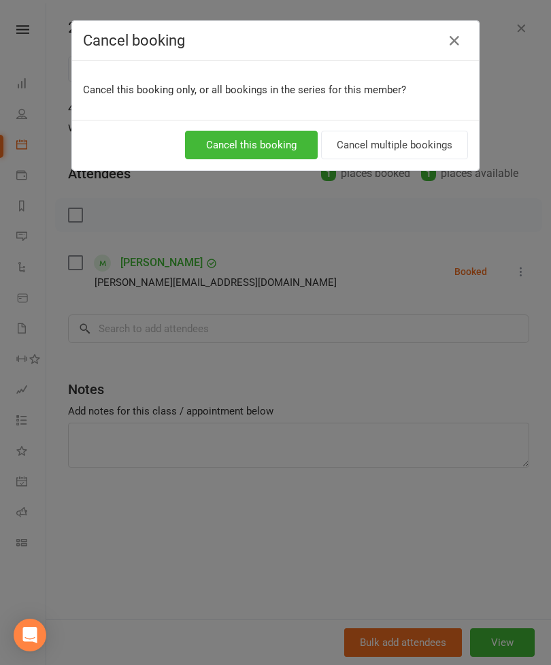
scroll to position [374, 0]
click at [272, 138] on button "Cancel this booking" at bounding box center [251, 145] width 133 height 29
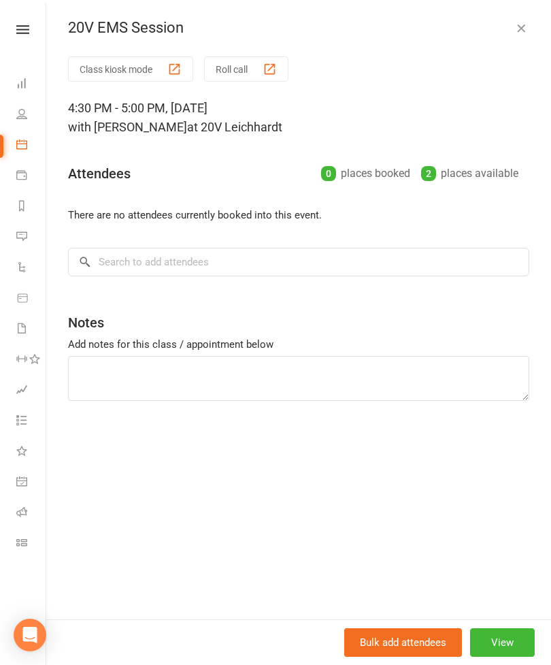
click at [503, 657] on button "View" at bounding box center [502, 642] width 65 height 29
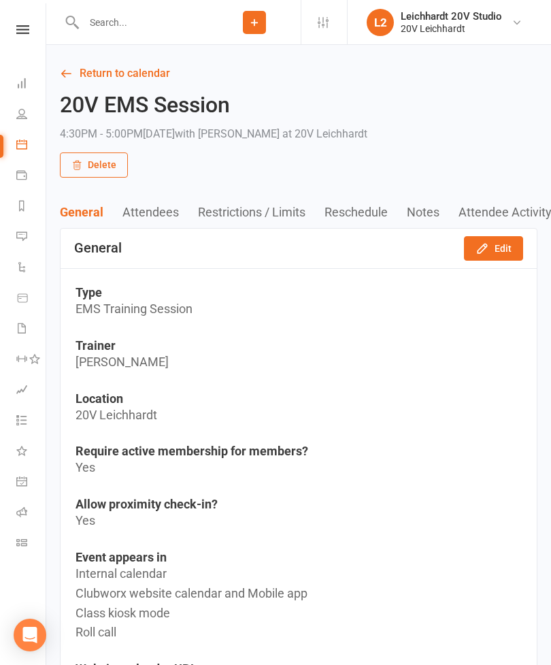
click at [498, 259] on button "Edit" at bounding box center [493, 248] width 59 height 25
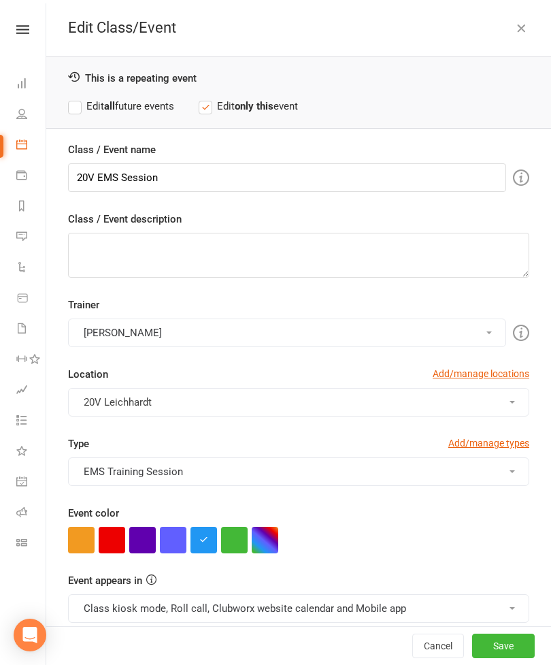
click at [121, 542] on button "button" at bounding box center [112, 540] width 27 height 27
click at [195, 615] on button "Class kiosk mode, Roll call, Clubworx website calendar and Mobile app" at bounding box center [299, 608] width 462 height 29
click at [222, 635] on link "Clubworx website calendar and Mobile app" at bounding box center [183, 641] width 228 height 27
click at [513, 658] on button "Save" at bounding box center [503, 646] width 63 height 25
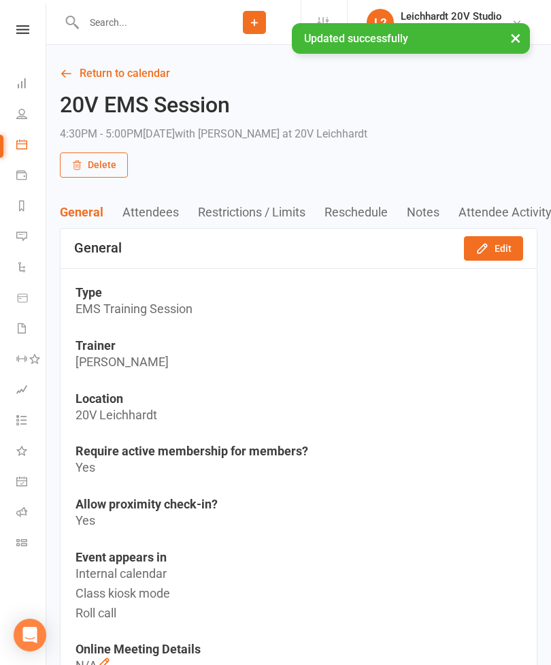
click at [93, 76] on link "Return to calendar" at bounding box center [299, 73] width 478 height 19
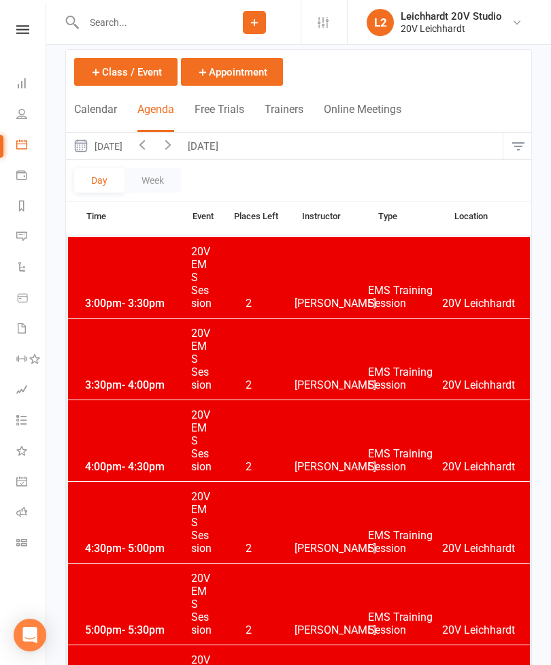
scroll to position [7, 0]
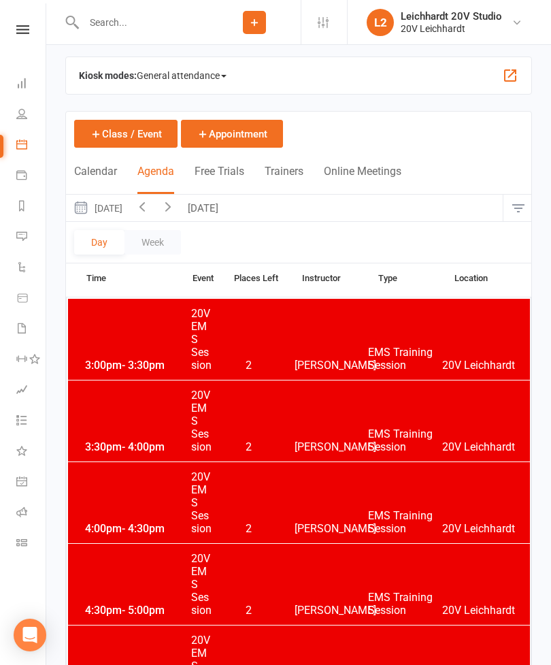
click at [129, 203] on button "Monday, Oct 6, 2025" at bounding box center [97, 208] width 63 height 27
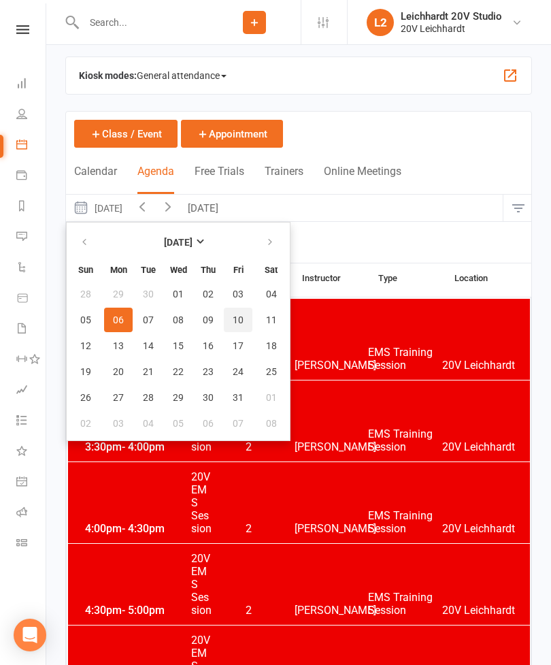
click at [239, 321] on span "10" at bounding box center [238, 320] width 11 height 11
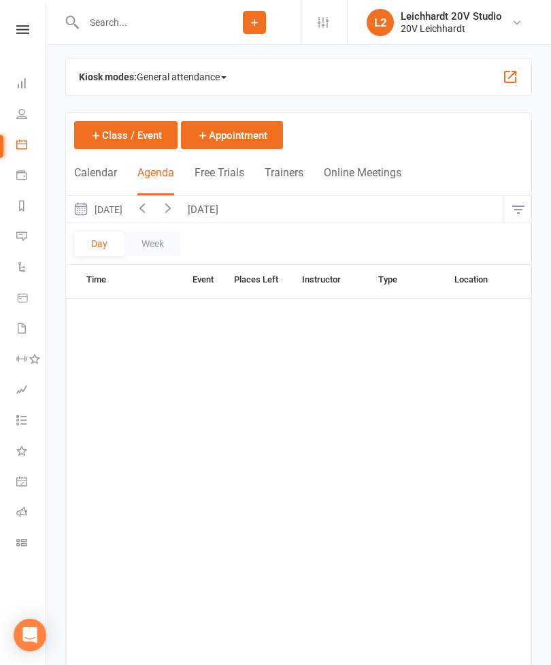
scroll to position [0, 0]
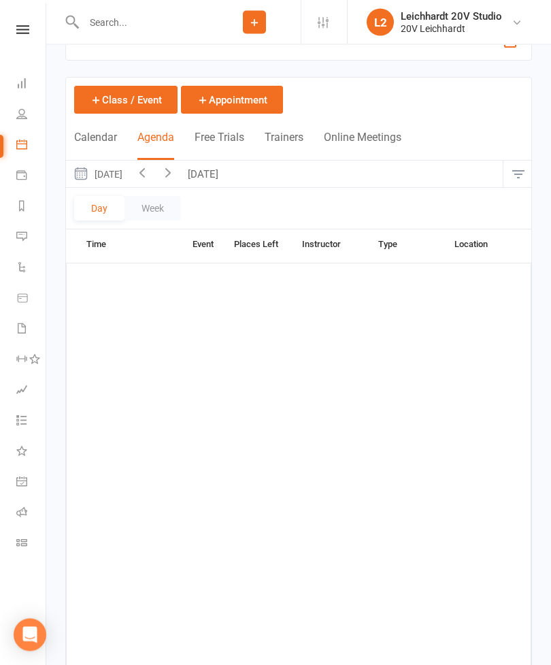
click at [129, 178] on button "Friday, Oct 10, 2025" at bounding box center [97, 174] width 63 height 27
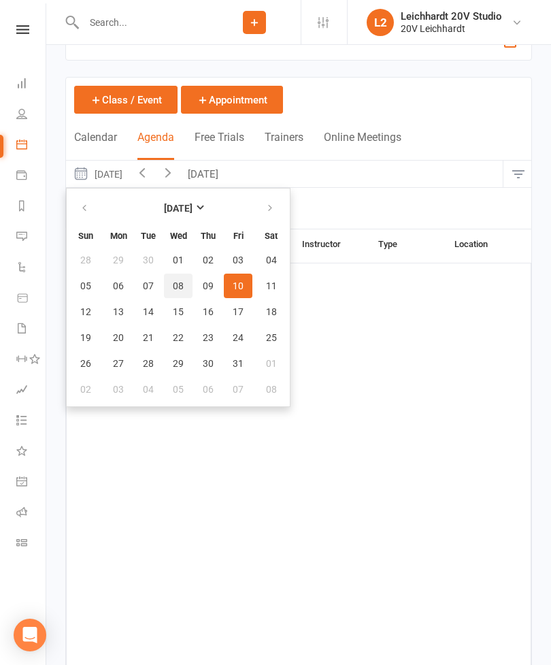
click at [184, 288] on button "08" at bounding box center [178, 286] width 29 height 25
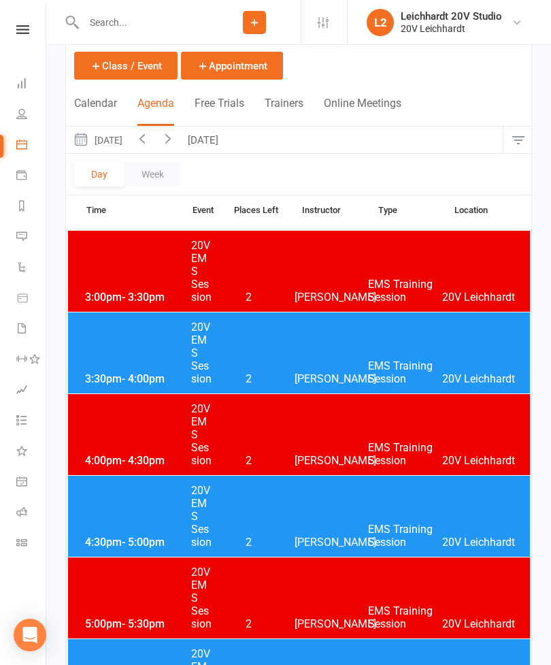
scroll to position [76, 0]
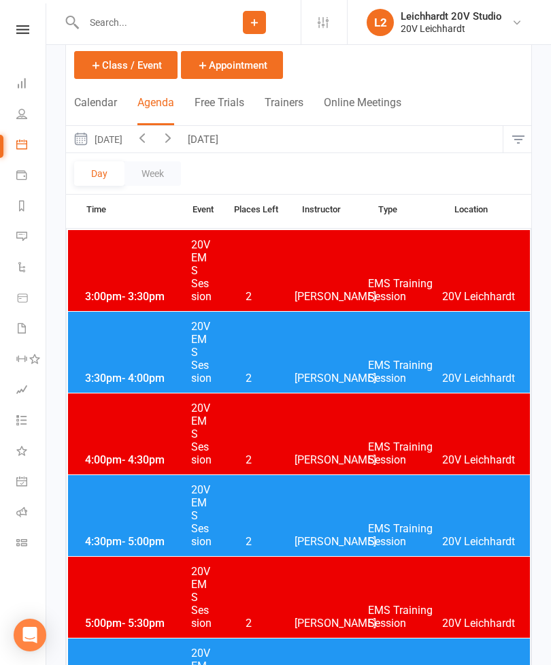
click at [129, 142] on button "Wednesday, Oct 8, 2025" at bounding box center [97, 139] width 63 height 27
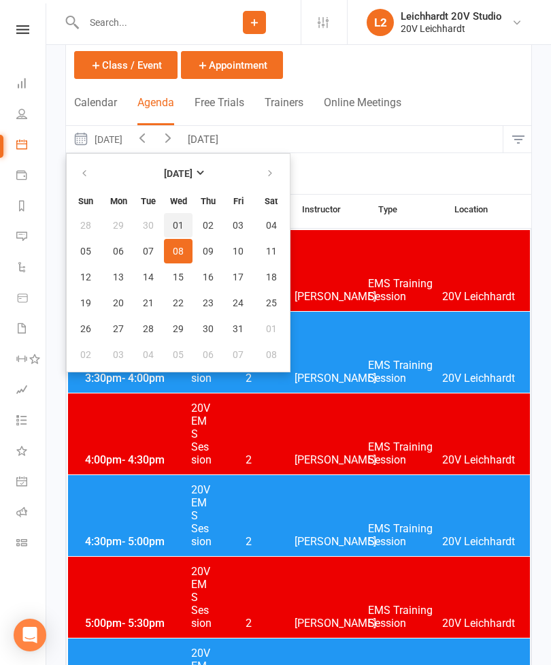
click at [187, 227] on button "01" at bounding box center [178, 225] width 29 height 25
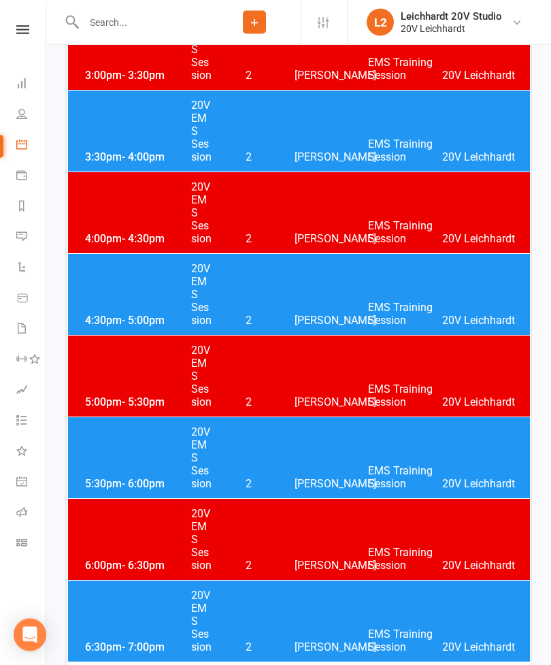
click at [293, 304] on div "4:30pm - 5:00pm 20V EMS Session 2 Joel Cox EMS Training Session 20V Leichhardt" at bounding box center [299, 295] width 462 height 81
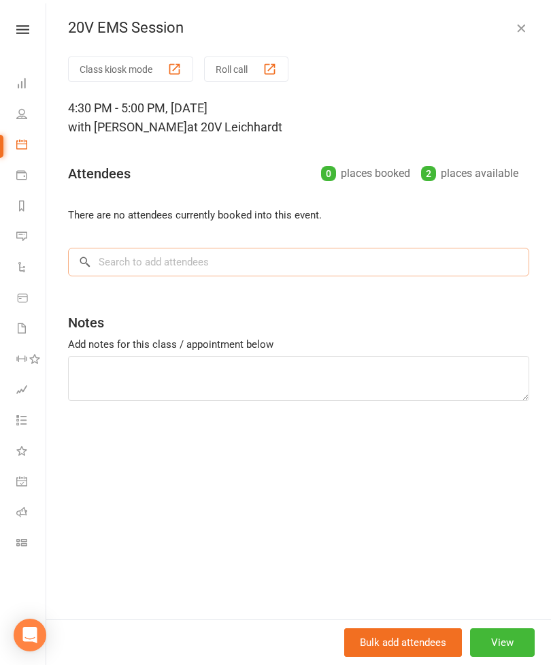
click at [209, 263] on input "search" at bounding box center [299, 262] width 462 height 29
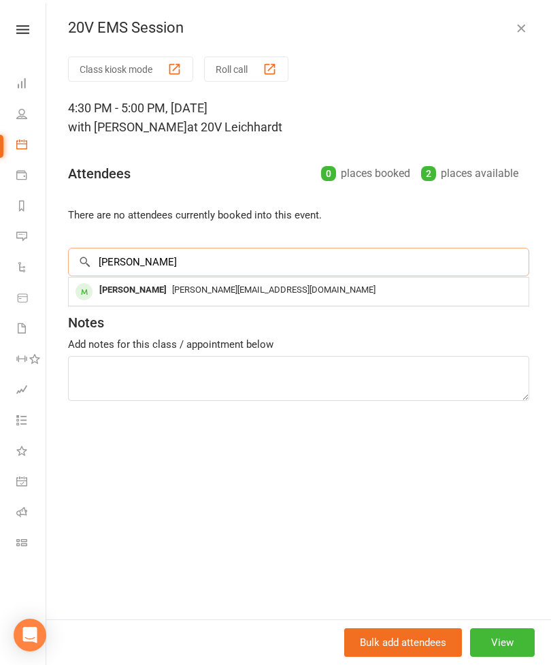
type input "Rebecca"
click at [202, 295] on div "rebecca.ellis89@hotmail.com" at bounding box center [298, 290] width 449 height 20
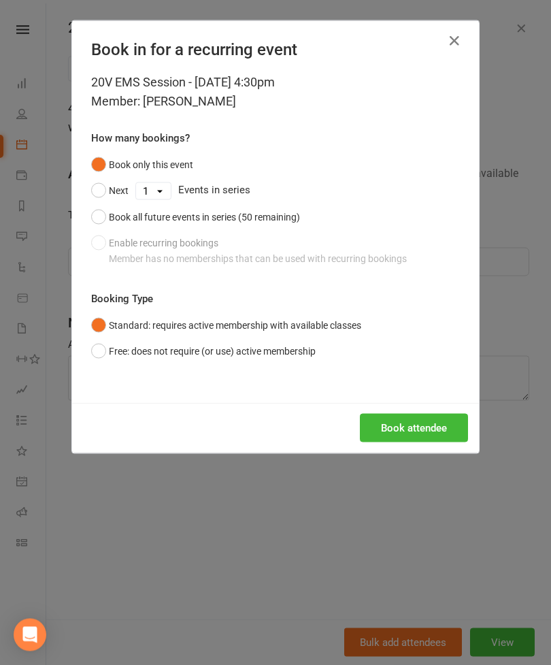
scroll to position [298, 0]
click at [170, 223] on div "Book all future events in series (50 remaining)" at bounding box center [204, 217] width 191 height 15
click at [443, 430] on button "Book attendee" at bounding box center [414, 428] width 108 height 29
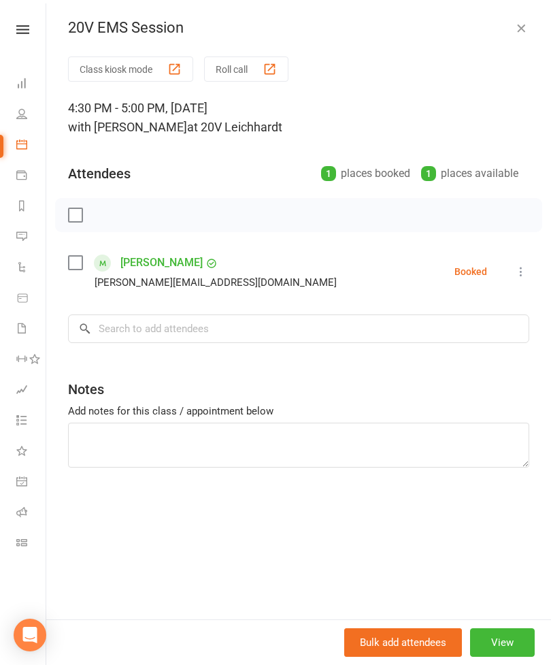
click at [27, 242] on link "Messages" at bounding box center [31, 238] width 31 height 31
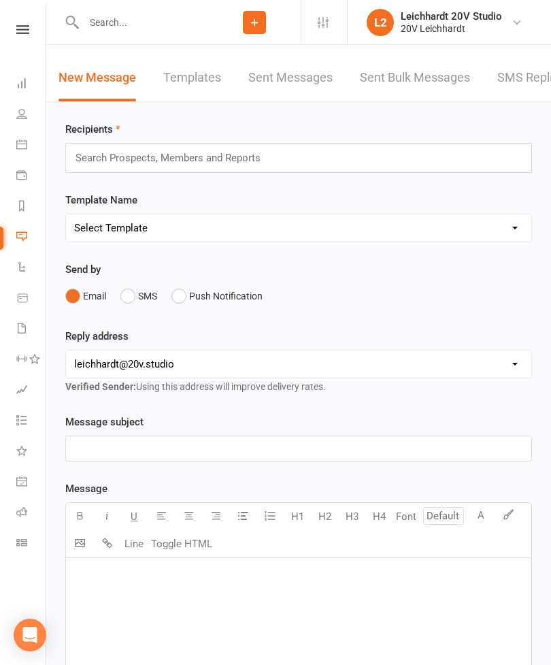
click at [521, 80] on link "SMS Replies" at bounding box center [532, 77] width 68 height 47
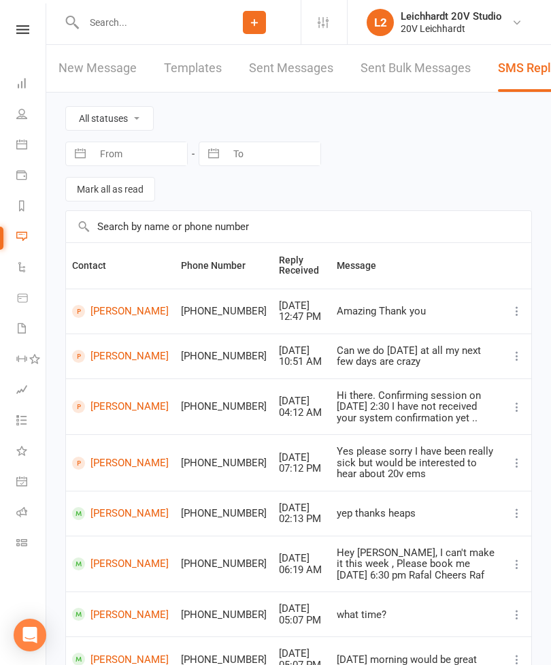
click at [162, 31] on input "text" at bounding box center [144, 22] width 129 height 19
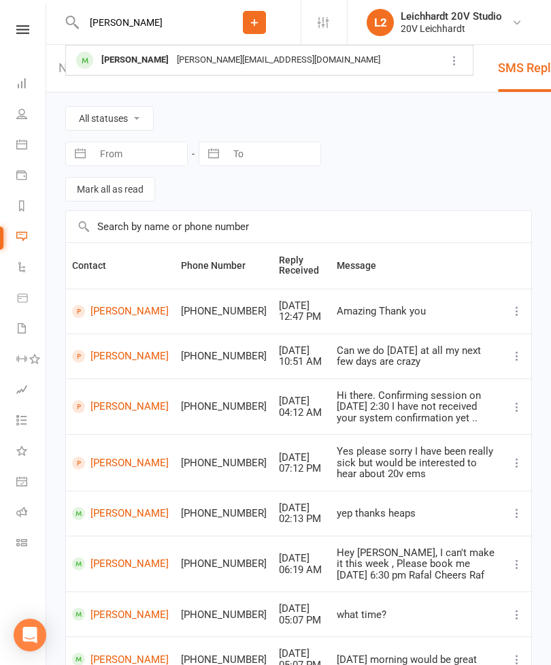
type input "Rebecca"
click at [114, 66] on div "Rebecca Ellis" at bounding box center [135, 60] width 76 height 20
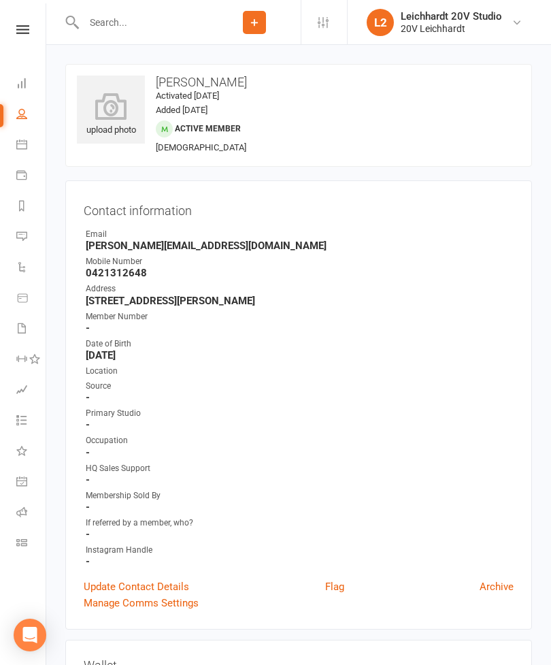
click at [31, 209] on link "Reports" at bounding box center [31, 207] width 31 height 31
select select "100"
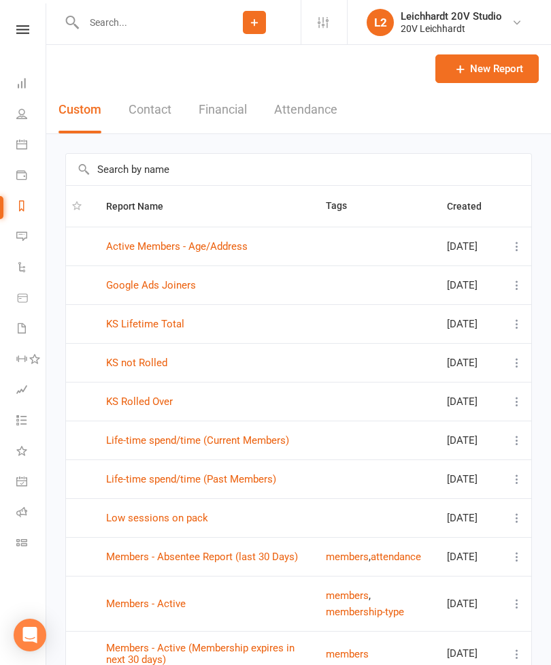
click at [240, 114] on button "Financial" at bounding box center [223, 109] width 48 height 47
